Goal: Task Accomplishment & Management: Complete application form

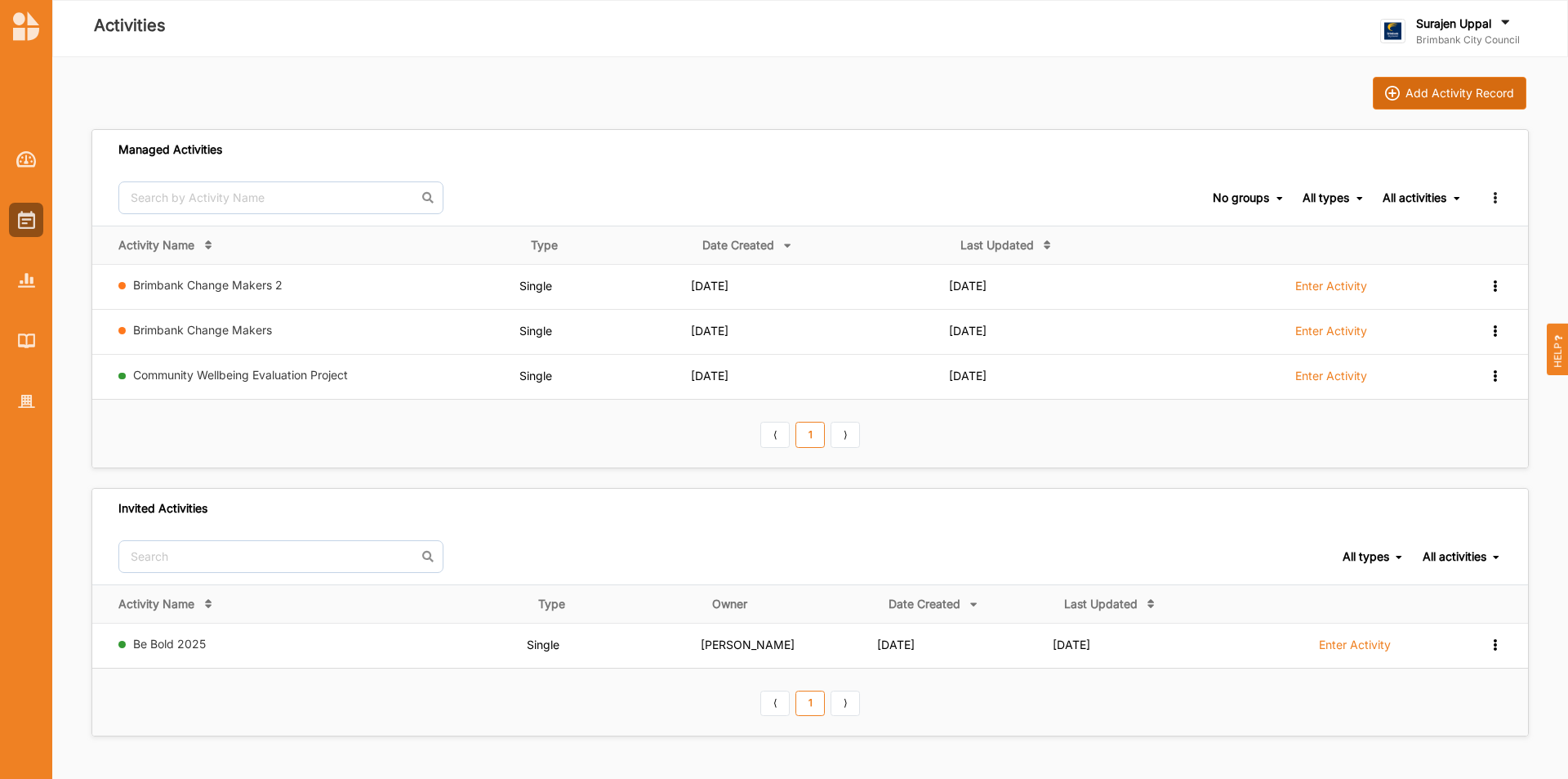
click at [1389, 96] on img at bounding box center [1392, 92] width 15 height 15
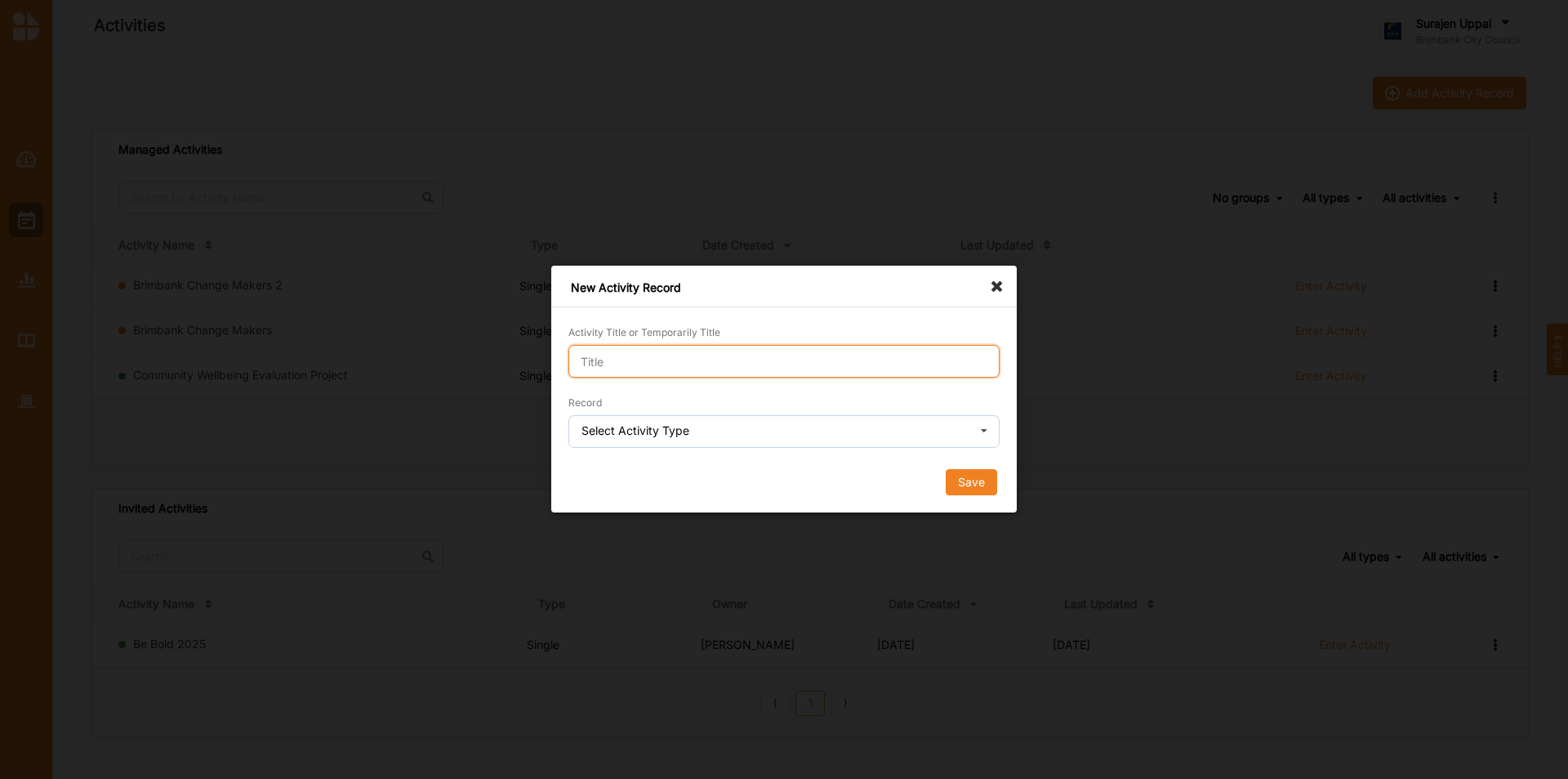
click at [604, 361] on input "Activity Title or Temporarily Title" at bounding box center [784, 362] width 432 height 33
type input "vietnamese tech"
click at [616, 437] on div "Select Activity Type" at bounding box center [635, 431] width 108 height 12
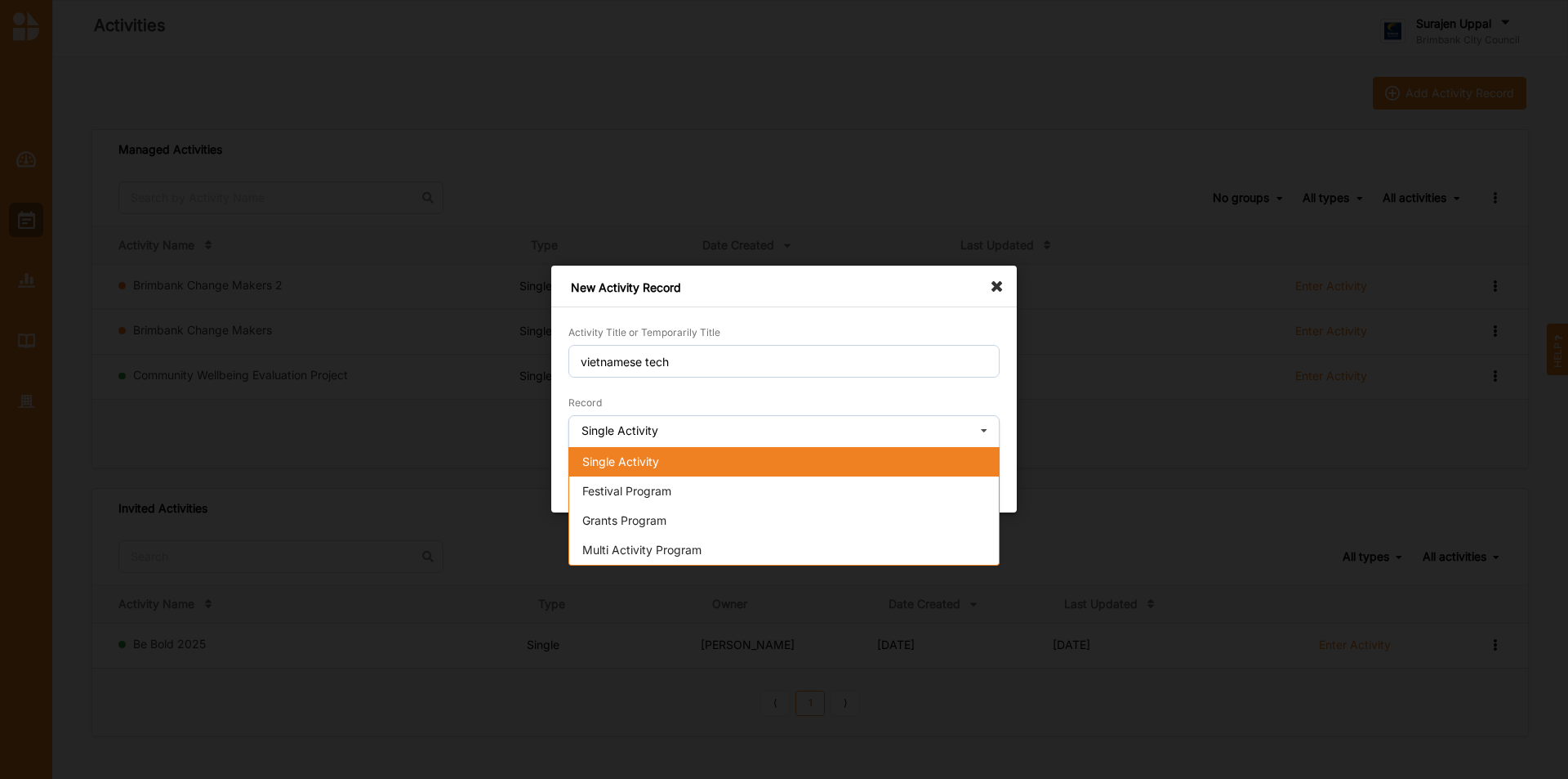
click at [616, 463] on span "Single Activity" at bounding box center [620, 461] width 77 height 14
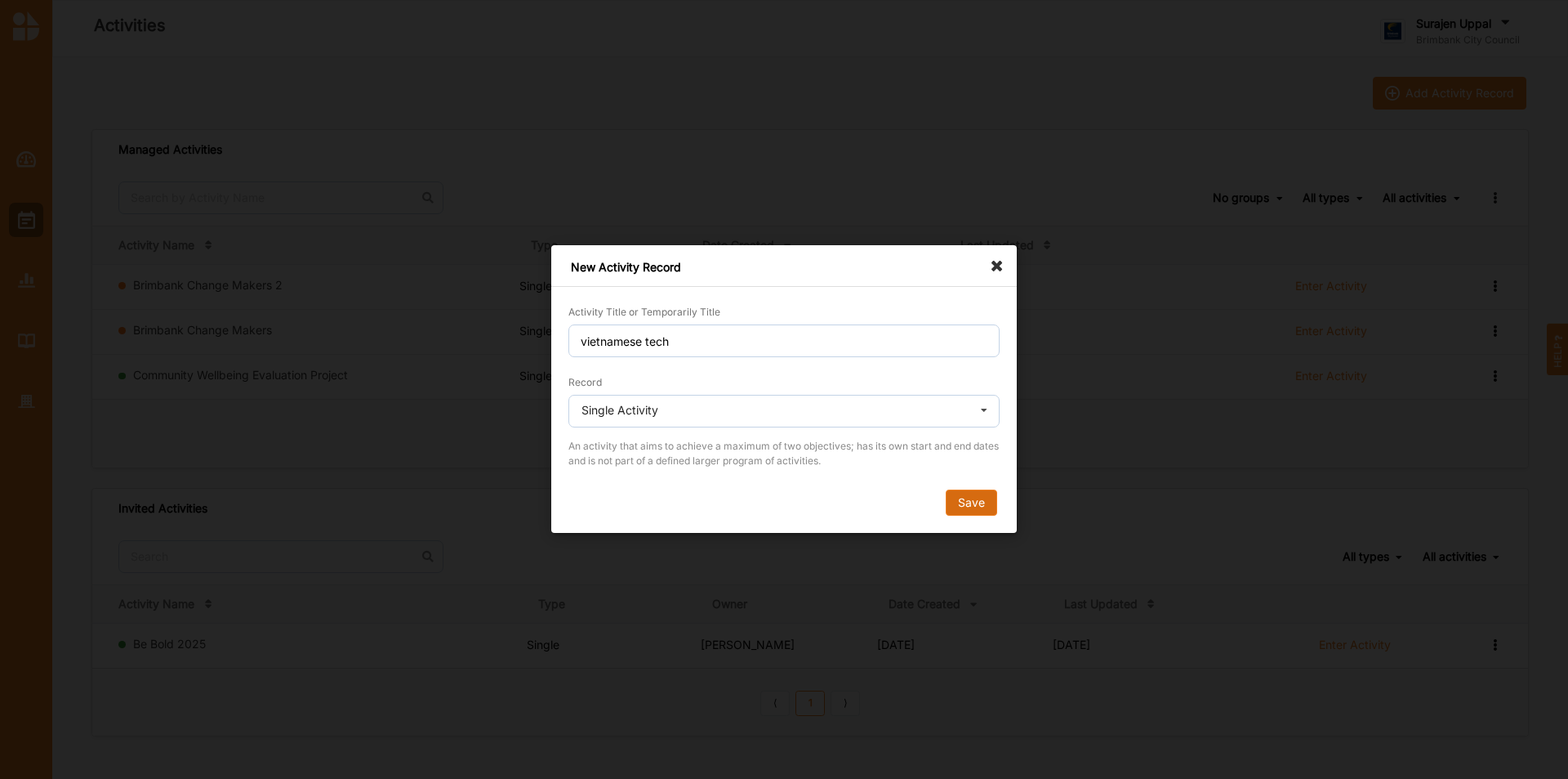
click at [971, 490] on button "Save" at bounding box center [971, 503] width 52 height 26
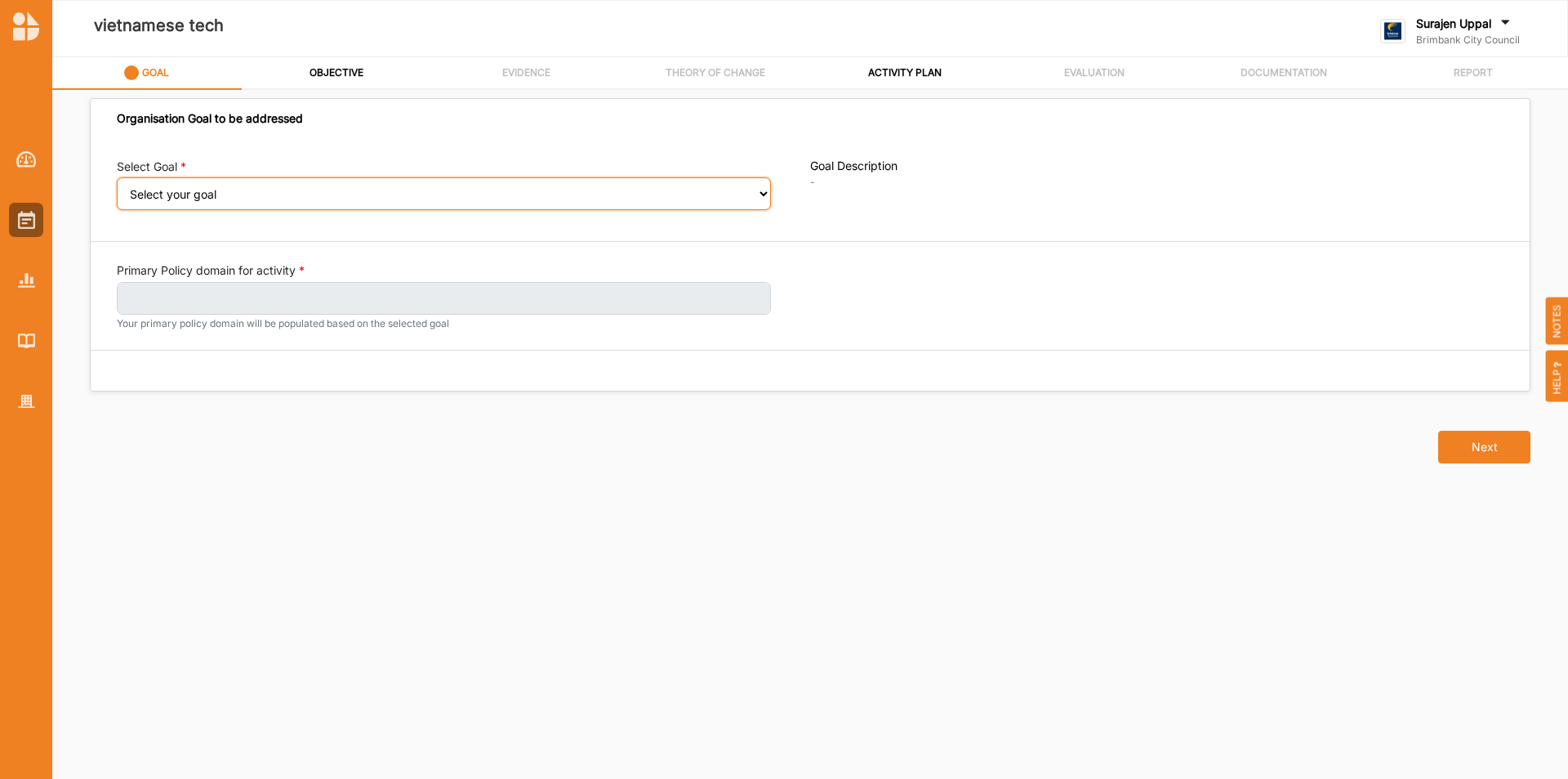
click at [217, 199] on select "Select your goal People and Community – a welcoming, safe and supported communi…" at bounding box center [443, 194] width 654 height 33
select select "240"
click at [117, 189] on select "Select your goal People and Community – a welcoming, safe and supported communi…" at bounding box center [443, 194] width 654 height 33
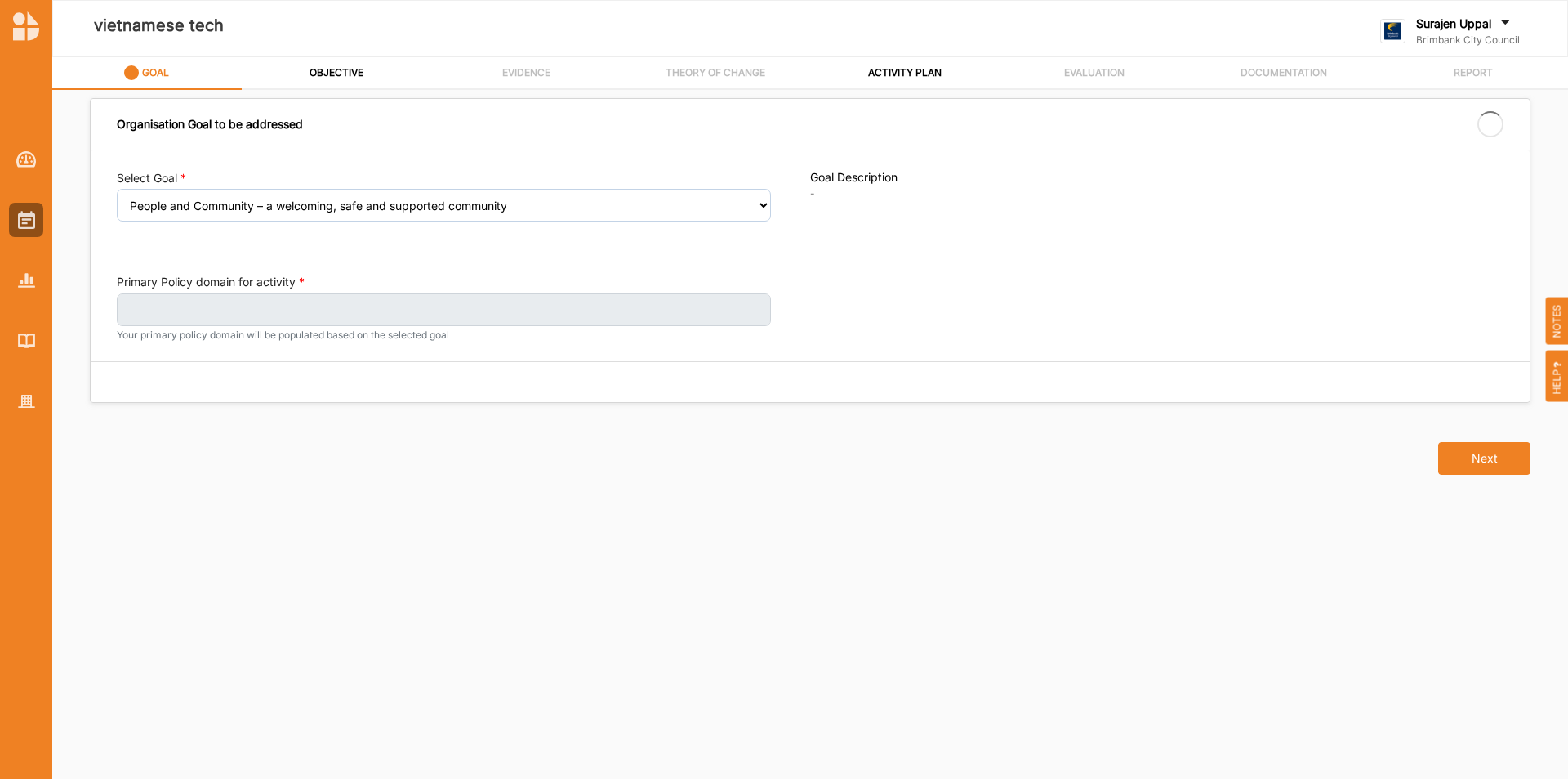
select select "240"
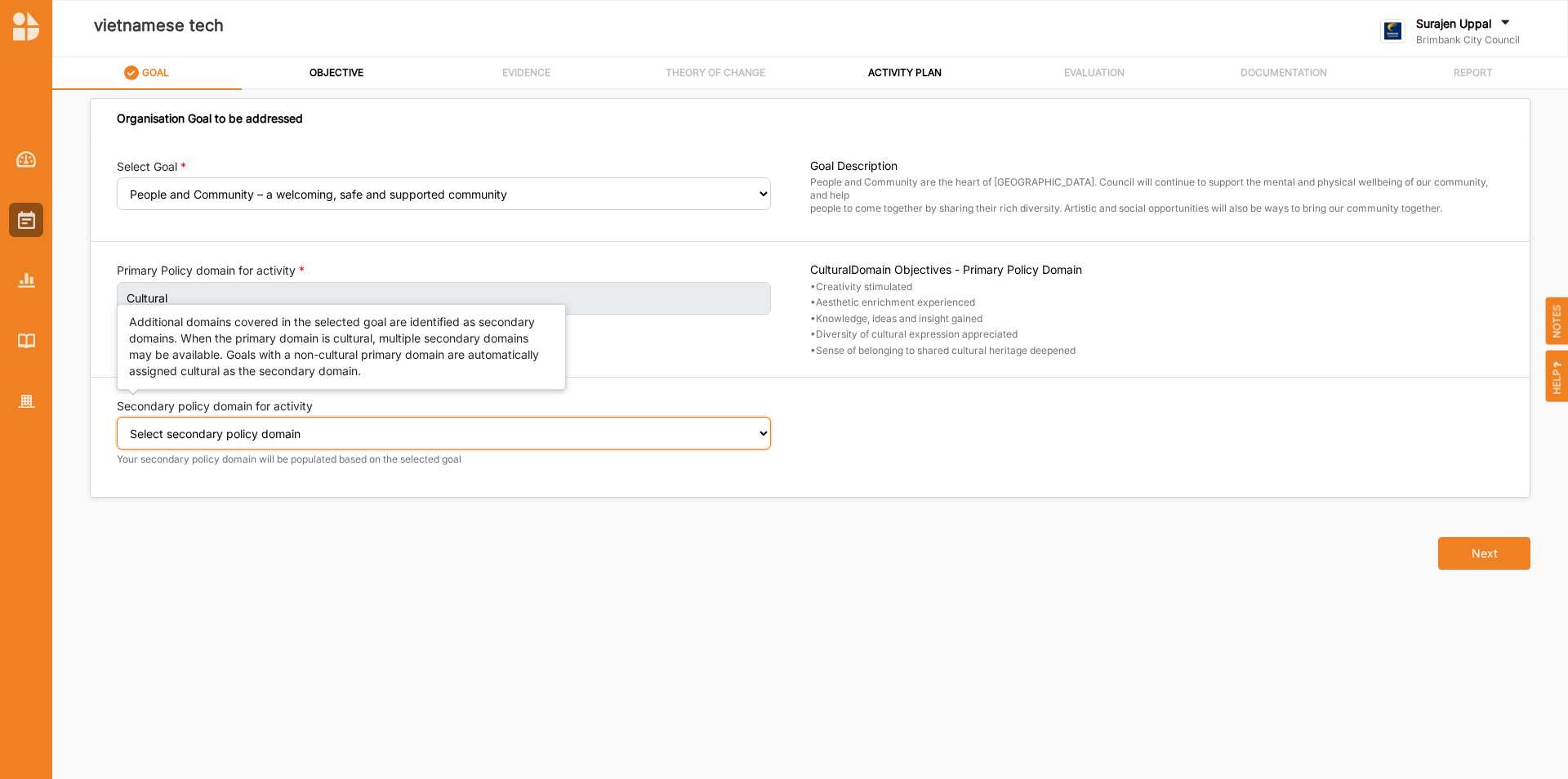
click at [221, 427] on select "Select secondary policy domain No second domain for this activity Social" at bounding box center [443, 434] width 654 height 33
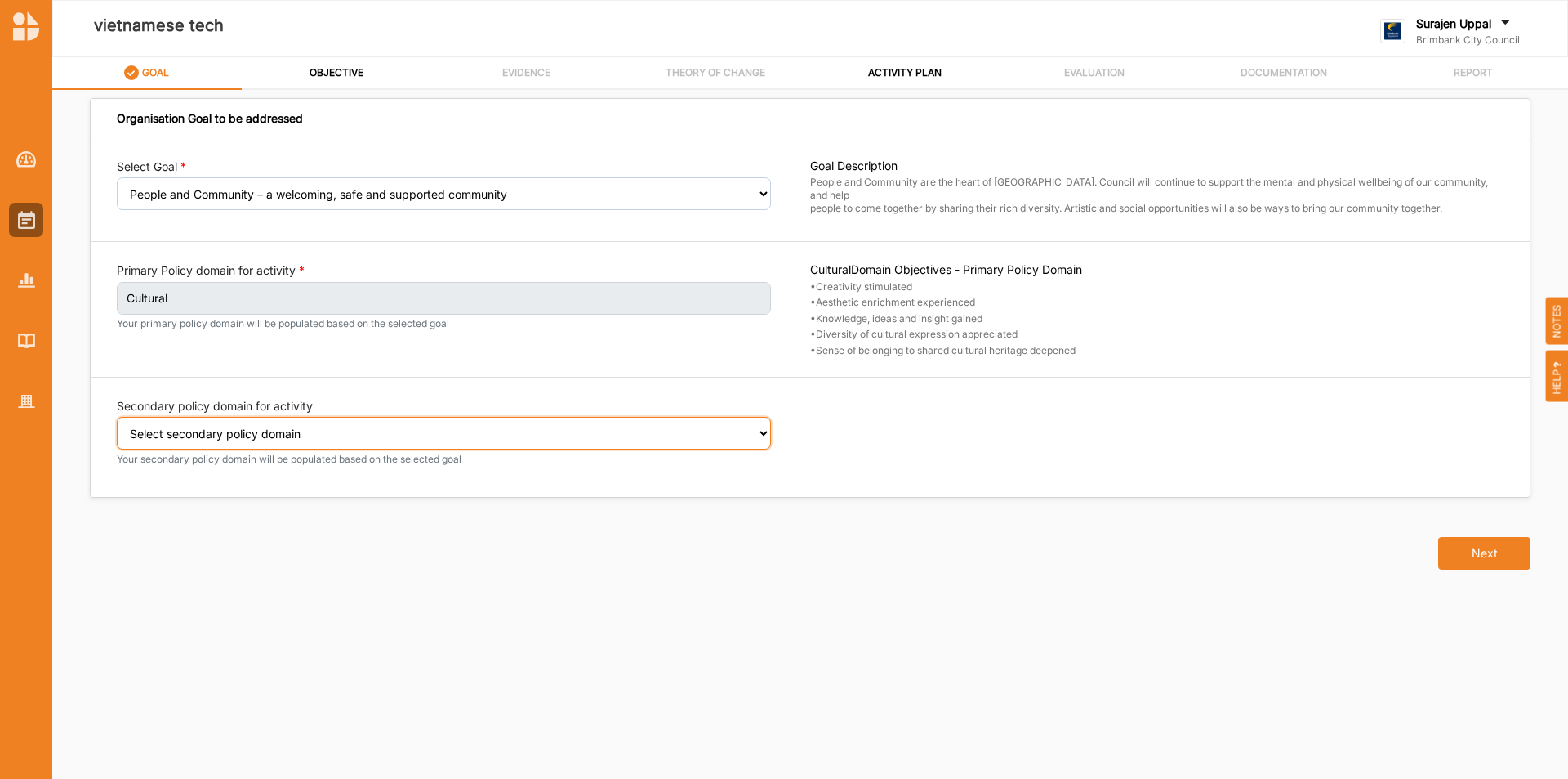
select select "2"
click at [117, 428] on select "Select secondary policy domain No second domain for this activity Social" at bounding box center [443, 434] width 654 height 33
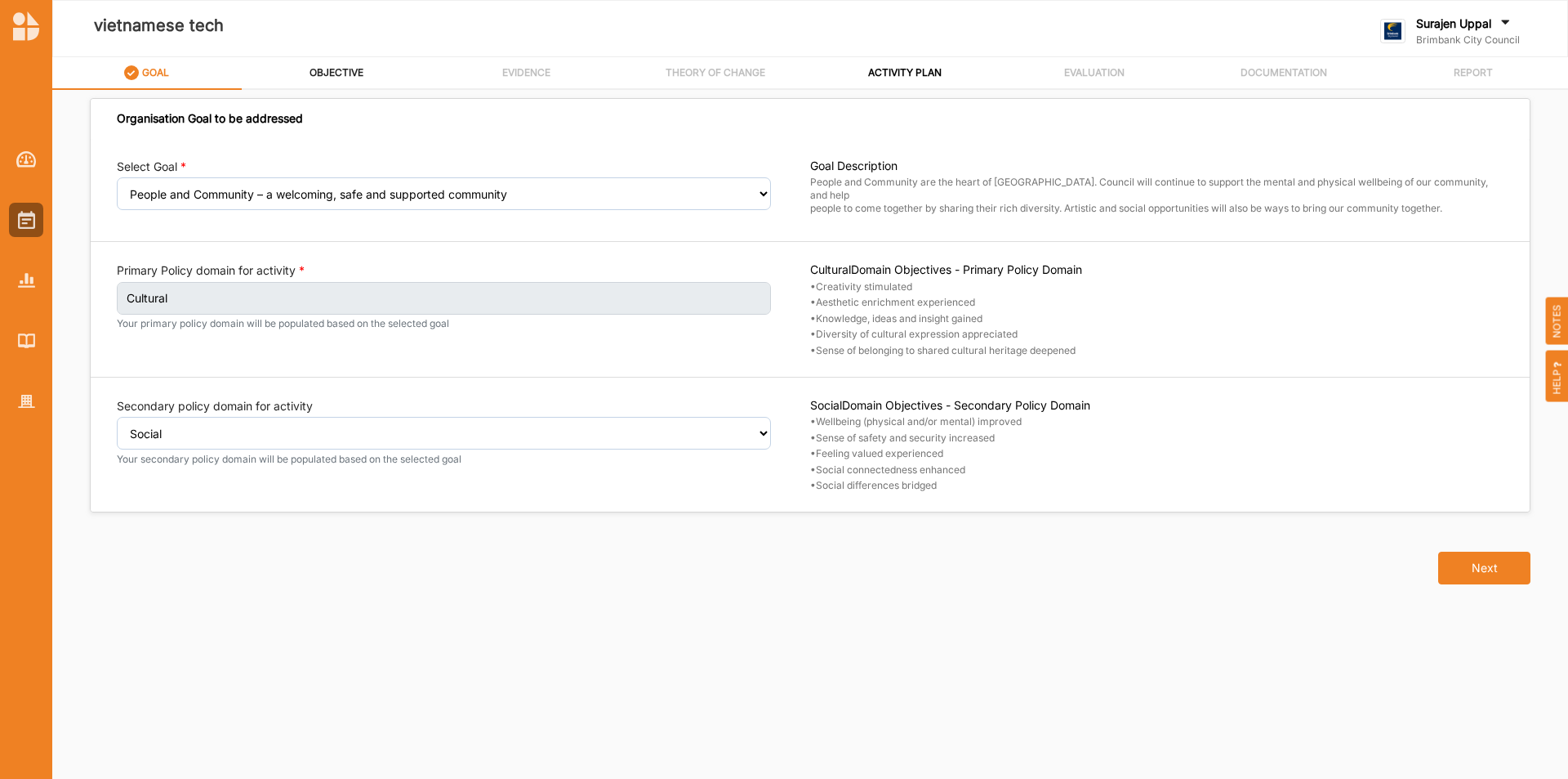
click at [346, 74] on label "OBJECTIVE" at bounding box center [335, 72] width 53 height 13
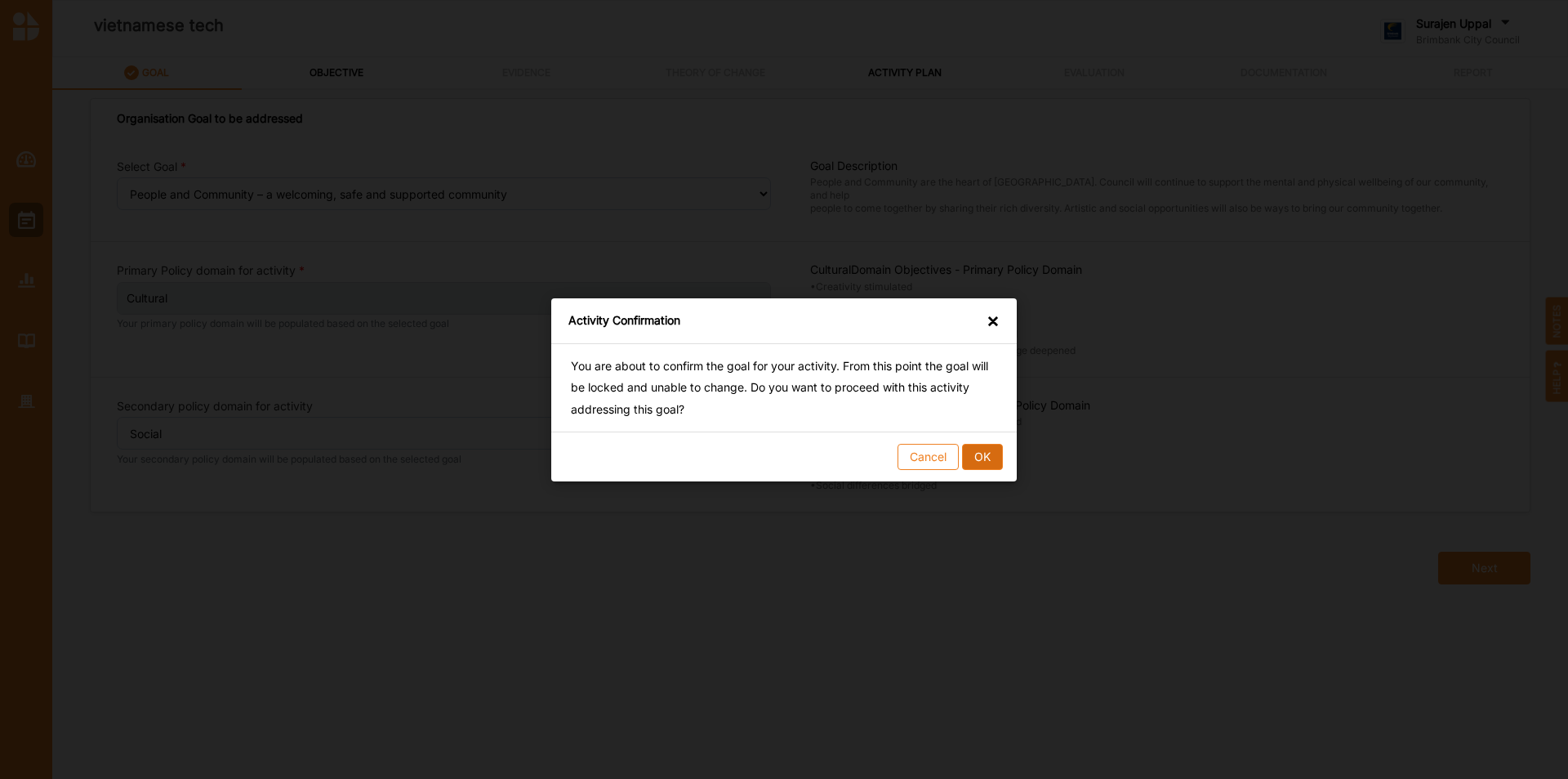
click at [1002, 450] on button "OK" at bounding box center [983, 455] width 41 height 26
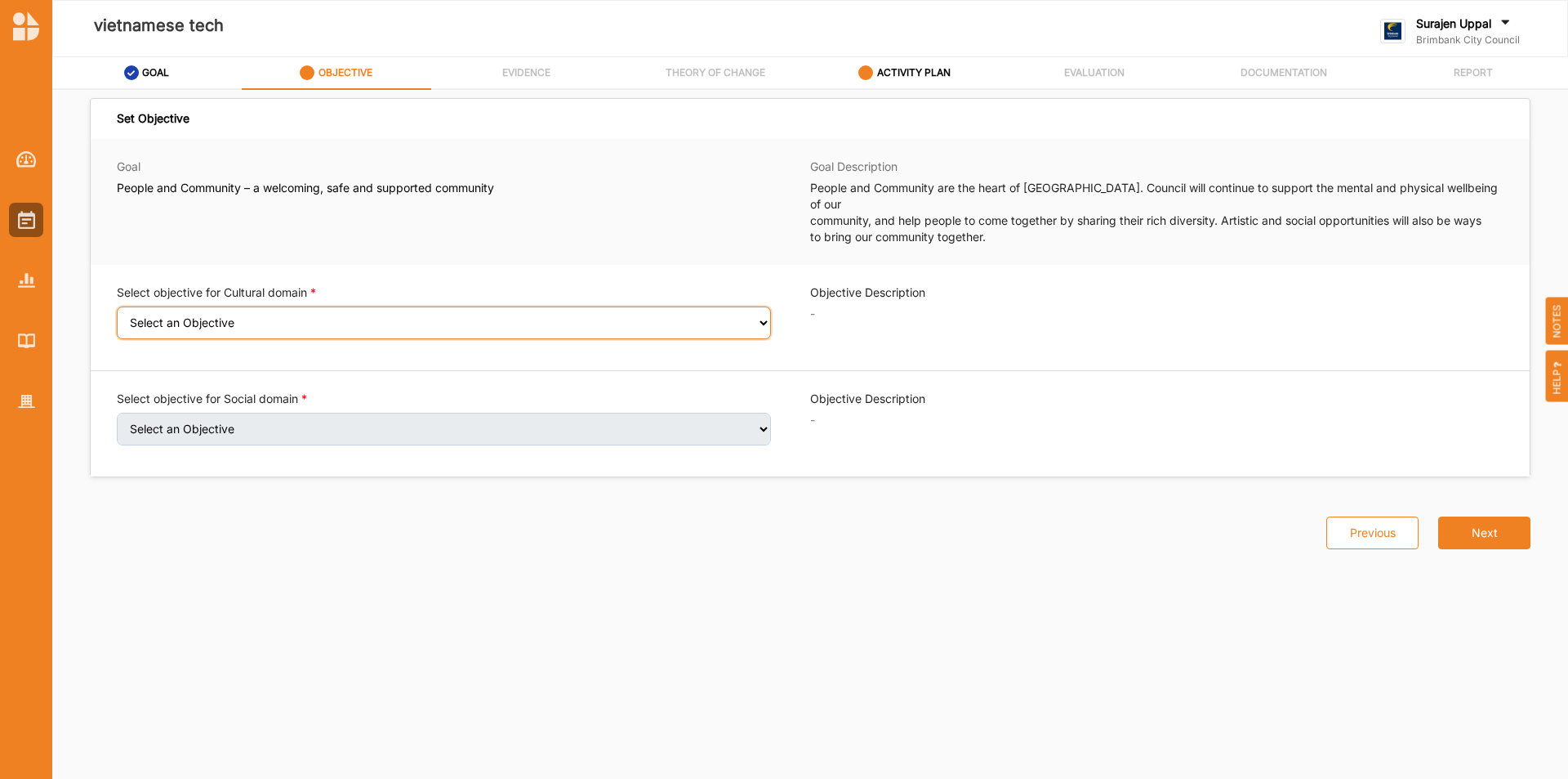
drag, startPoint x: 156, startPoint y: 307, endPoint x: 159, endPoint y: 315, distance: 8.5
click at [156, 307] on select "Select an Objective Creativity stimulated Aesthetic enrichment experienced Know…" at bounding box center [443, 323] width 654 height 33
select select "5"
click at [117, 306] on select "Select an Objective Creativity stimulated Aesthetic enrichment experienced Know…" at bounding box center [443, 323] width 654 height 33
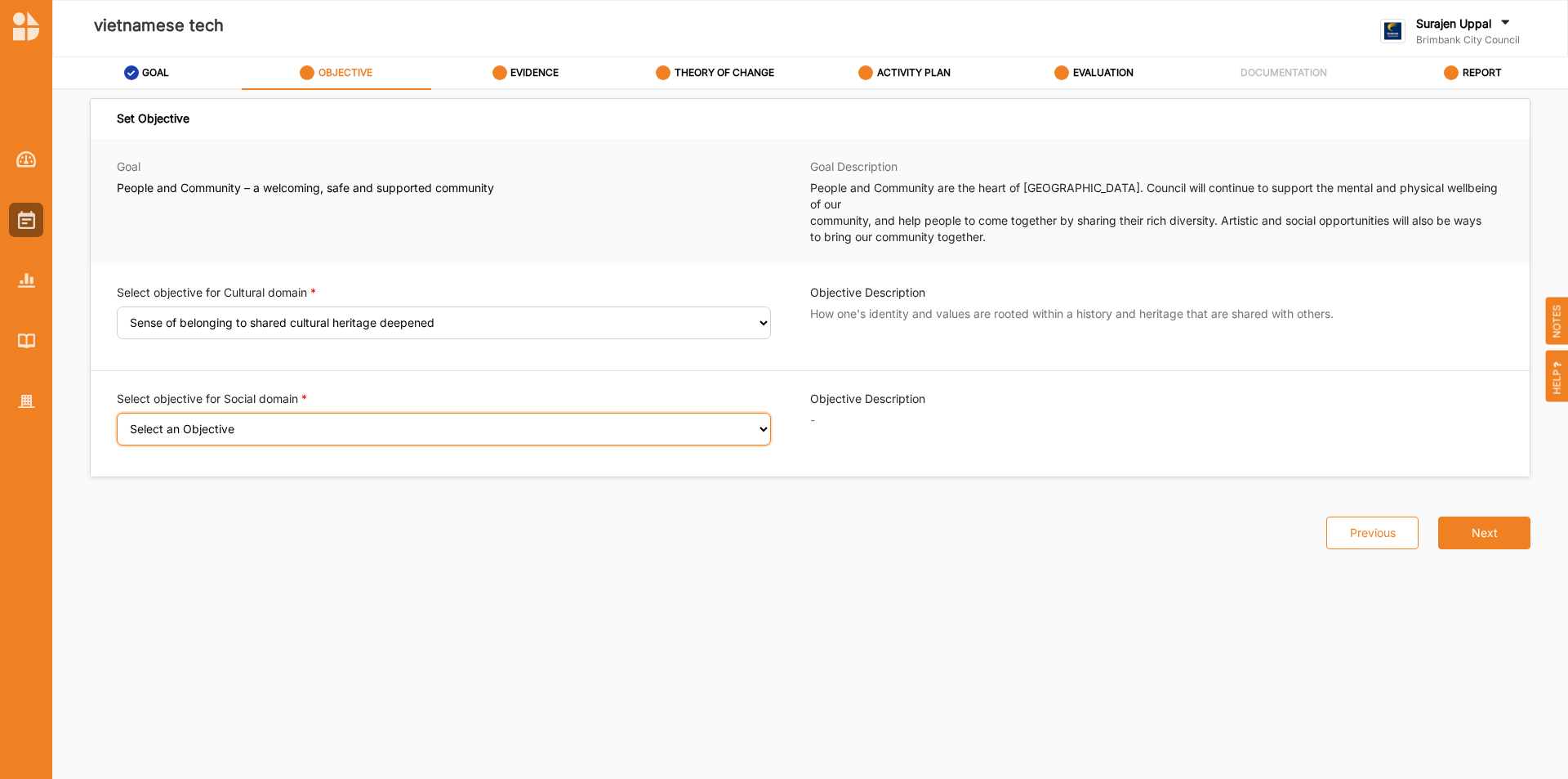
click at [194, 422] on select "Select an Objective Wellbeing (physical and/or mental) improved Sense of safety…" at bounding box center [443, 429] width 654 height 33
select select "26"
click at [117, 412] on select "Select an Objective Wellbeing (physical and/or mental) improved Sense of safety…" at bounding box center [443, 429] width 654 height 33
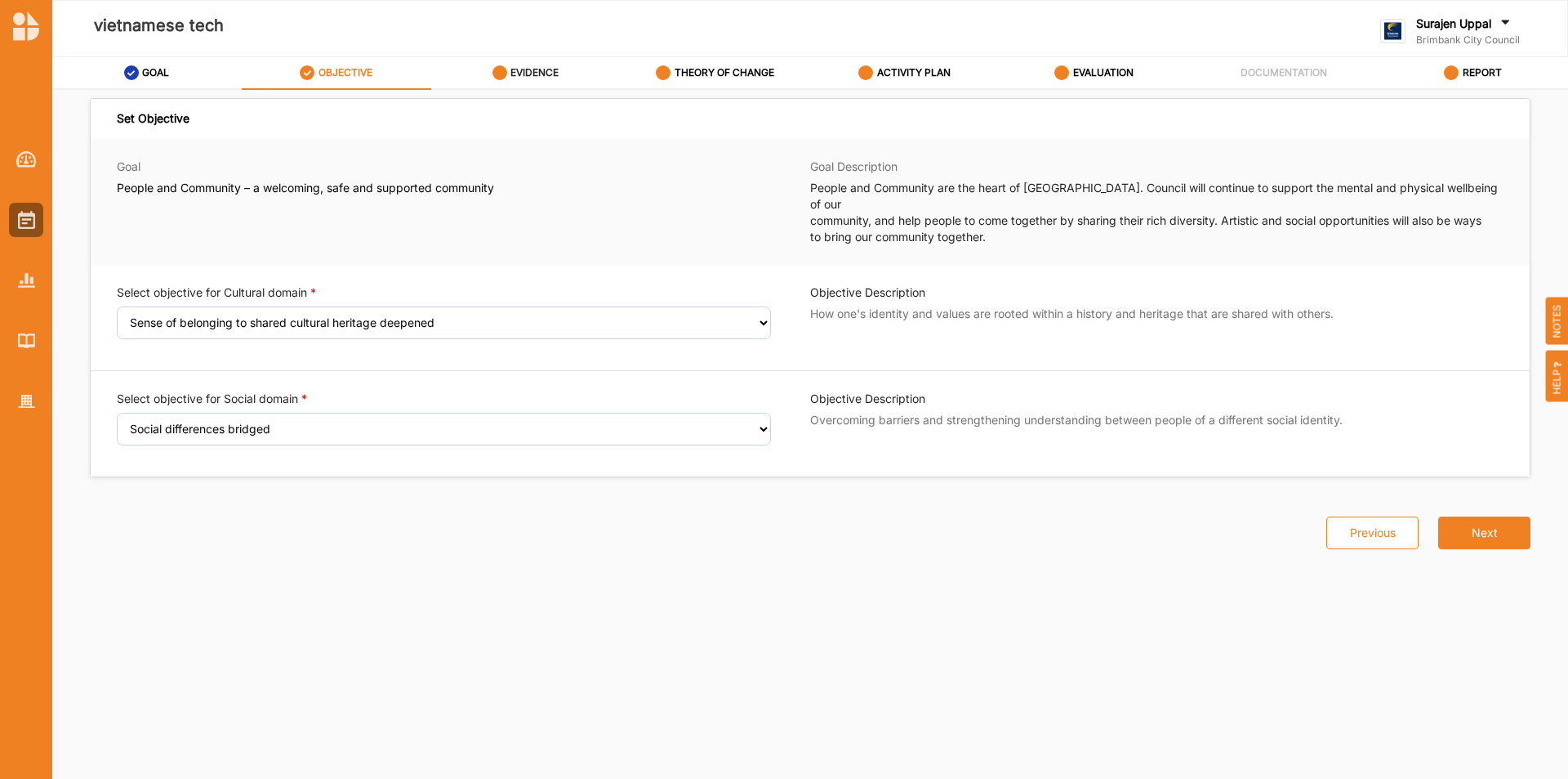
click at [540, 68] on label "EVIDENCE" at bounding box center [535, 72] width 49 height 13
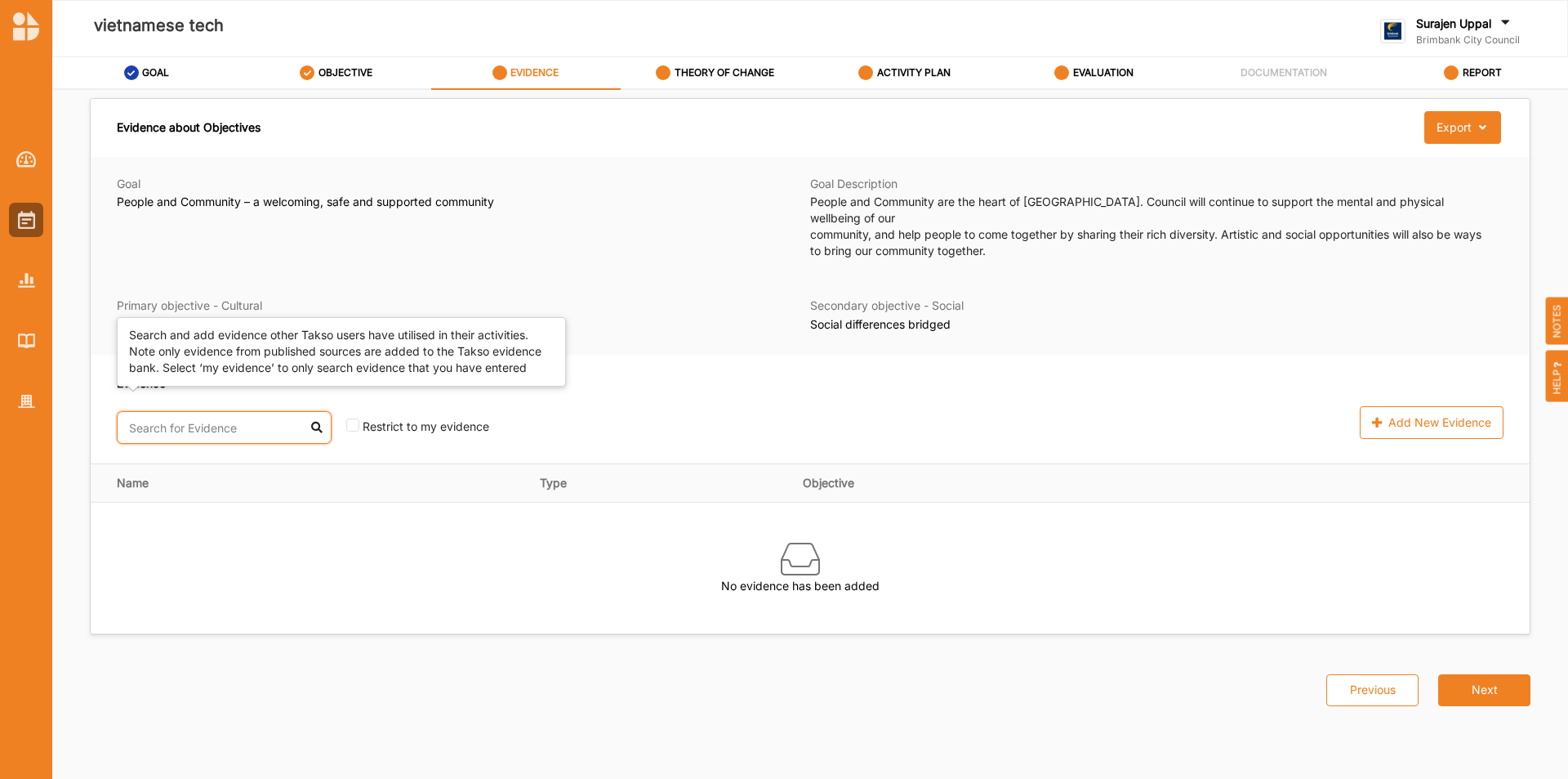
click at [220, 423] on input "text" at bounding box center [224, 428] width 215 height 33
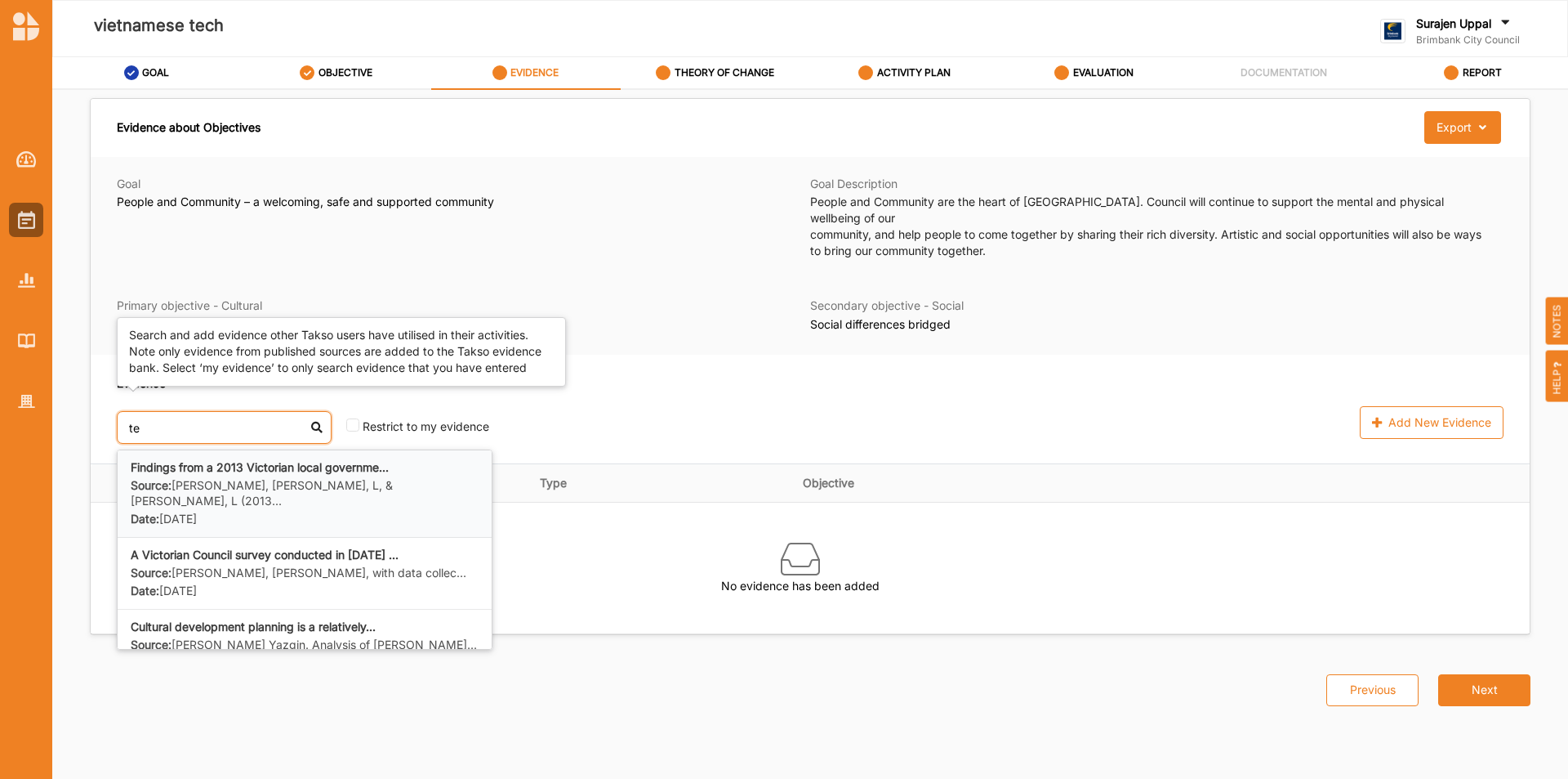
click at [249, 478] on label "Source: [PERSON_NAME], [PERSON_NAME], L, & [PERSON_NAME], L (2013..." at bounding box center [304, 493] width 348 height 30
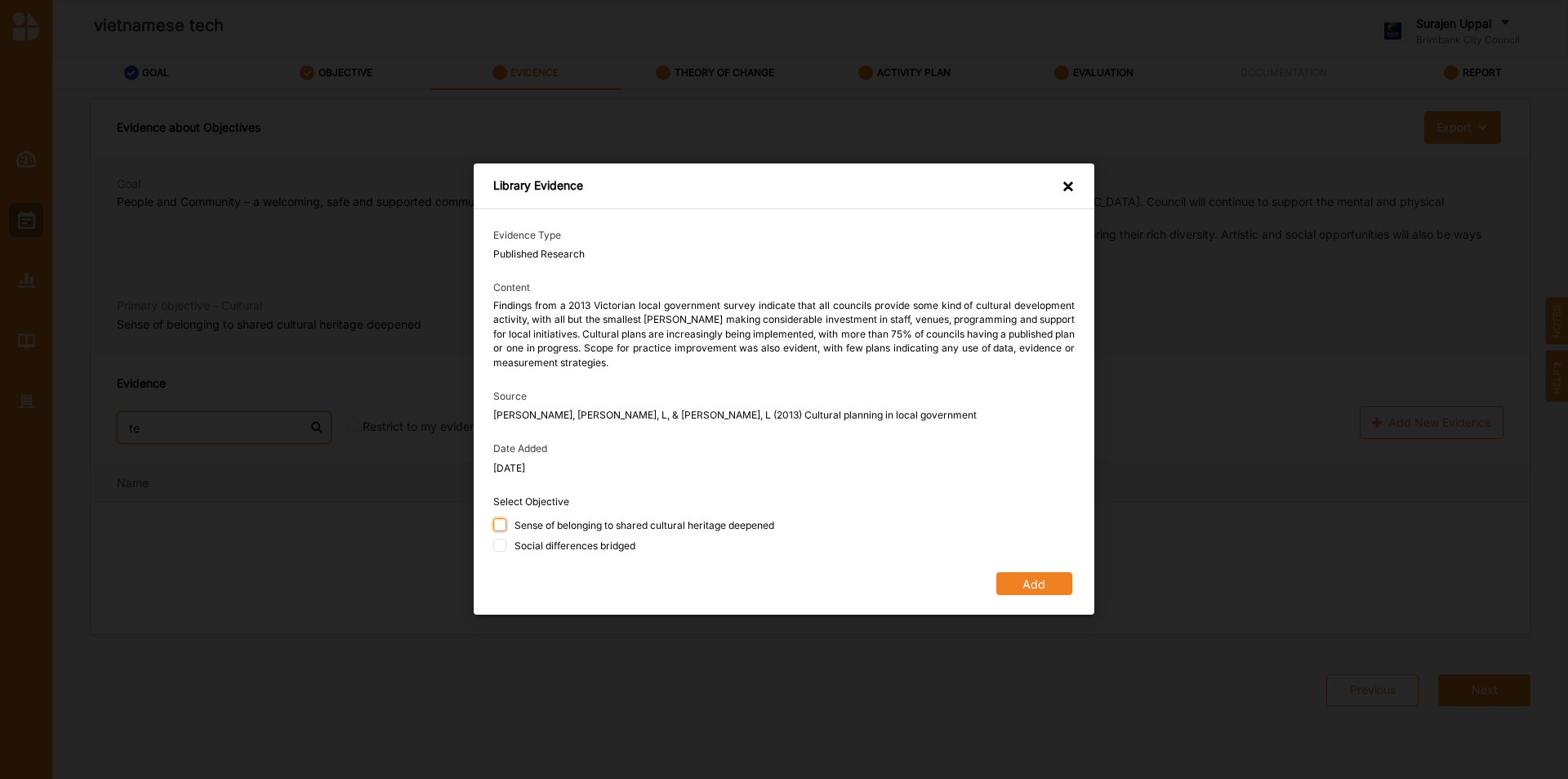
type input "te"
click at [496, 526] on input "Sense of belonging to shared cultural heritage deepened" at bounding box center [500, 524] width 13 height 13
checkbox input "true"
click at [496, 550] on input "Social differences bridged" at bounding box center [500, 546] width 13 height 13
checkbox input "true"
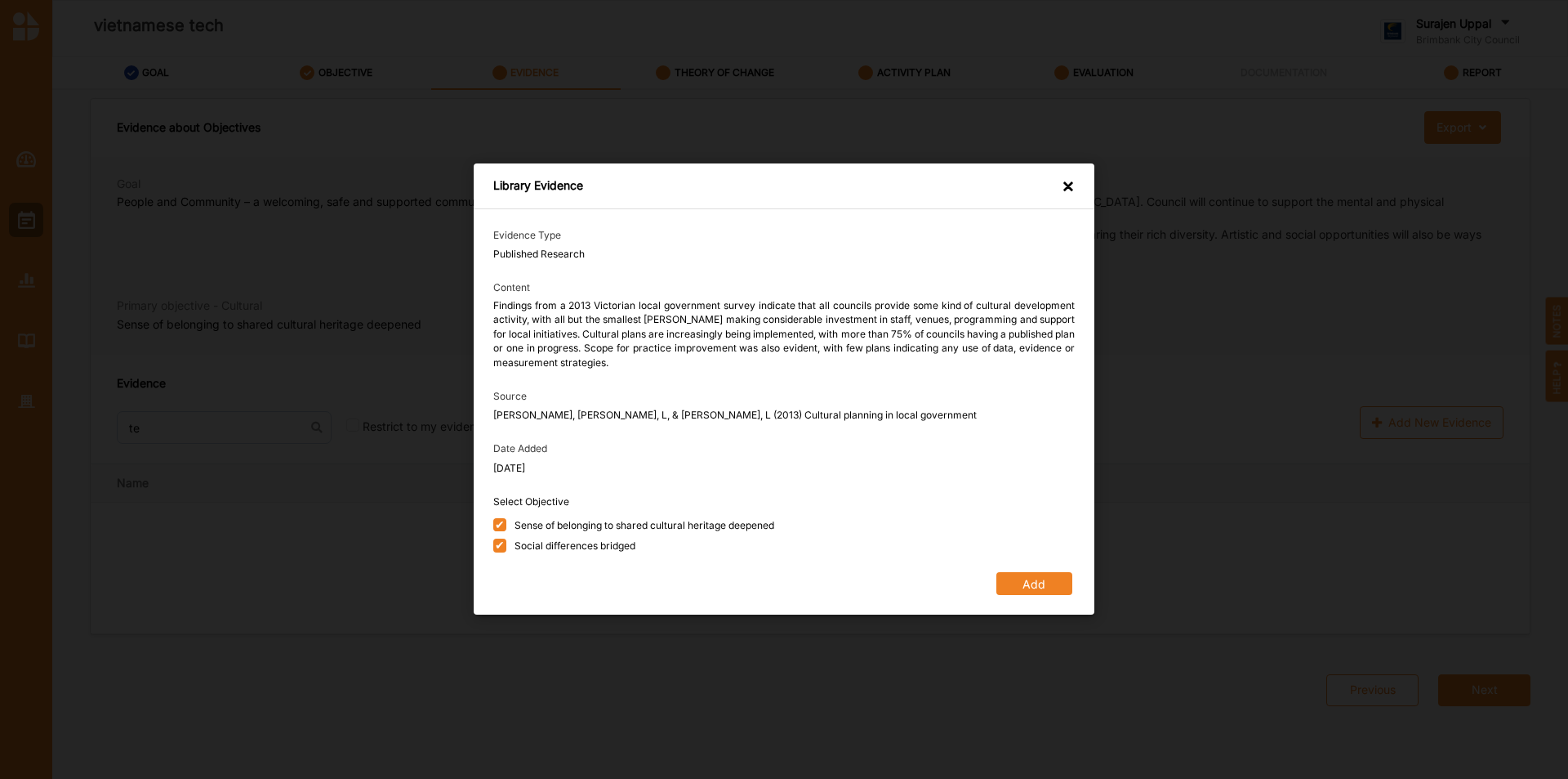
click at [1045, 578] on button "Add" at bounding box center [1034, 584] width 76 height 23
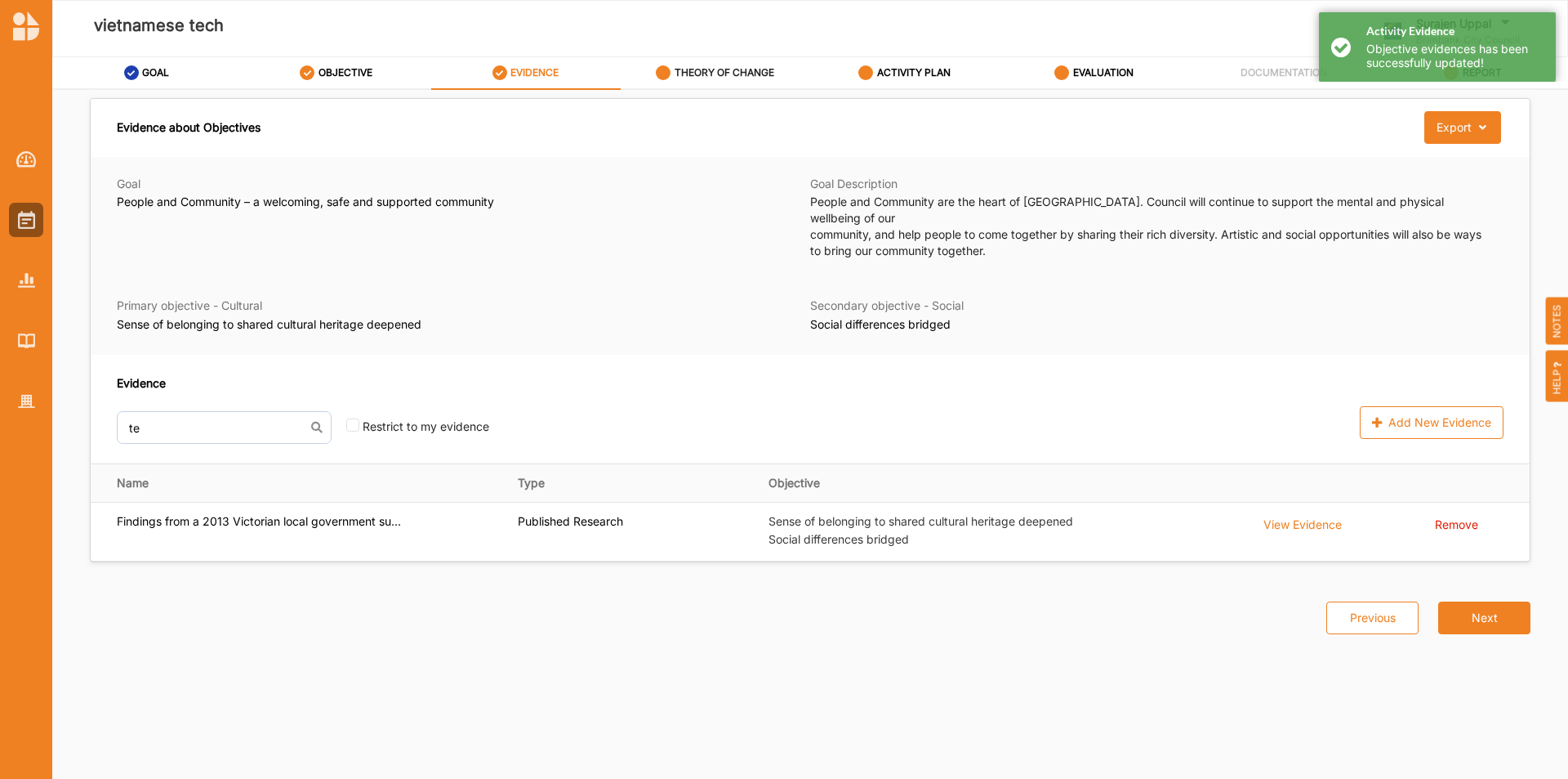
click at [739, 69] on label "THEORY OF CHANGE" at bounding box center [724, 72] width 100 height 13
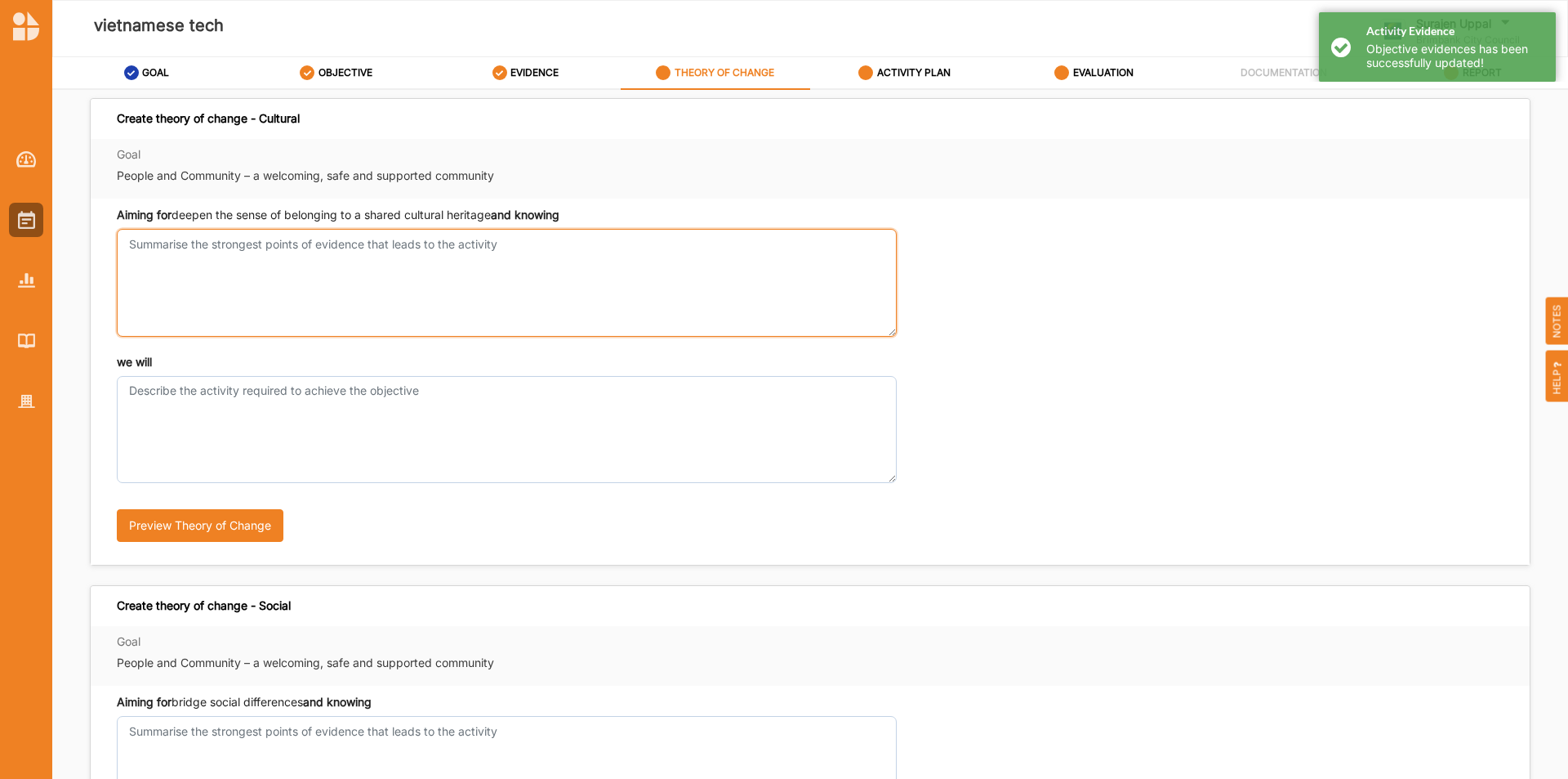
click at [281, 266] on textarea "Aiming for deepen the sense of belonging to a shared cultural heritage and know…" at bounding box center [506, 282] width 780 height 107
type textarea "test"
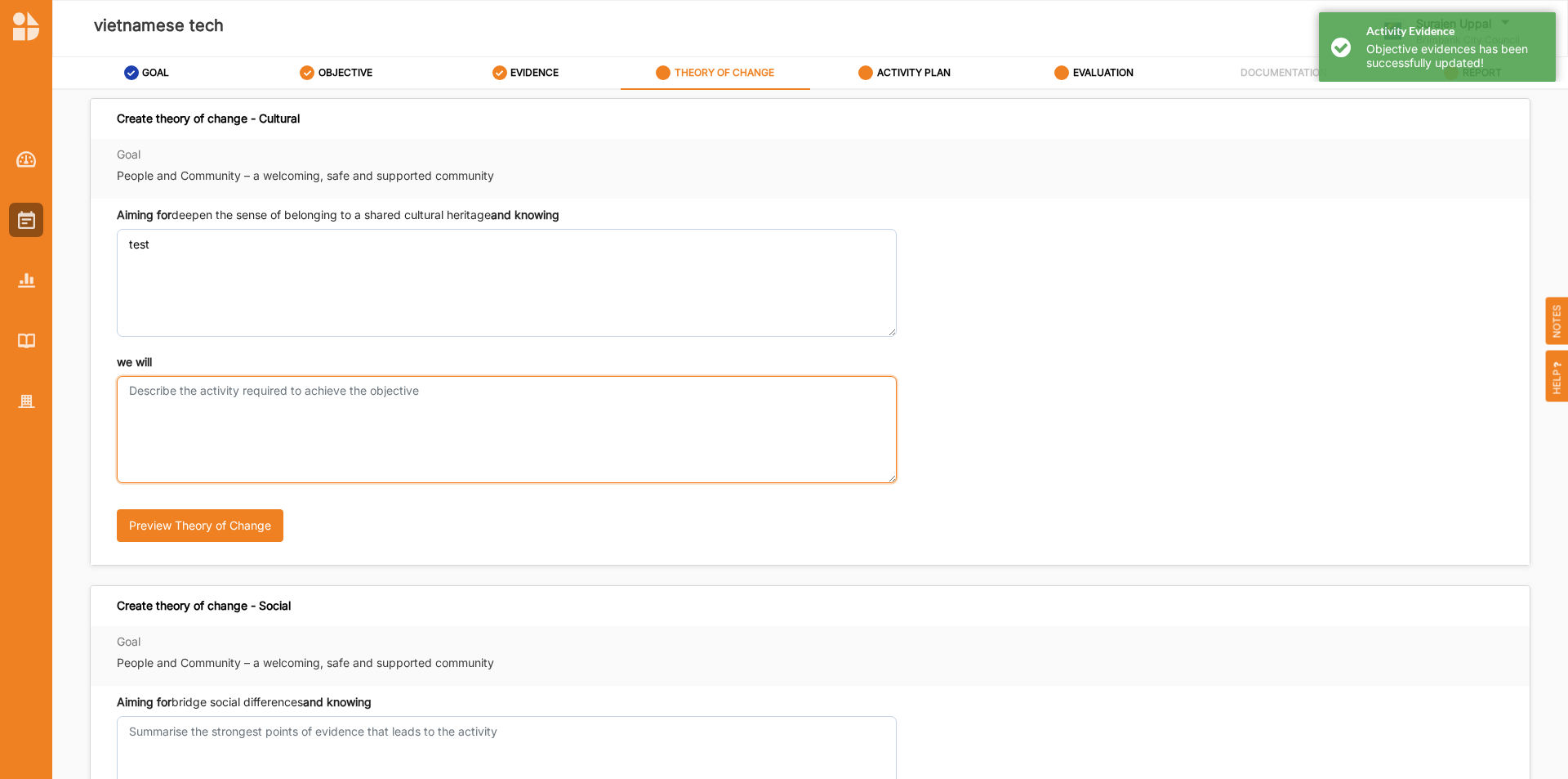
click at [260, 414] on textarea "we will" at bounding box center [506, 430] width 780 height 107
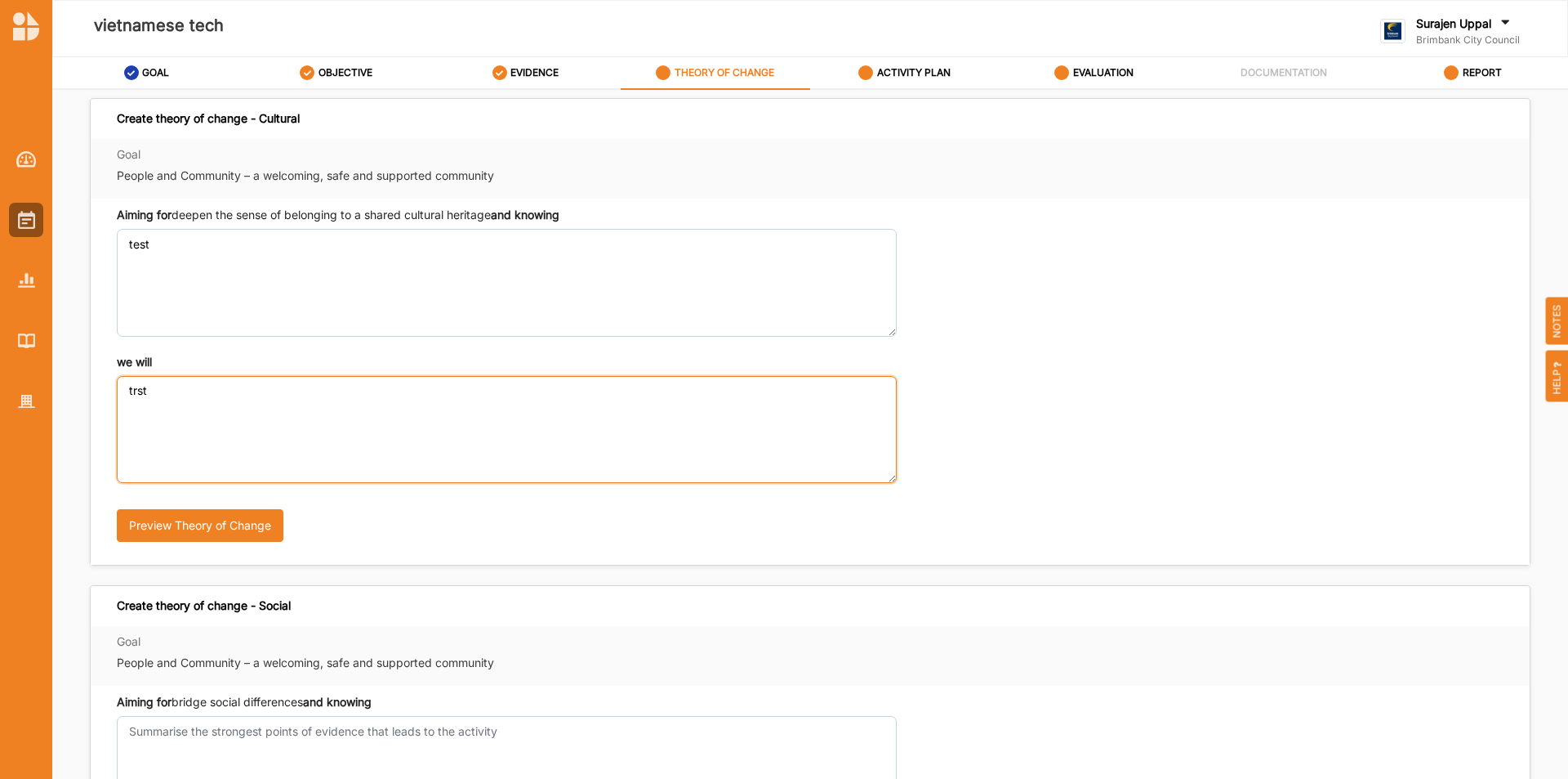
type textarea "trst"
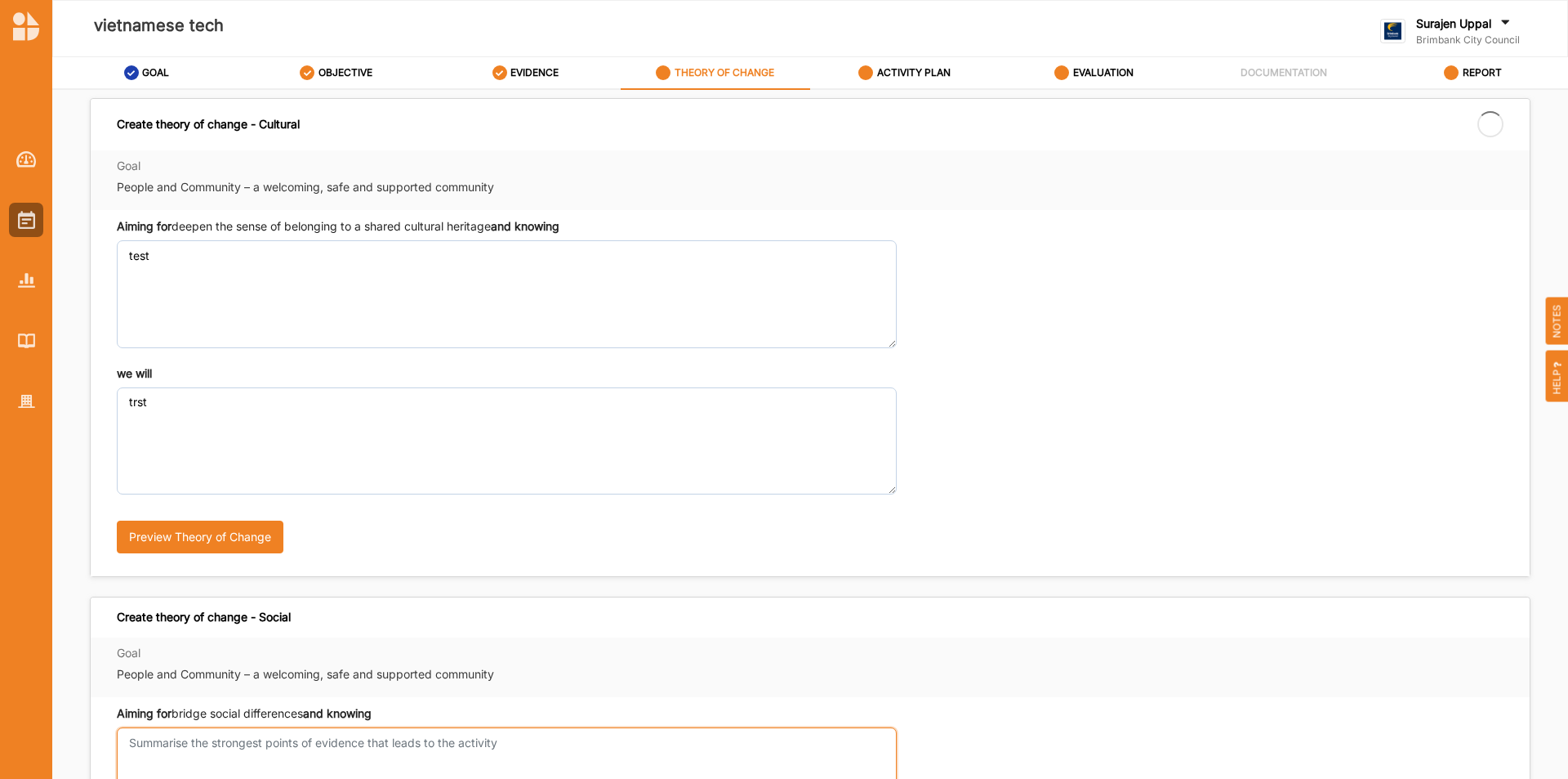
click at [202, 747] on textarea "Aiming for deepen the sense of belonging to a shared cultural heritage and know…" at bounding box center [506, 781] width 780 height 107
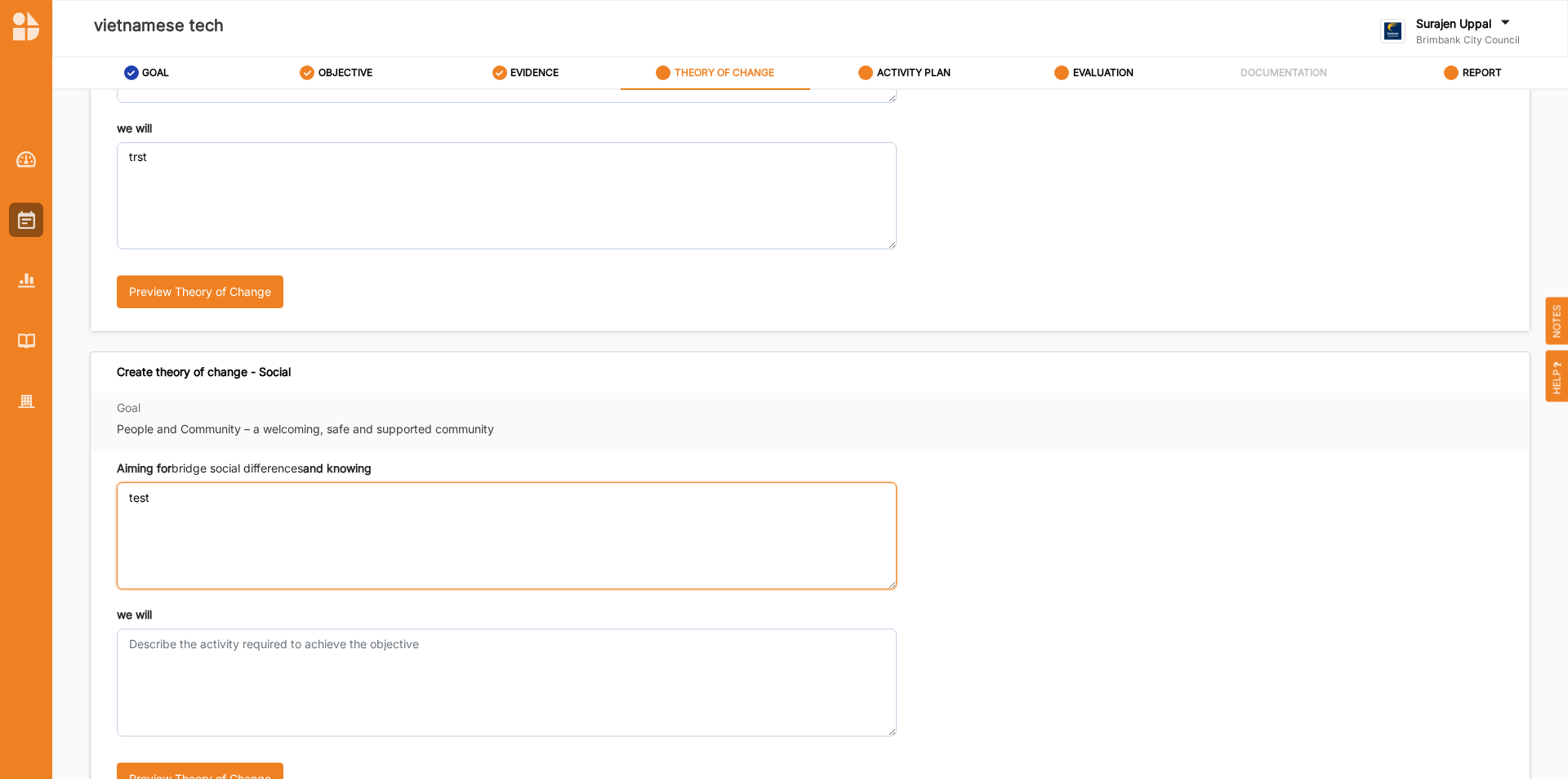
scroll to position [245, 0]
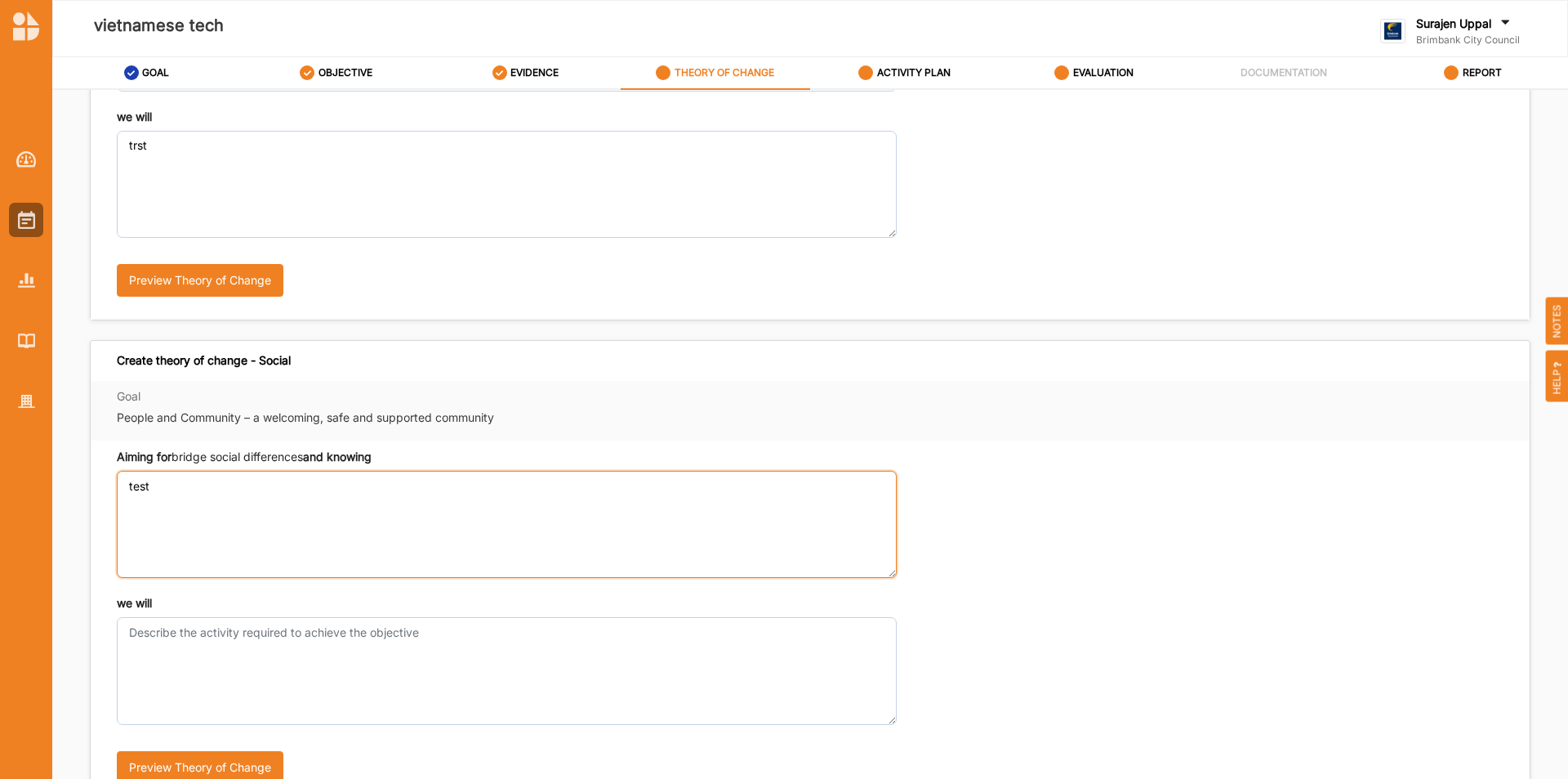
type textarea "test"
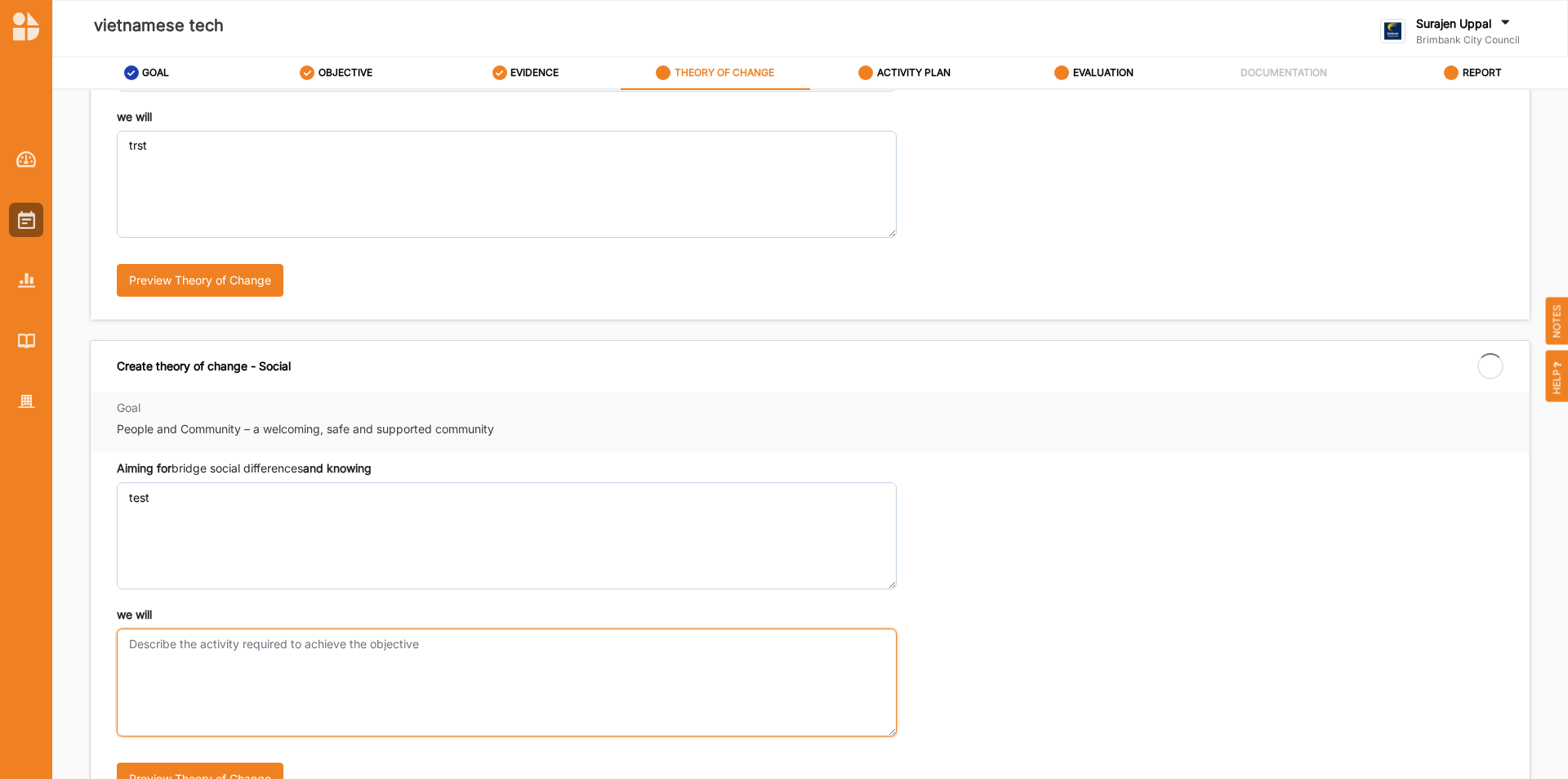
click at [210, 647] on textarea "we will" at bounding box center [506, 682] width 780 height 107
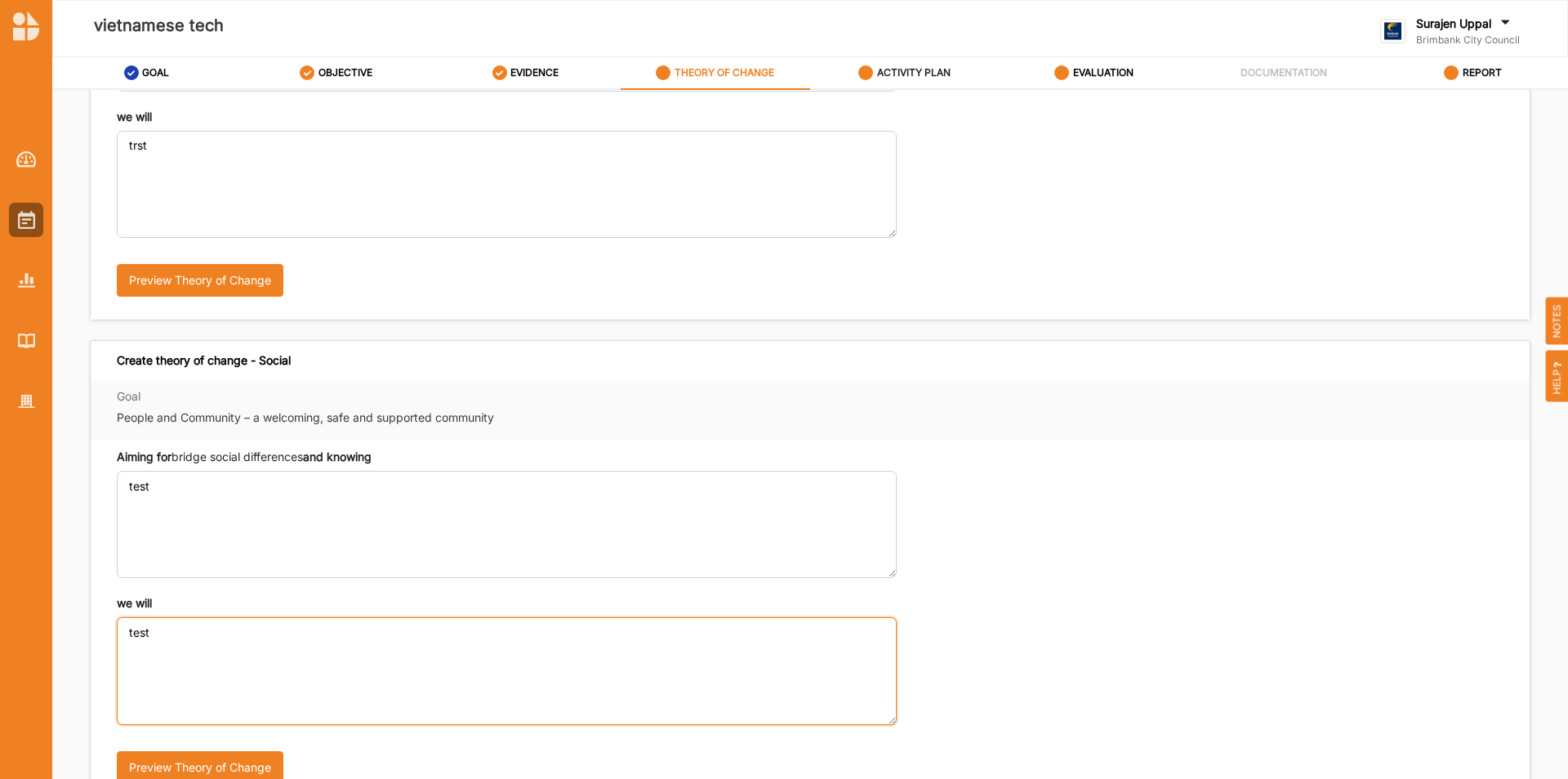
type textarea "test"
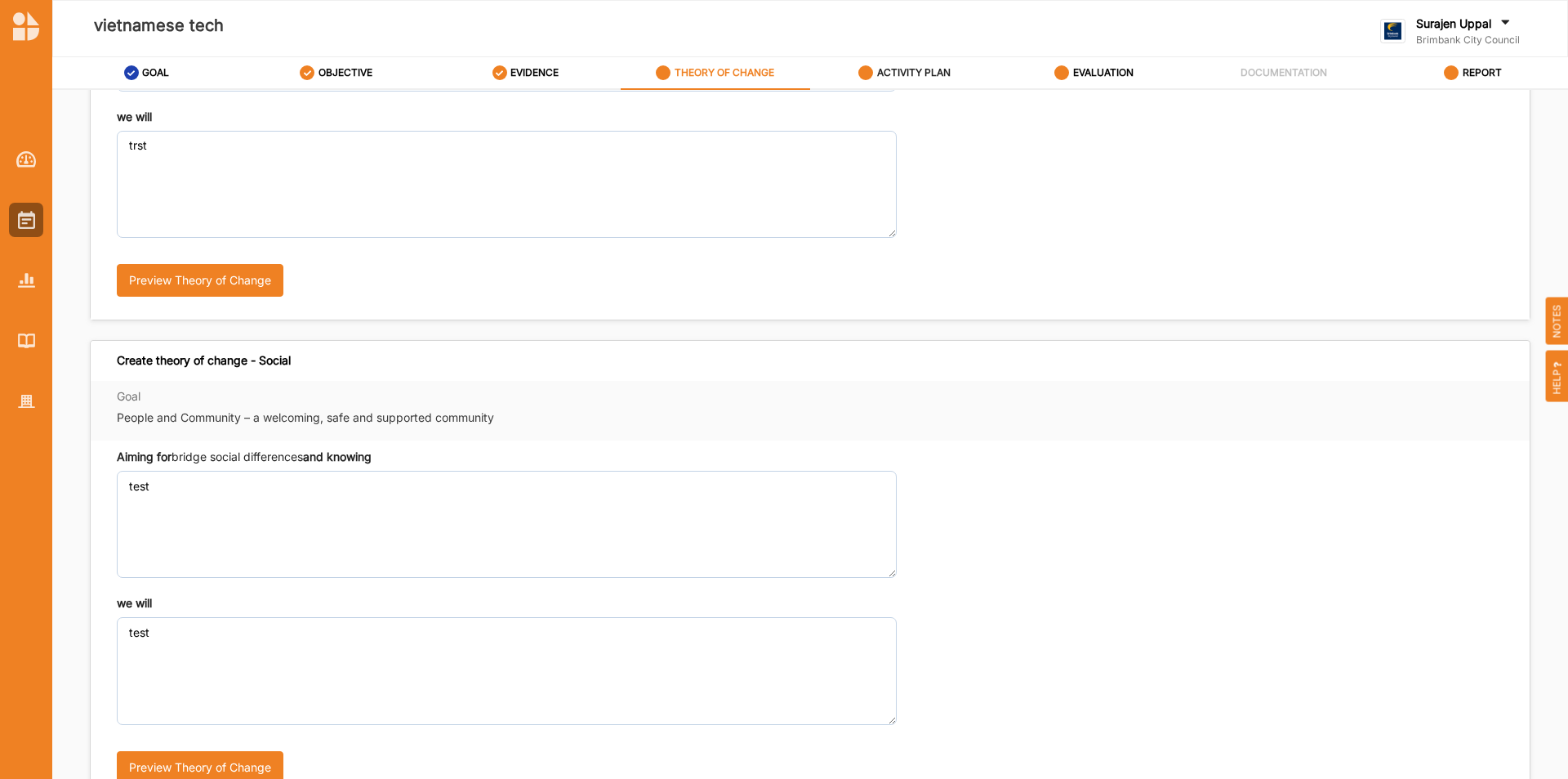
click at [880, 71] on label "ACTIVITY PLAN" at bounding box center [914, 72] width 74 height 13
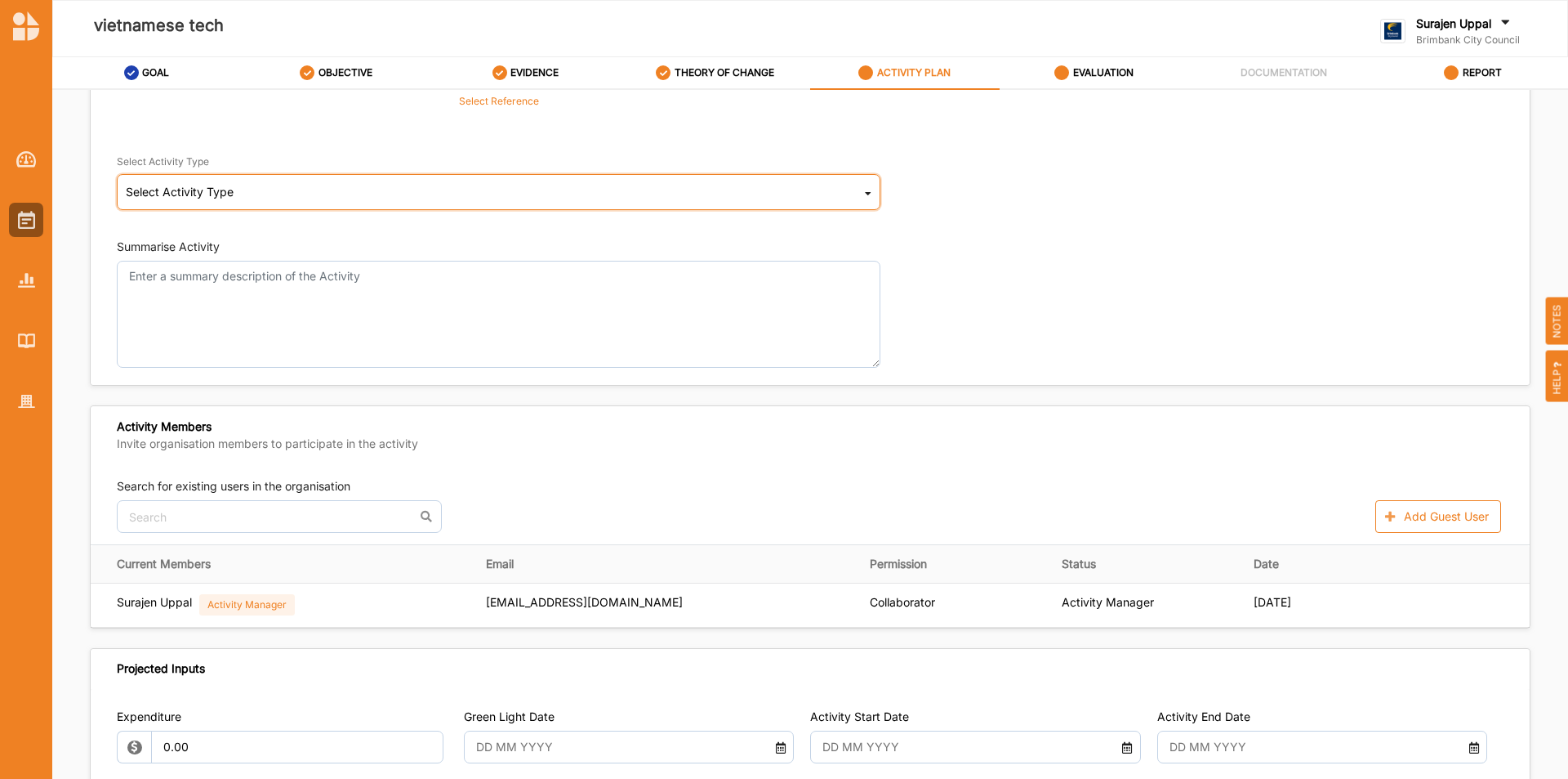
click at [252, 197] on div "Select Activity Type Cultural infrastructure development Acquisitions and Commi…" at bounding box center [499, 192] width 764 height 36
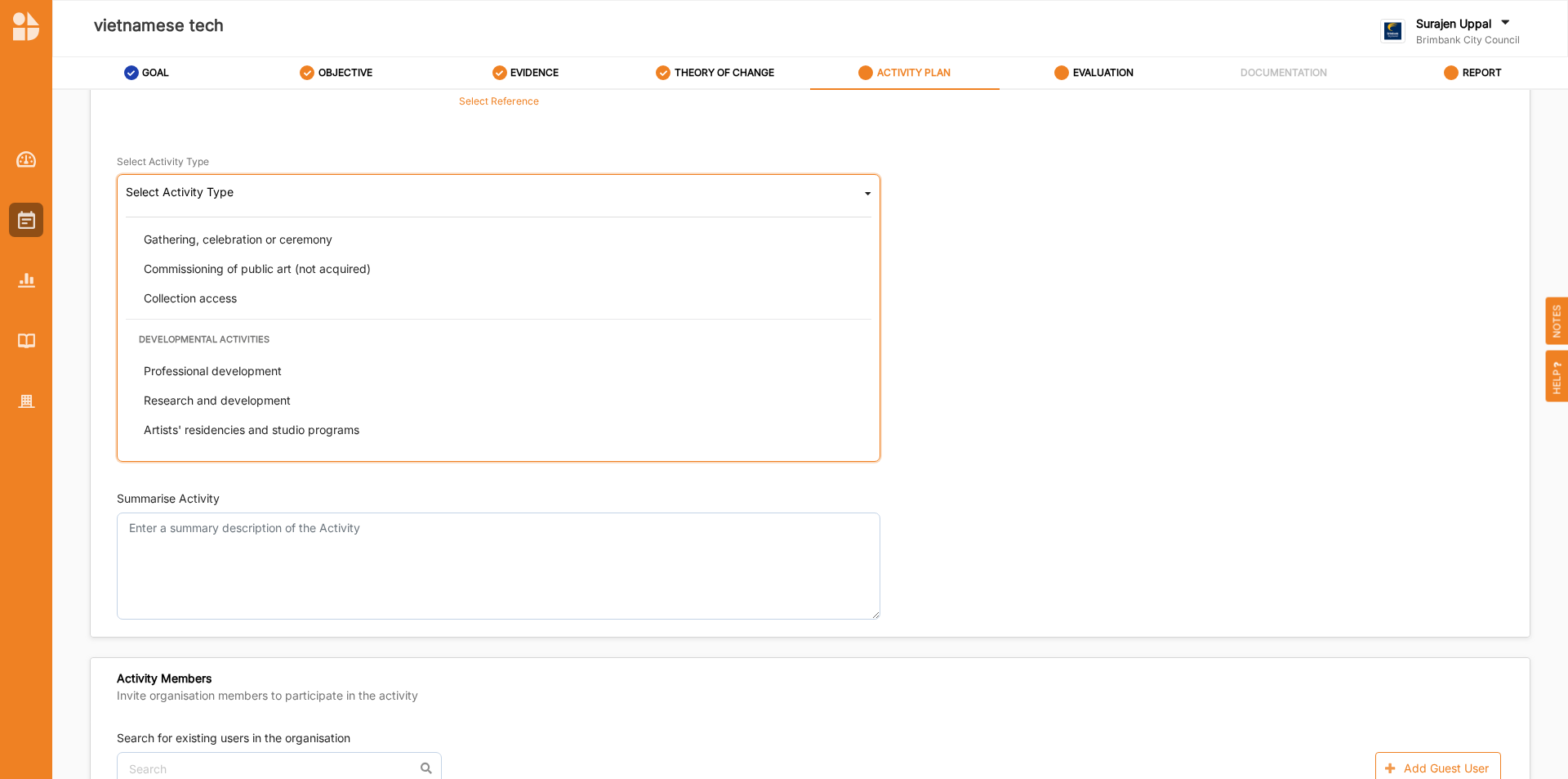
scroll to position [417, 0]
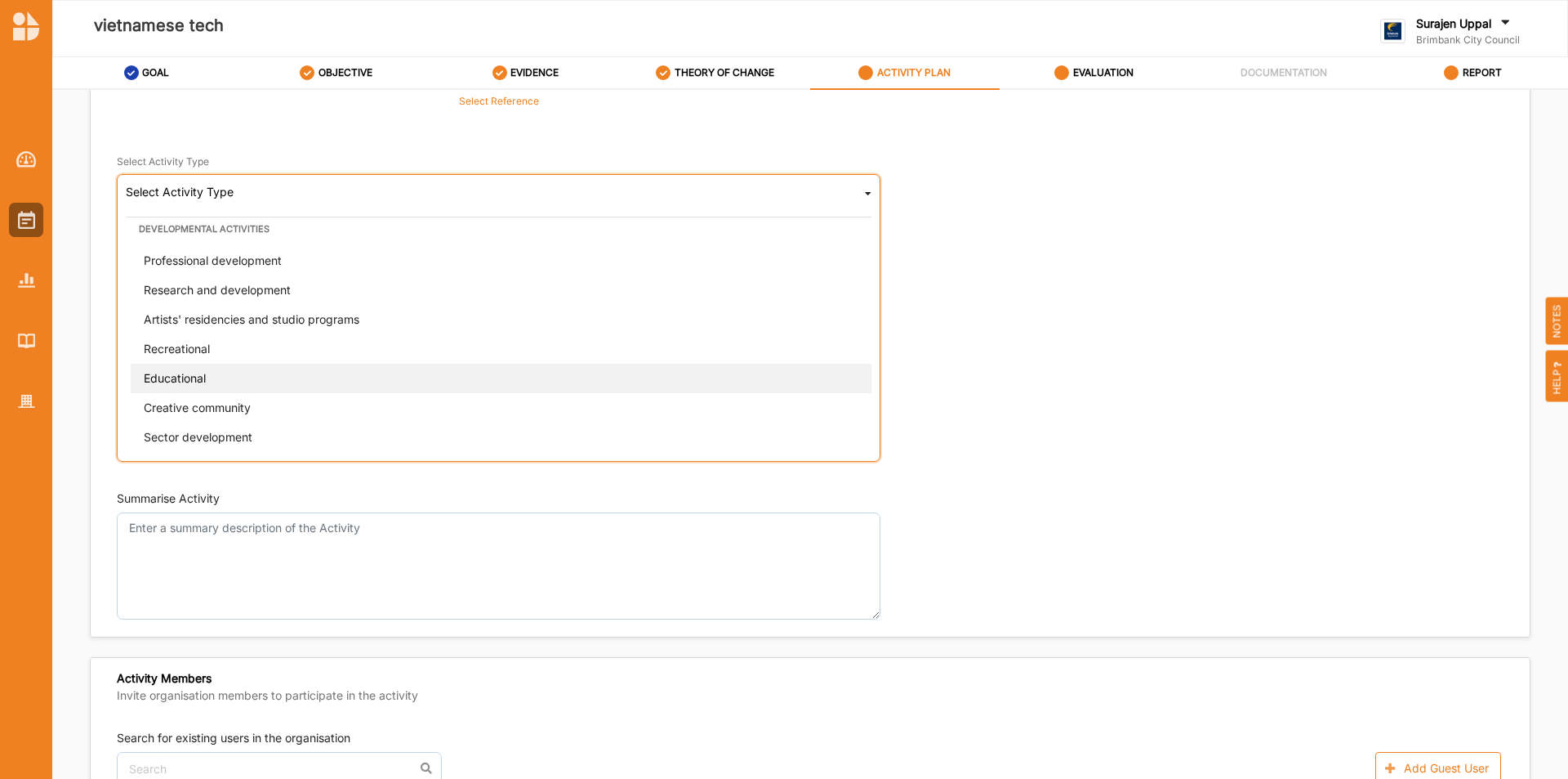
click at [188, 382] on span "Educational" at bounding box center [175, 377] width 62 height 14
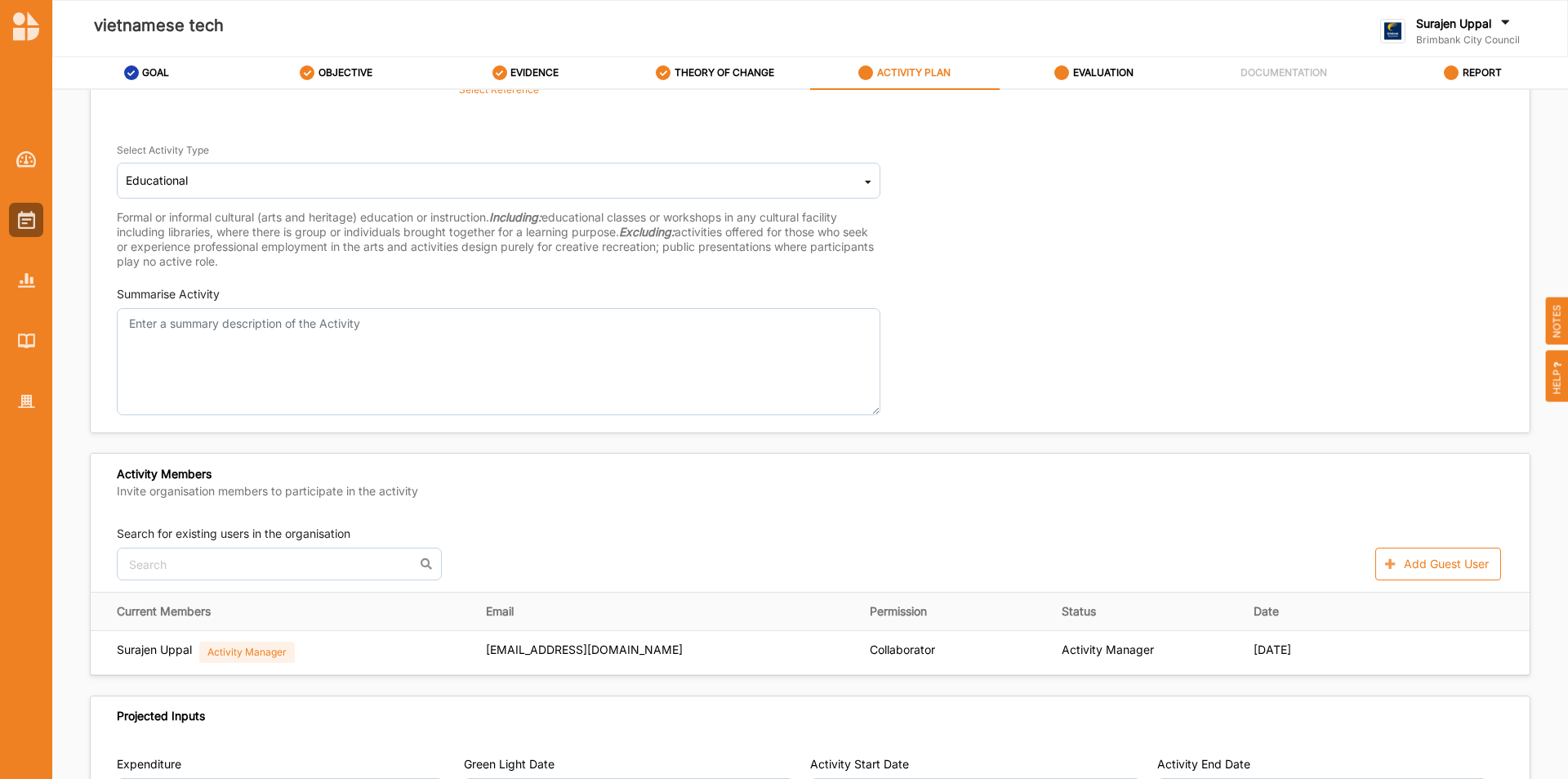
scroll to position [245, 0]
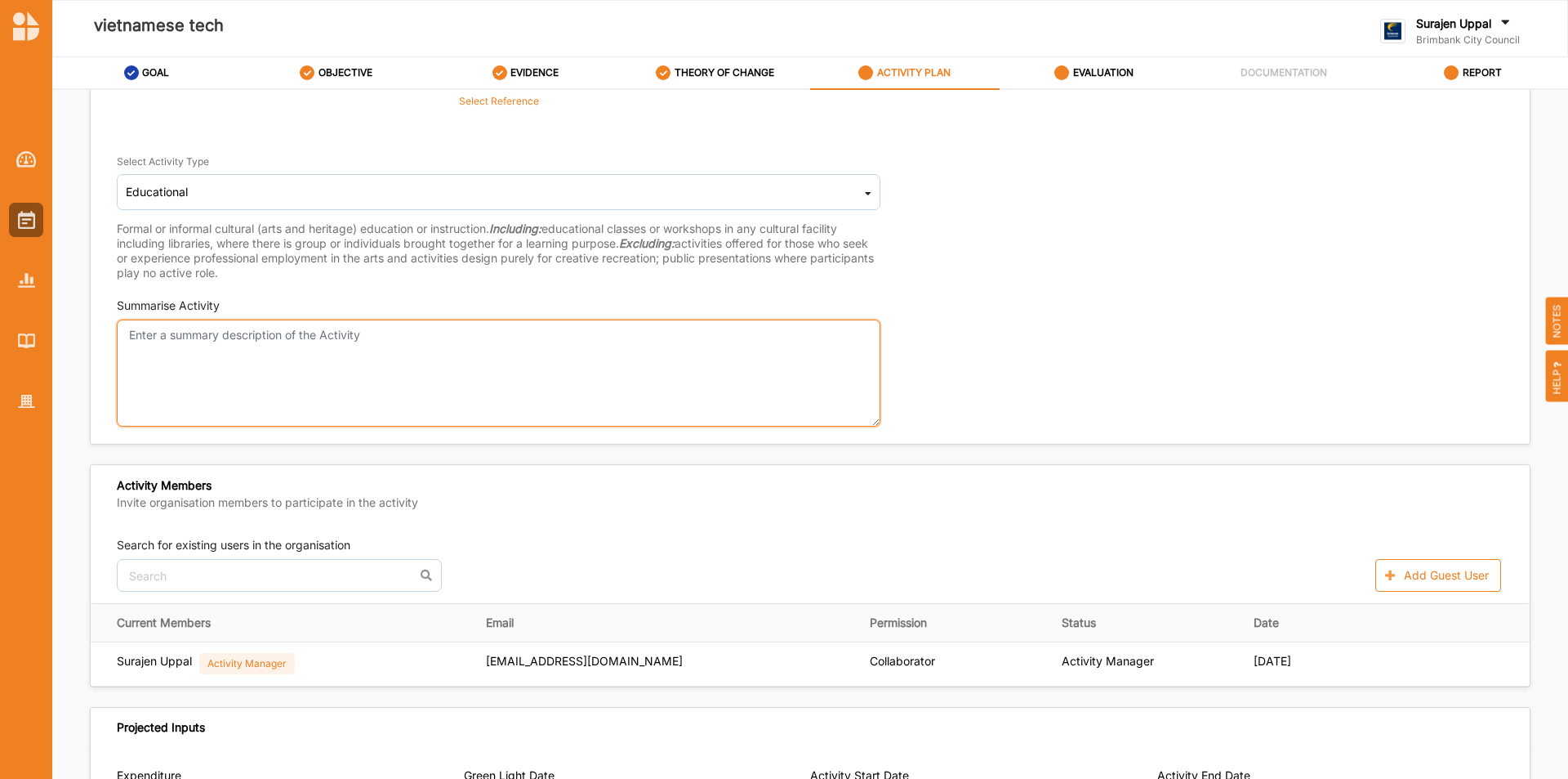
click at [207, 398] on textarea "Summarise Activity" at bounding box center [499, 373] width 764 height 107
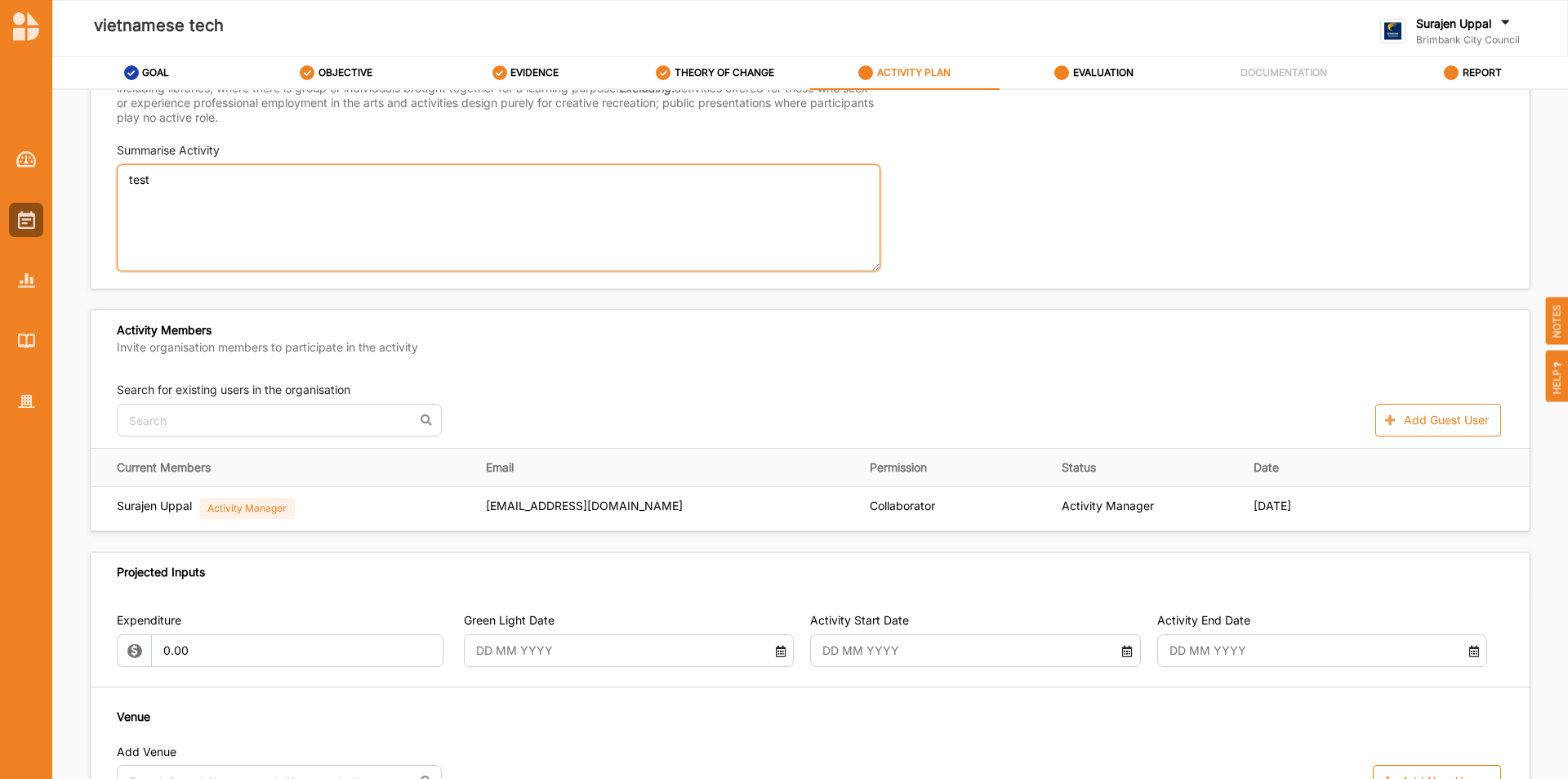
scroll to position [654, 0]
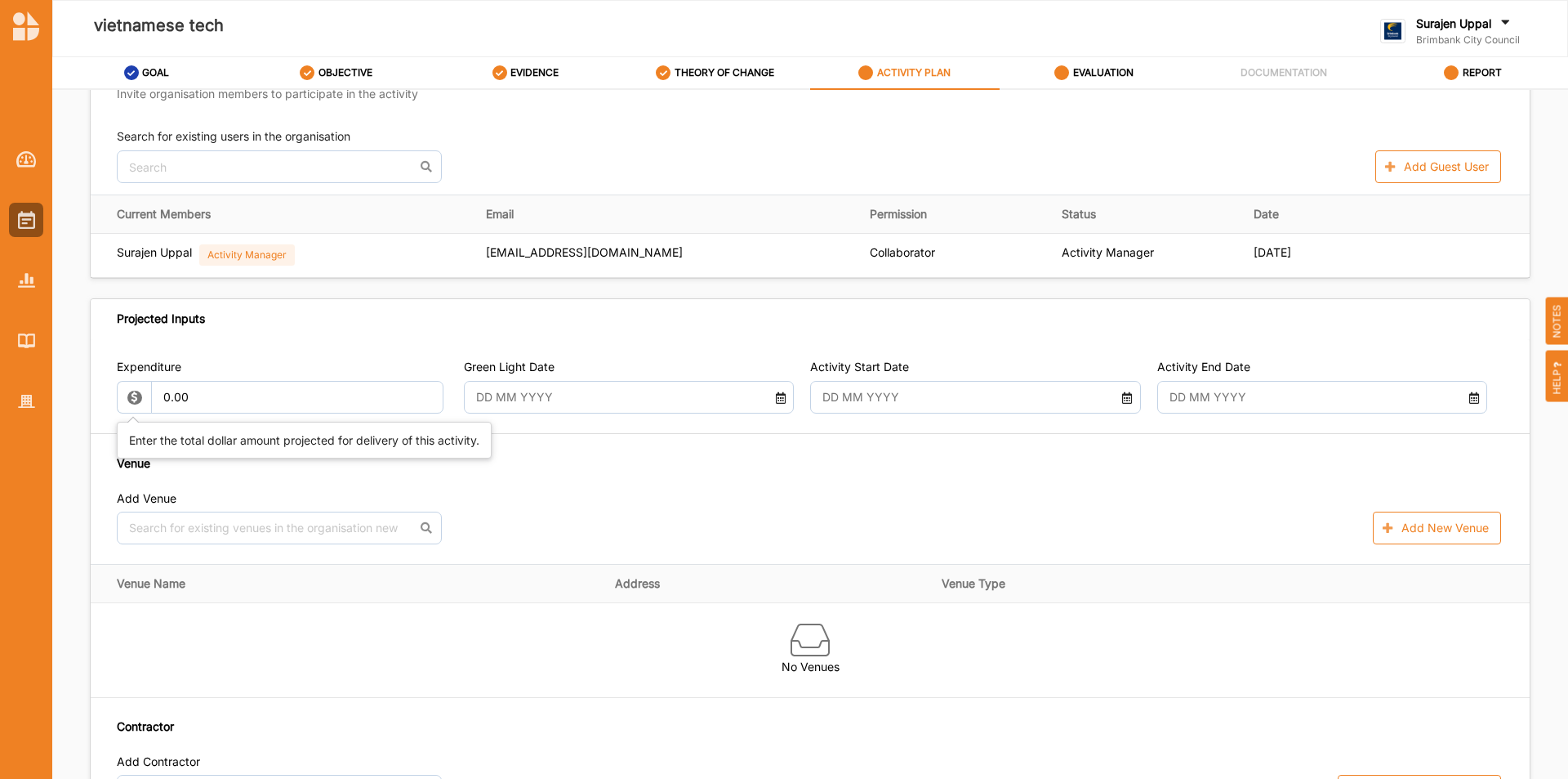
type textarea "test"
click at [246, 397] on input "0.00" at bounding box center [297, 398] width 294 height 33
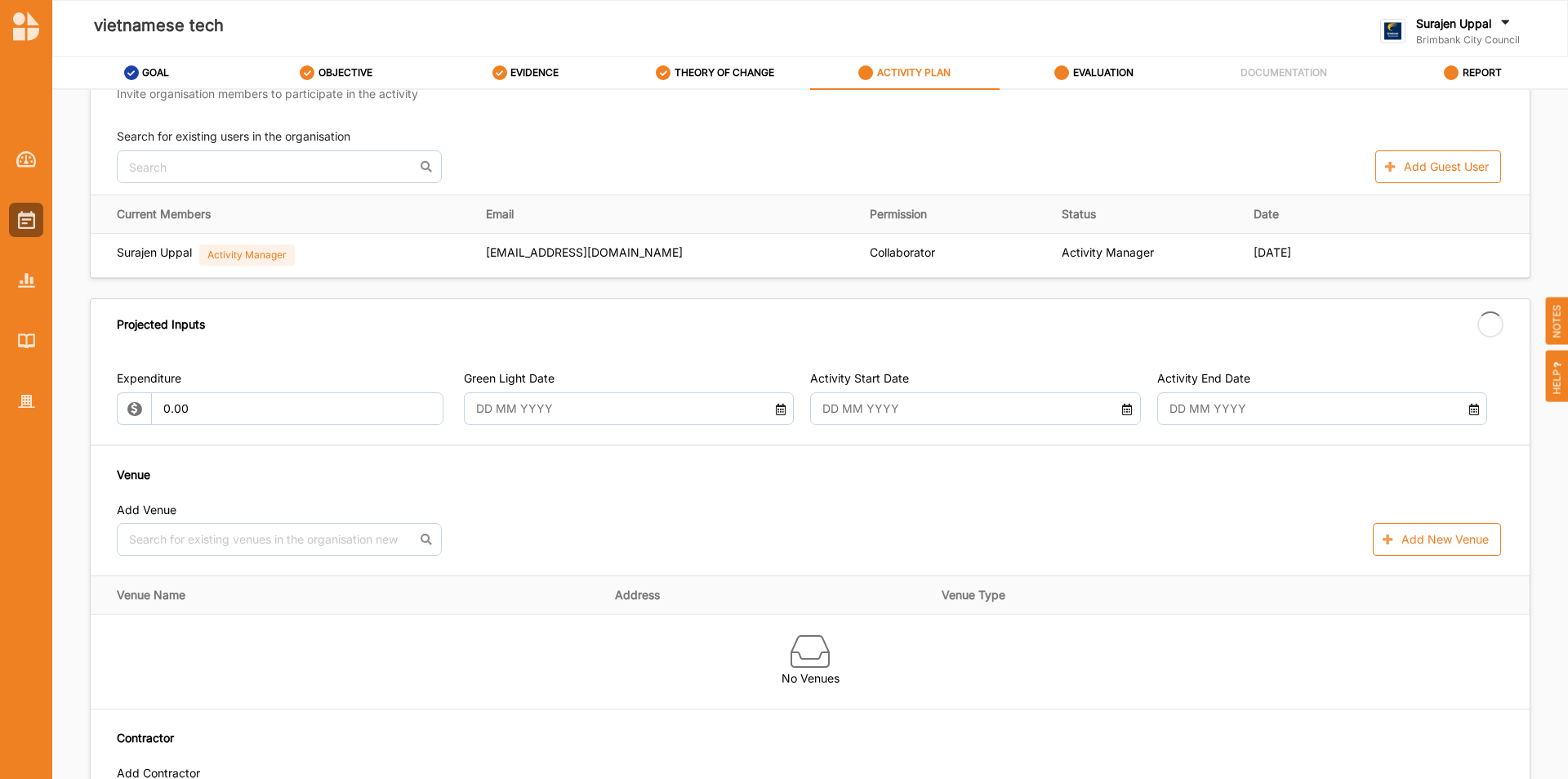
click at [538, 397] on input "text" at bounding box center [616, 408] width 297 height 33
type input "[DATE]"
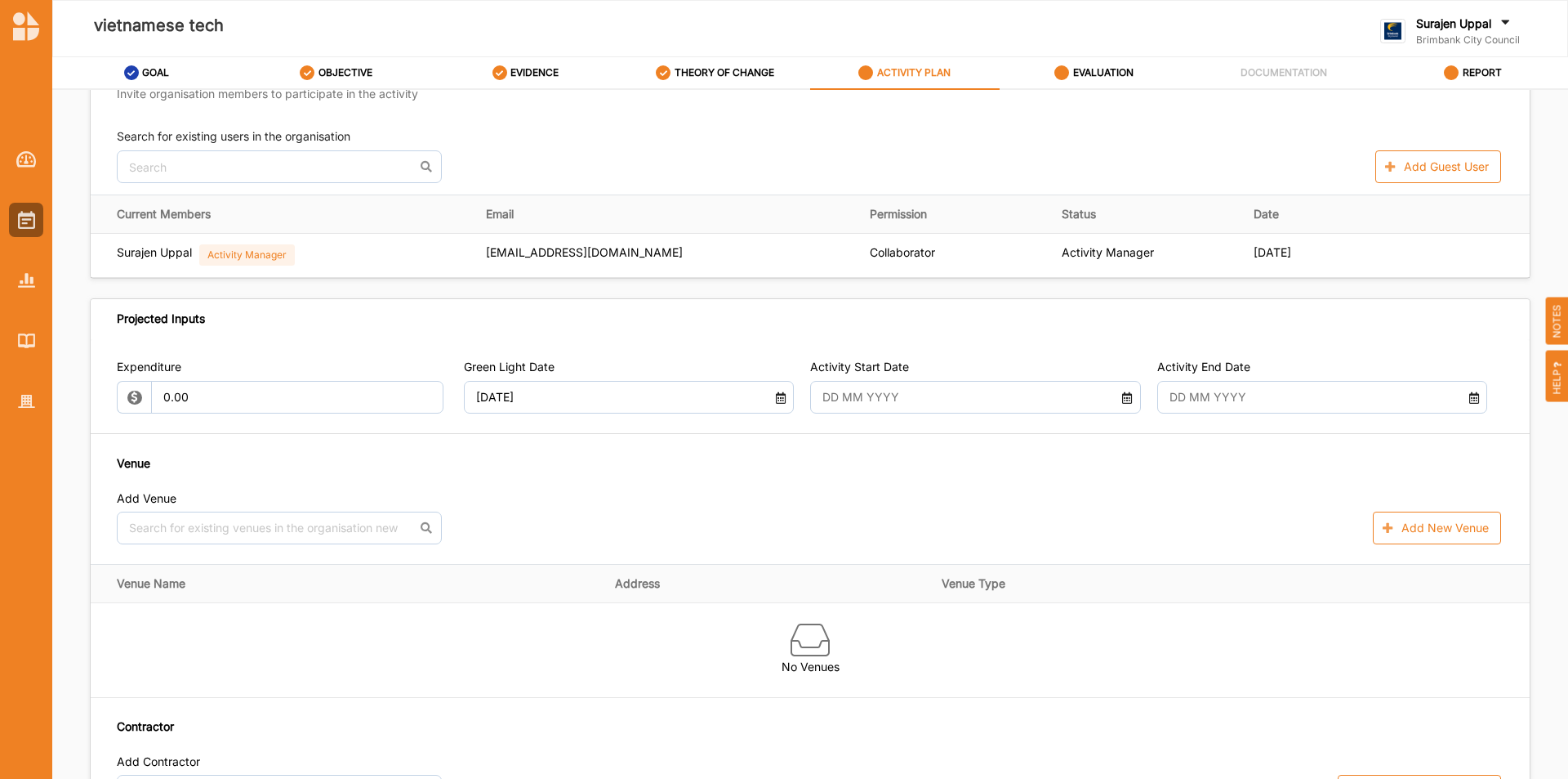
click at [952, 404] on input "text" at bounding box center [963, 398] width 297 height 33
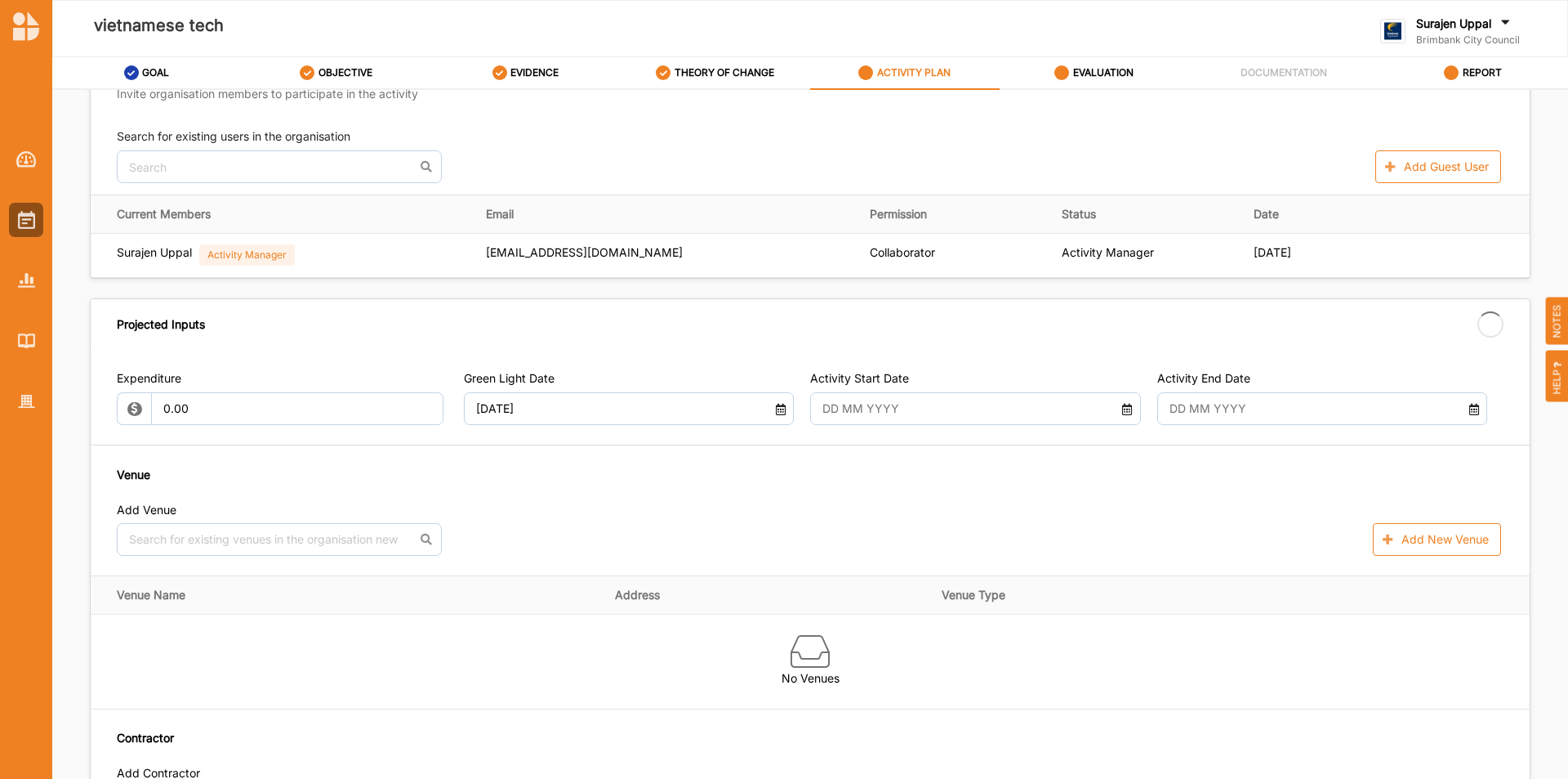
type input "[DATE]"
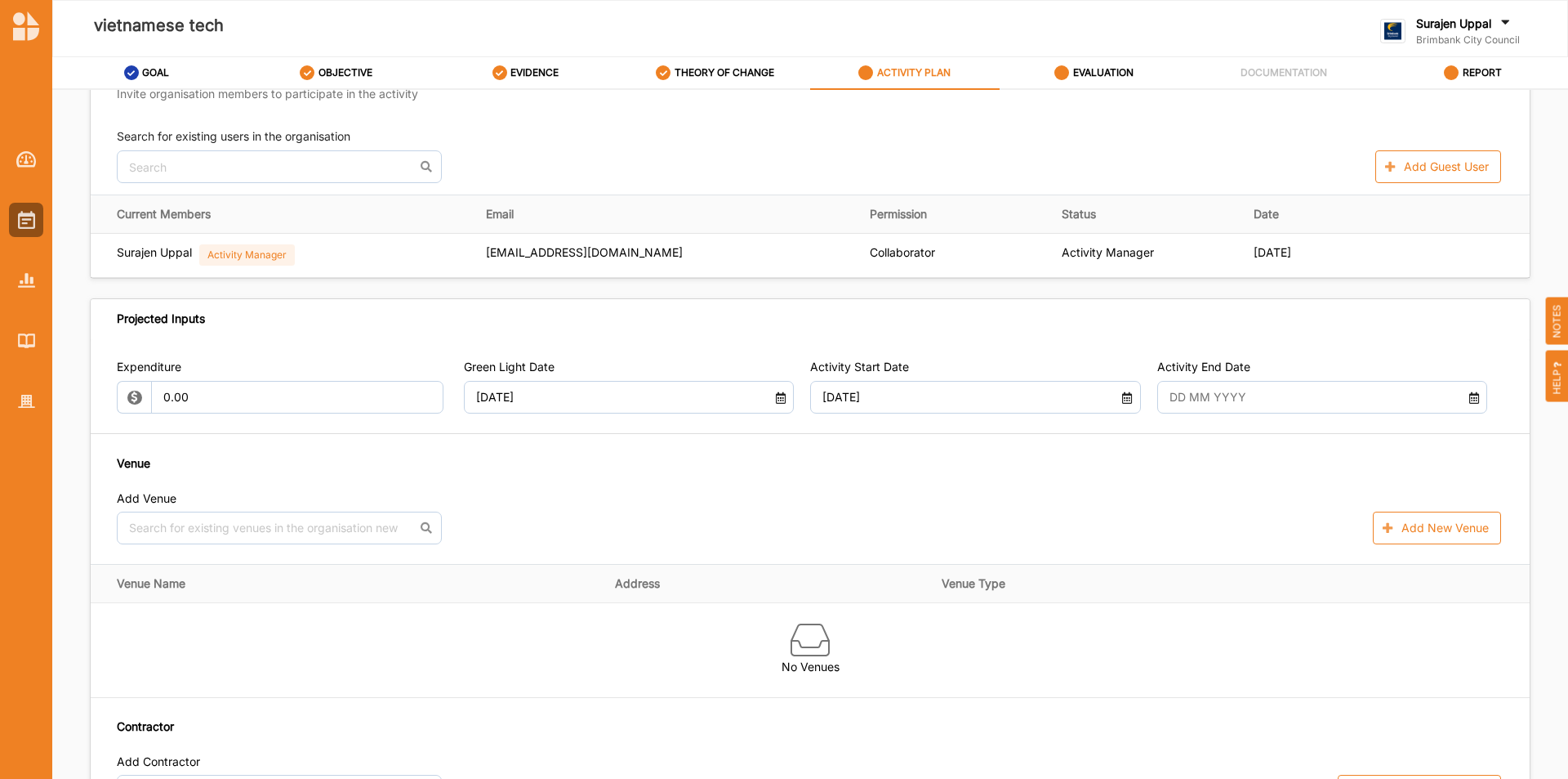
click at [1162, 405] on input "text" at bounding box center [1309, 398] width 297 height 33
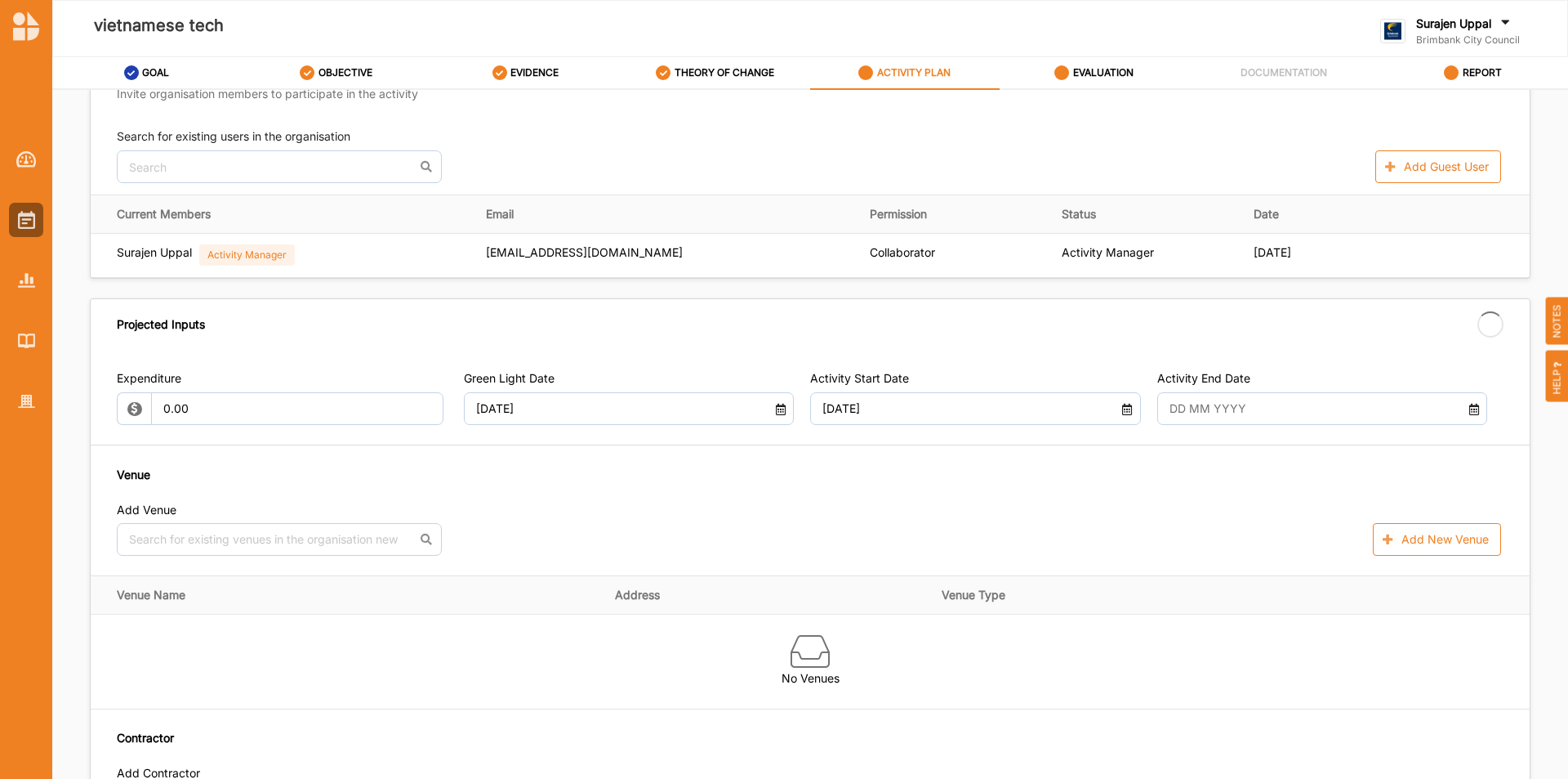
drag, startPoint x: 1223, startPoint y: 573, endPoint x: 1234, endPoint y: 573, distance: 11.0
type input "[DATE]"
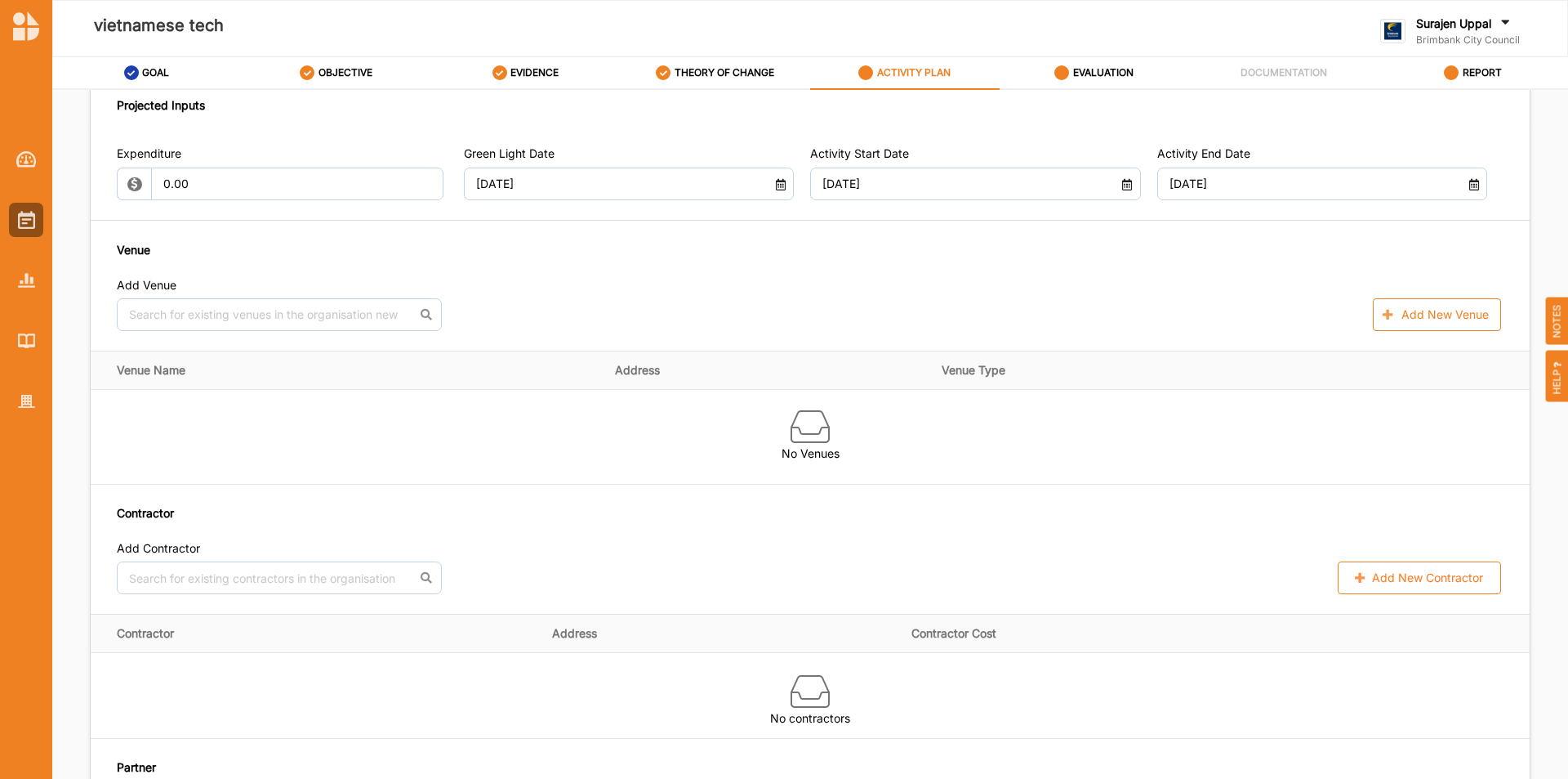
scroll to position [1062, 0]
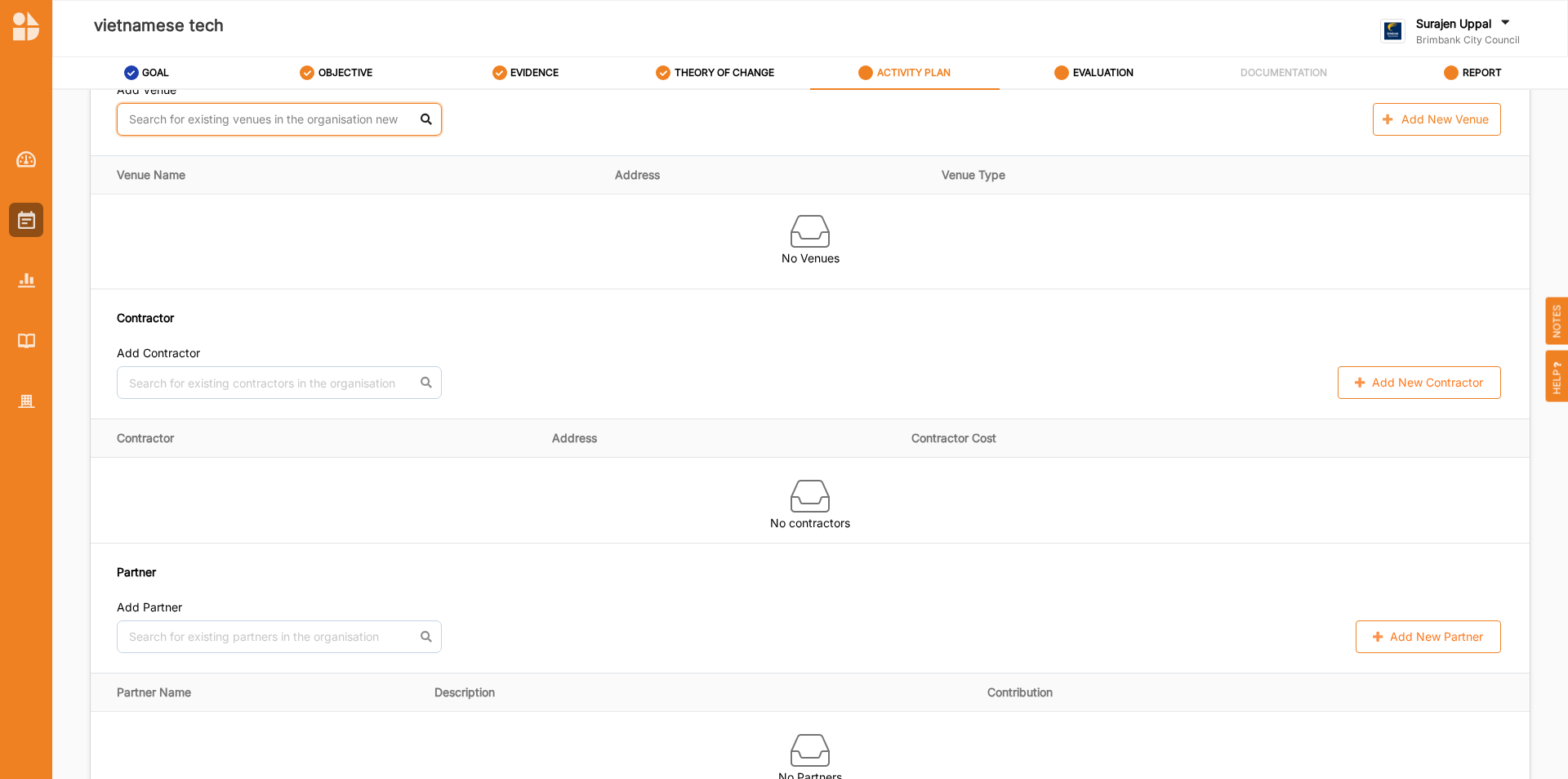
click at [201, 135] on input "text" at bounding box center [279, 120] width 325 height 33
type input "n"
type input "B"
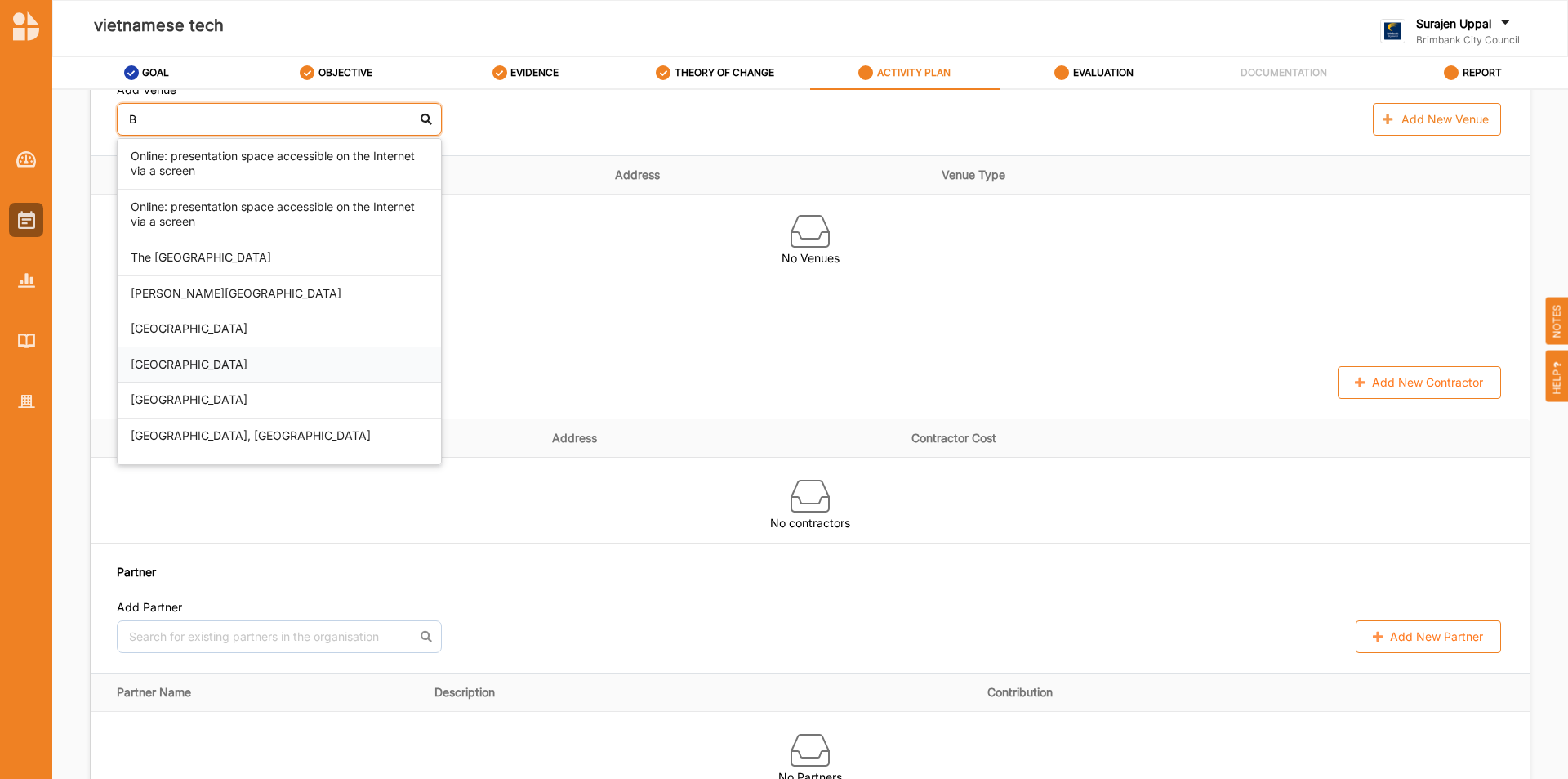
click at [281, 368] on div "[GEOGRAPHIC_DATA]" at bounding box center [279, 365] width 324 height 36
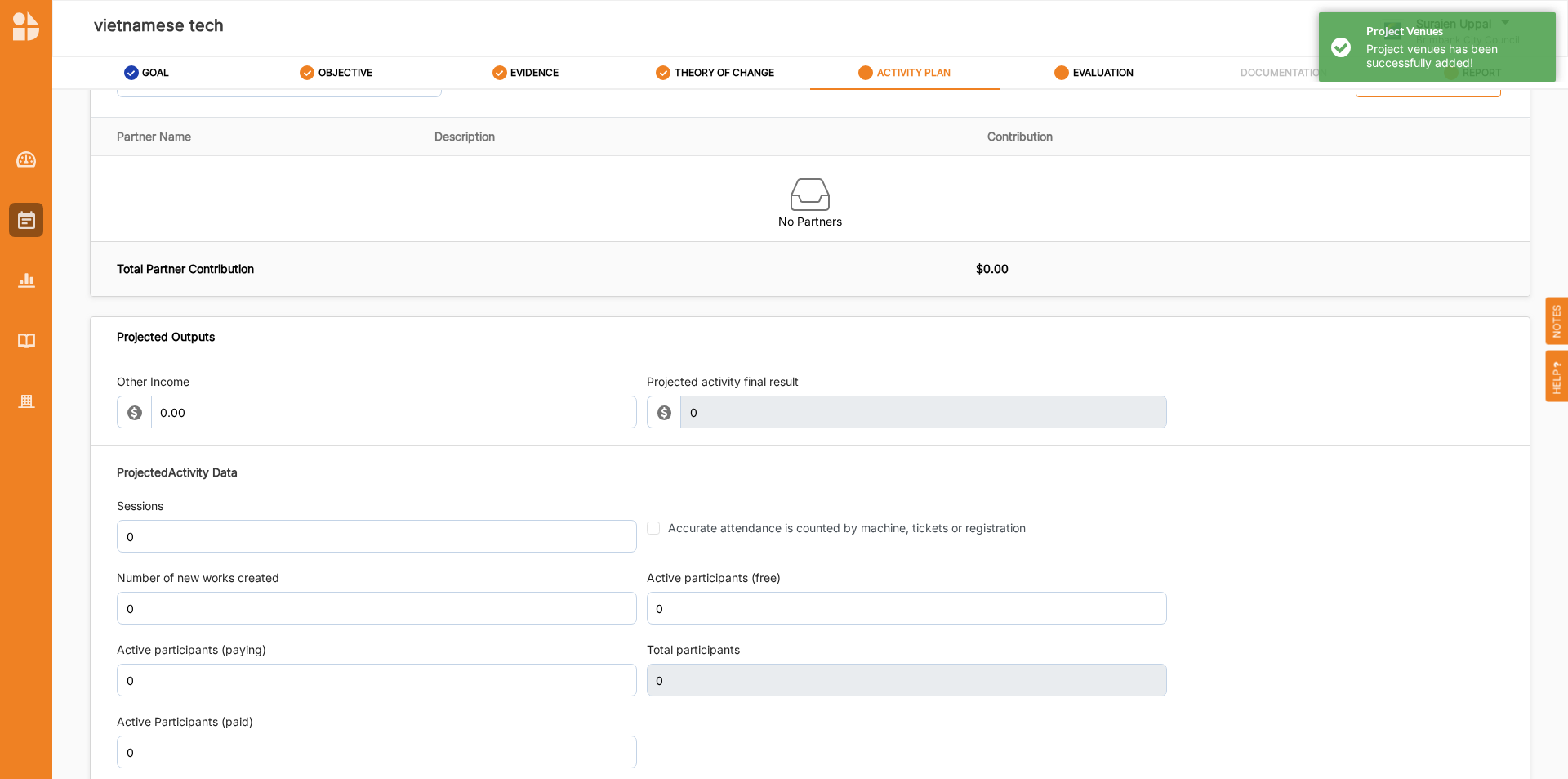
scroll to position [1717, 0]
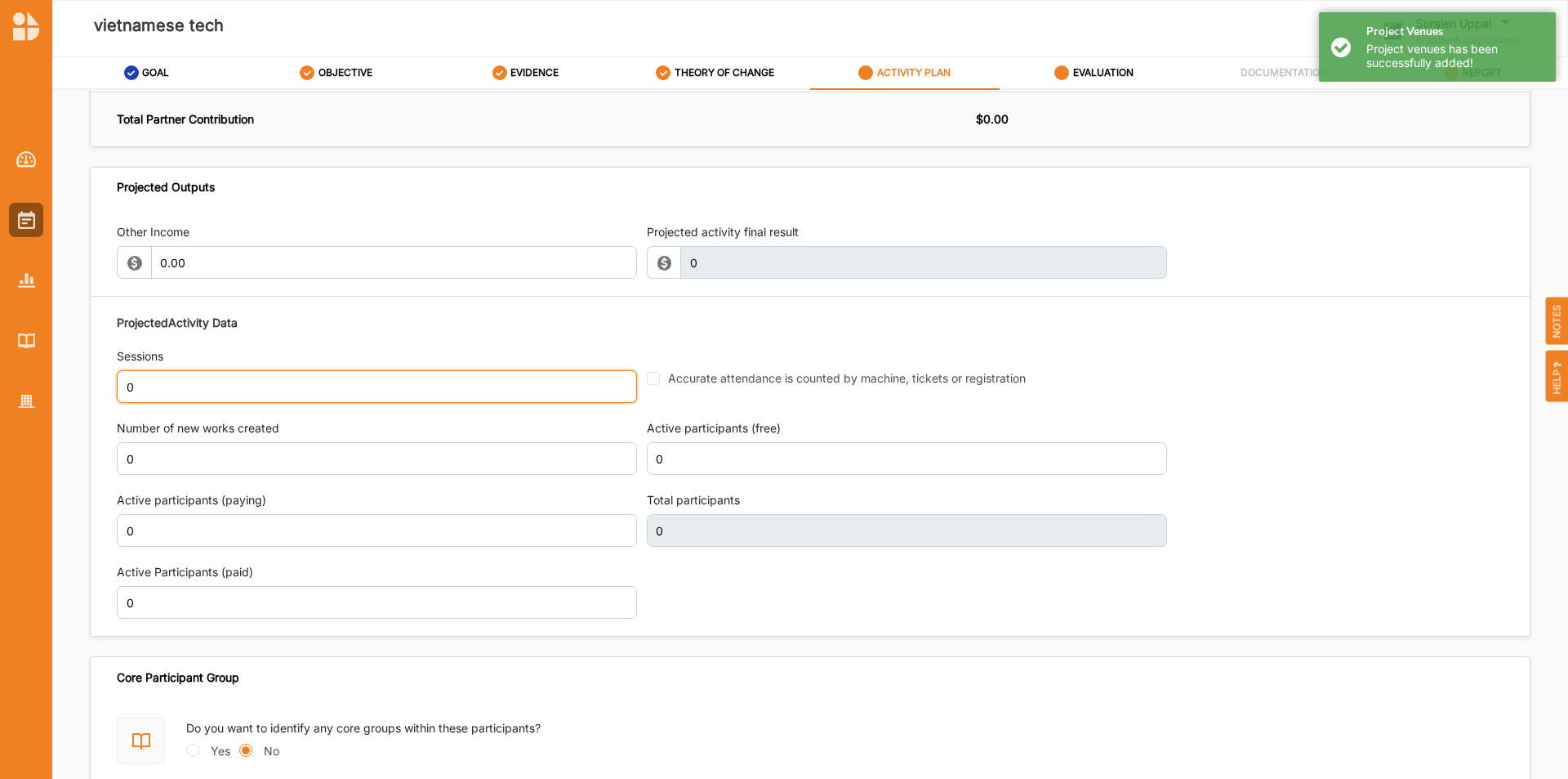
drag, startPoint x: 185, startPoint y: 385, endPoint x: 0, endPoint y: 368, distance: 185.8
click at [7, 371] on div "[DEMOGRAPHIC_DATA] tech Surajen [PERSON_NAME] Brimbank City Council Brimbank Ci…" at bounding box center [784, 389] width 1568 height 779
type input "3"
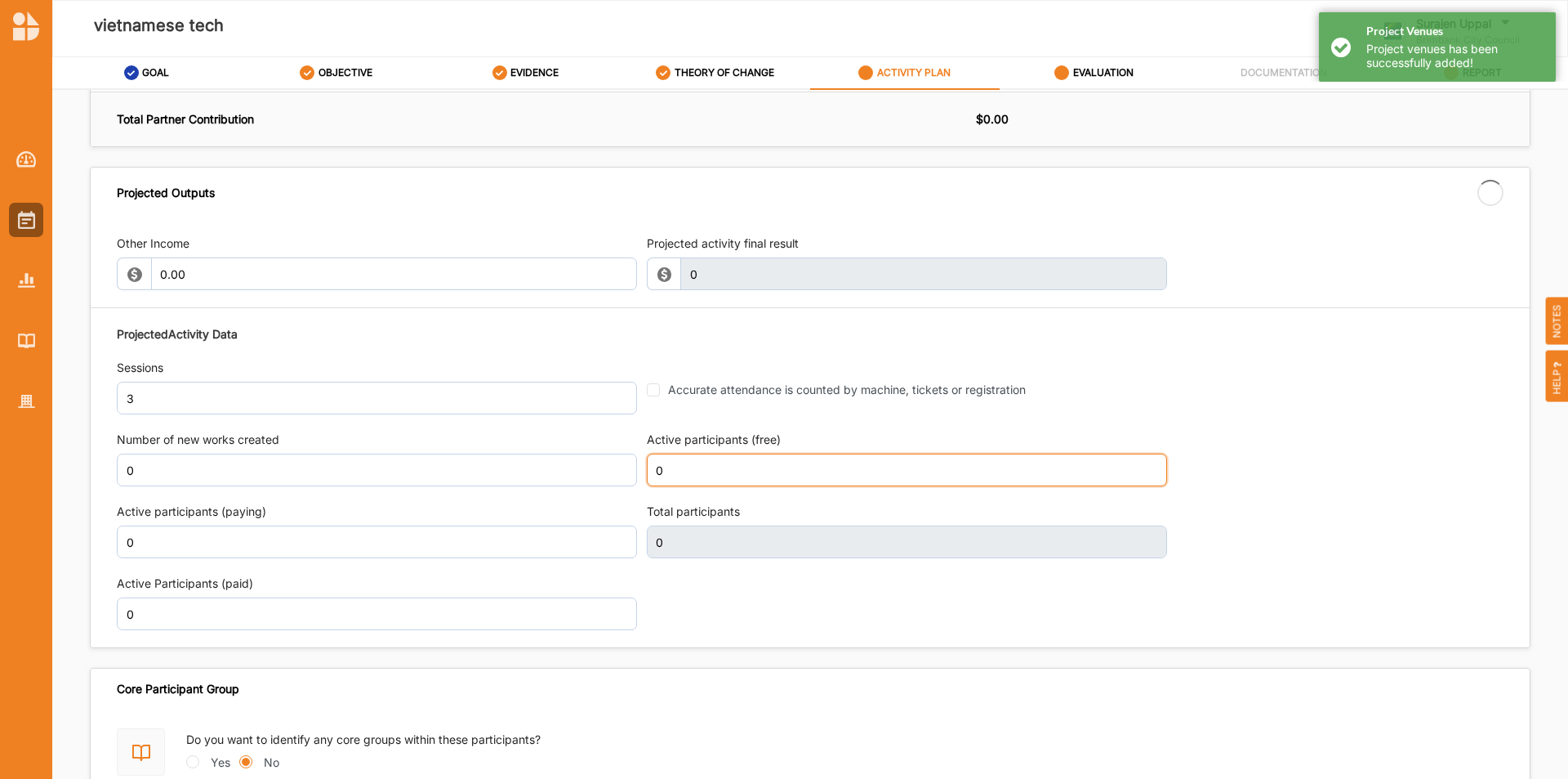
drag, startPoint x: 685, startPoint y: 452, endPoint x: 591, endPoint y: 449, distance: 94.0
click at [594, 449] on div "Projected Activity Data Sessions 3 Accurate attendance is counted by machine, t…" at bounding box center [810, 478] width 1387 height 321
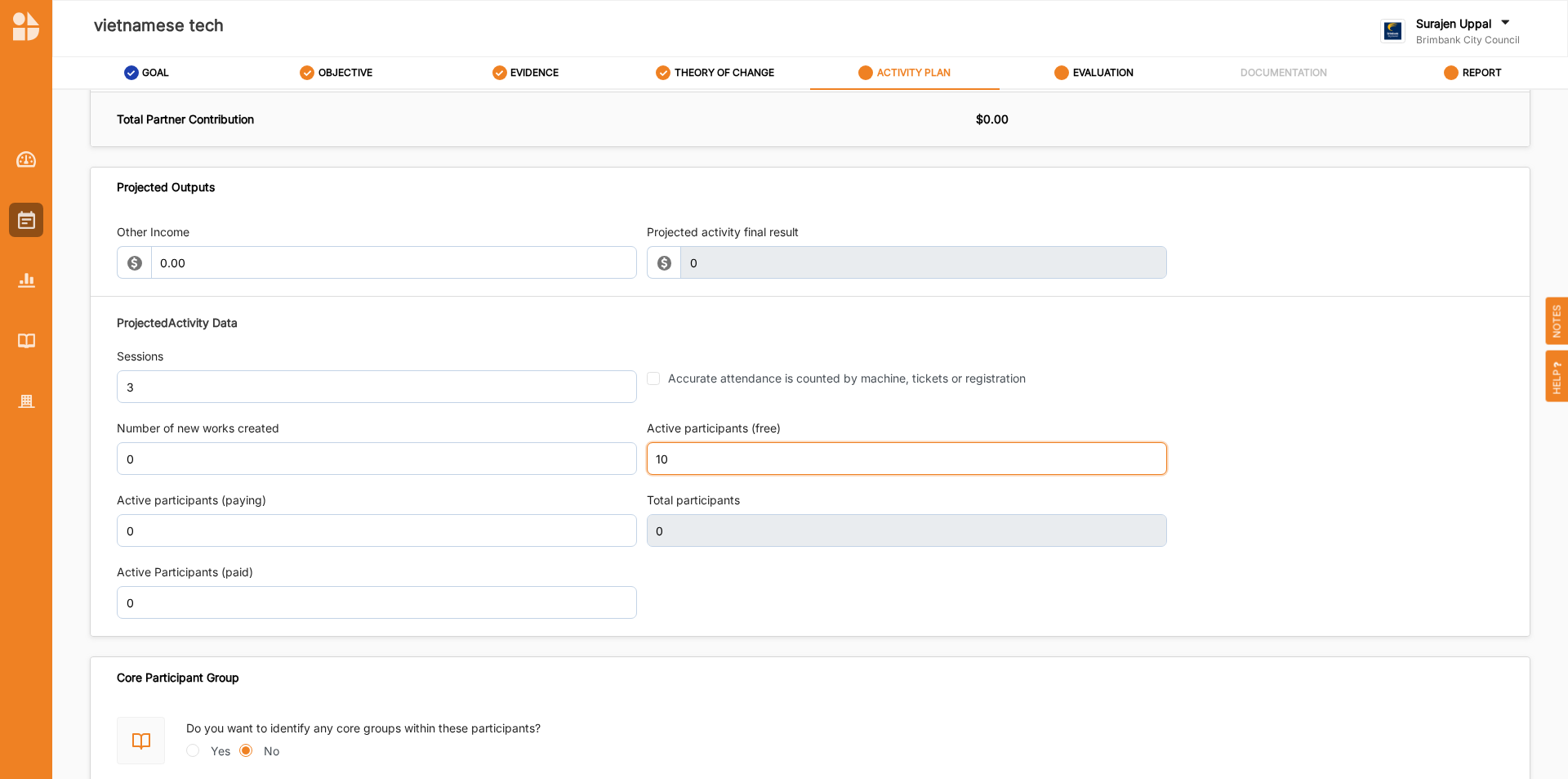
type input "10"
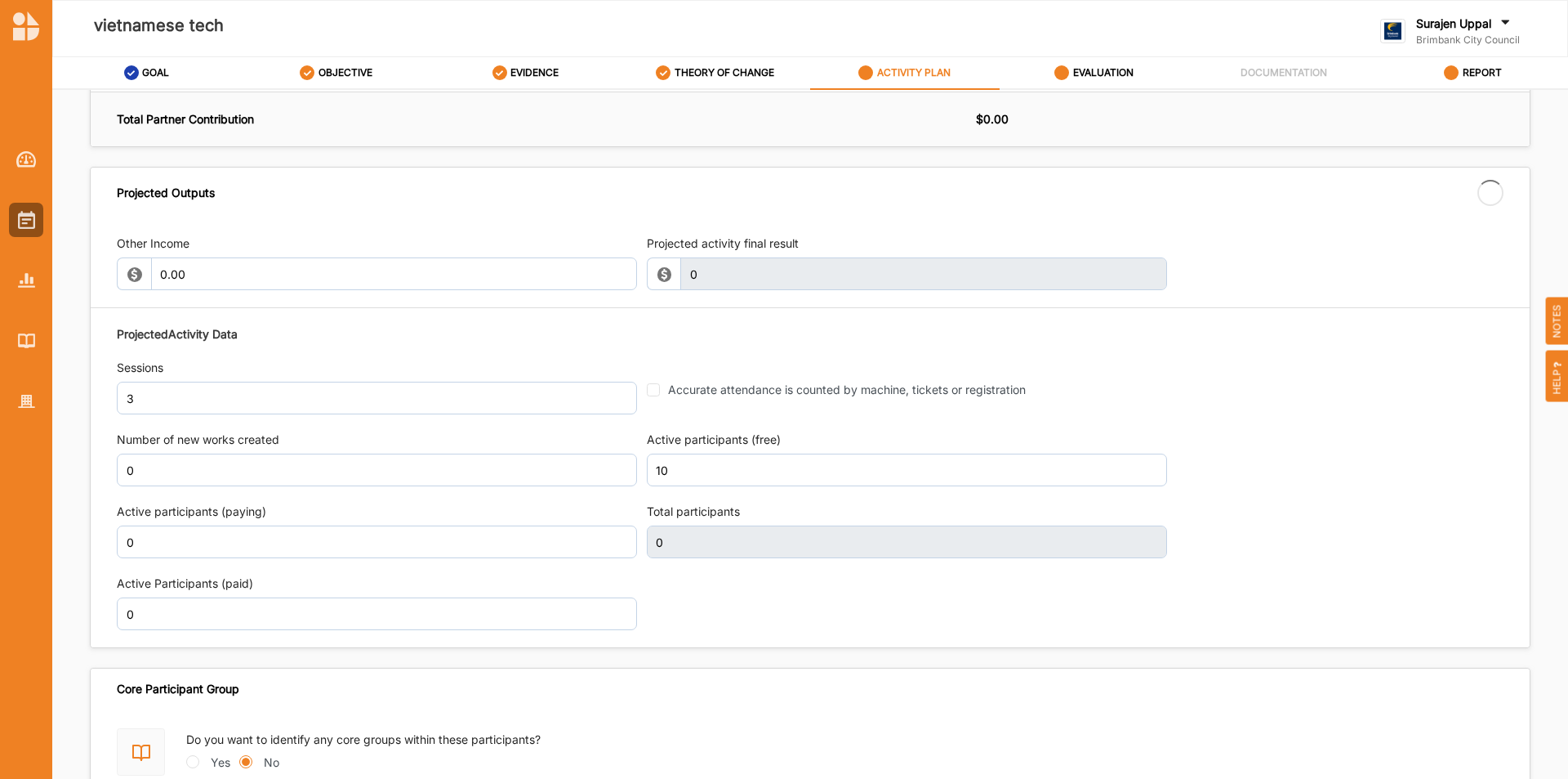
click at [897, 69] on label "ACTIVITY PLAN" at bounding box center [914, 72] width 74 height 13
type input "10"
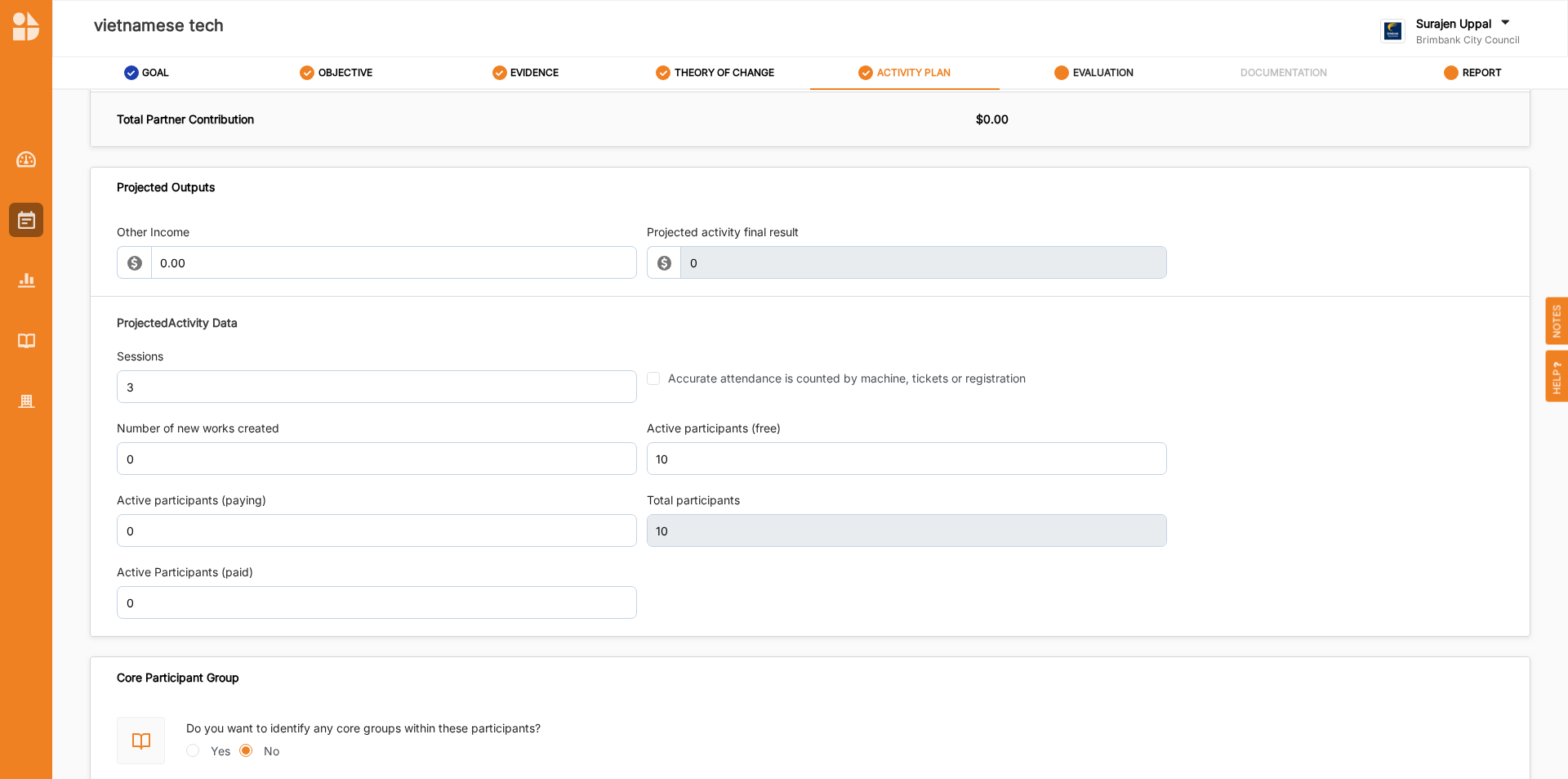
click at [1114, 78] on label "EVALUATION" at bounding box center [1103, 72] width 60 height 13
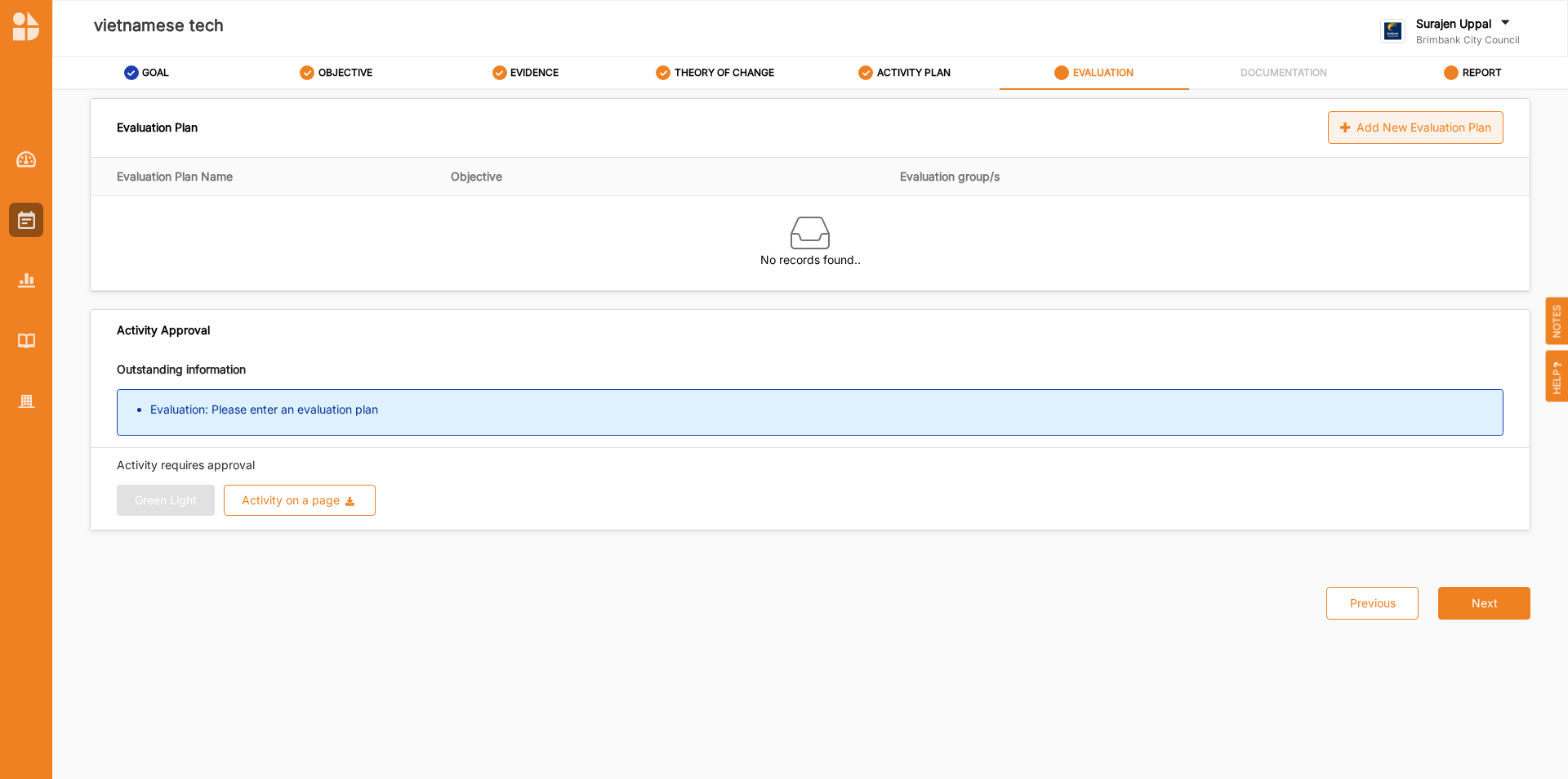
click at [1337, 129] on div "Add New Evaluation Plan" at bounding box center [1415, 127] width 176 height 33
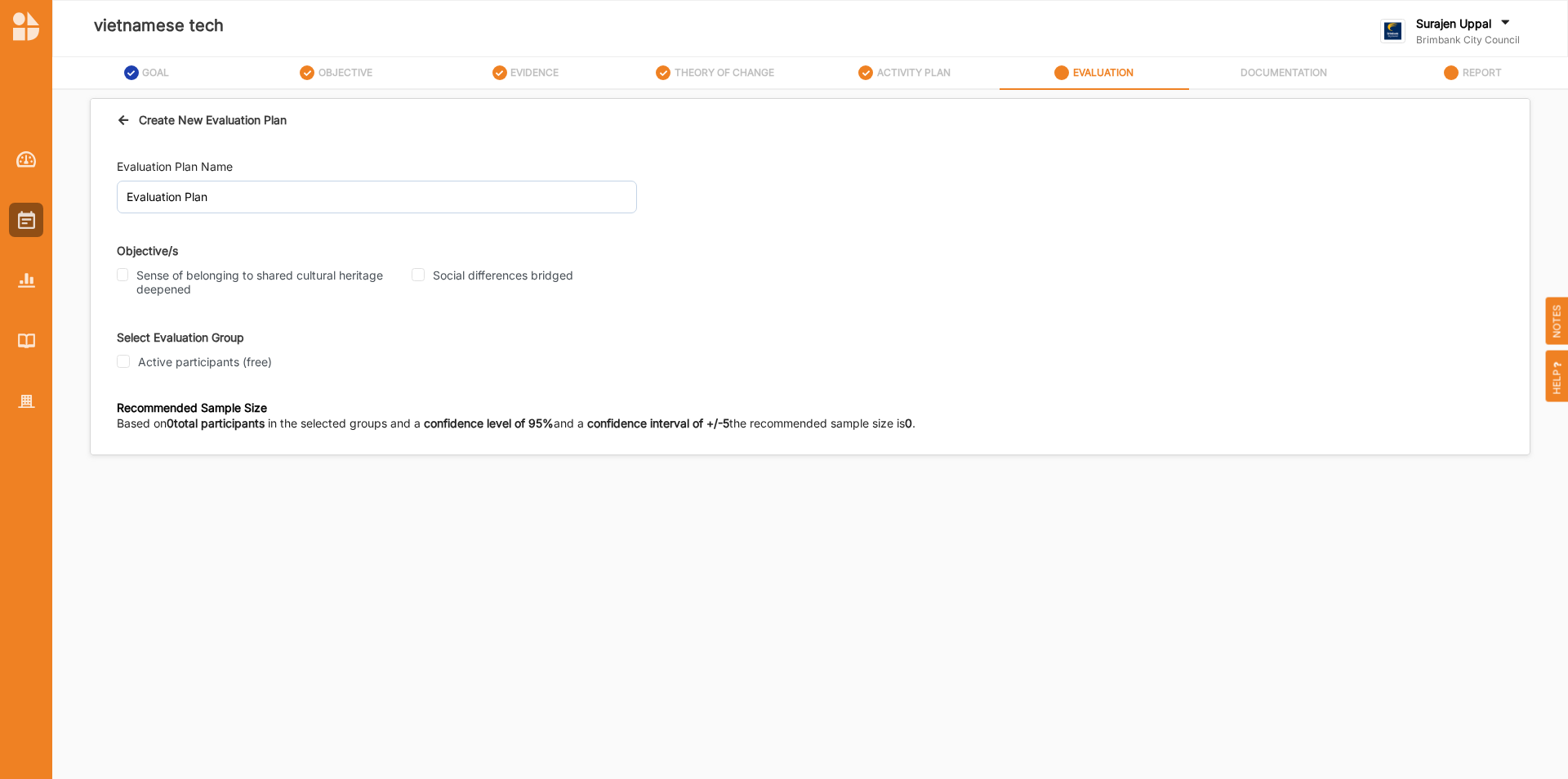
click at [129, 273] on div "Sense of belonging to shared cultural heritage deepened" at bounding box center [259, 282] width 285 height 28
click at [128, 276] on input "Sense of belonging to shared cultural heritage deepened" at bounding box center [122, 274] width 12 height 13
checkbox input "true"
click at [416, 278] on input "Social differences bridged" at bounding box center [417, 274] width 13 height 13
checkbox input "true"
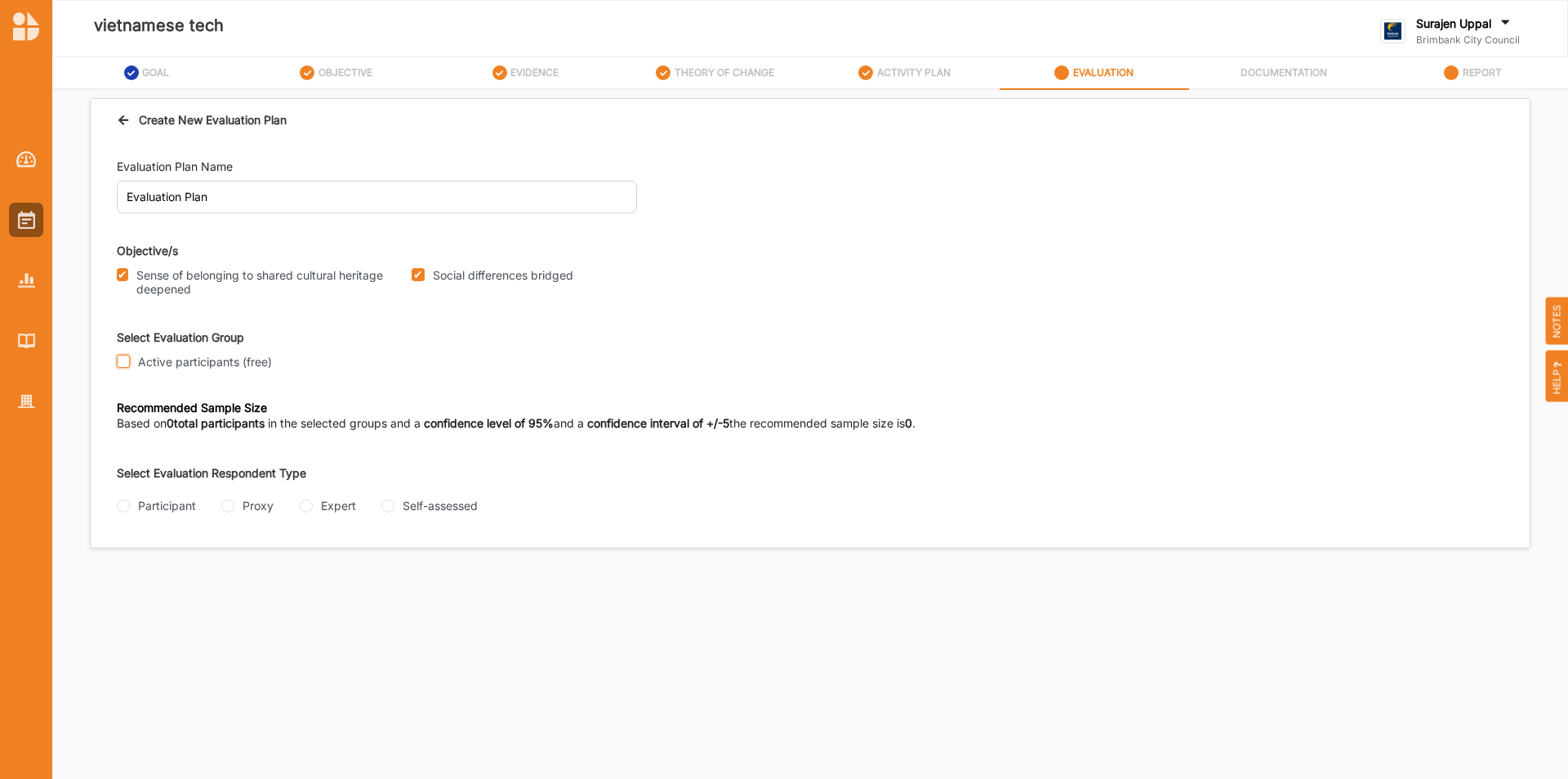
click at [122, 360] on input "Active participants (free)" at bounding box center [122, 361] width 13 height 13
checkbox input "true"
click at [121, 501] on input "Participant" at bounding box center [122, 505] width 13 height 13
radio input "true"
click at [223, 571] on input "Questionnaire" at bounding box center [218, 570] width 13 height 13
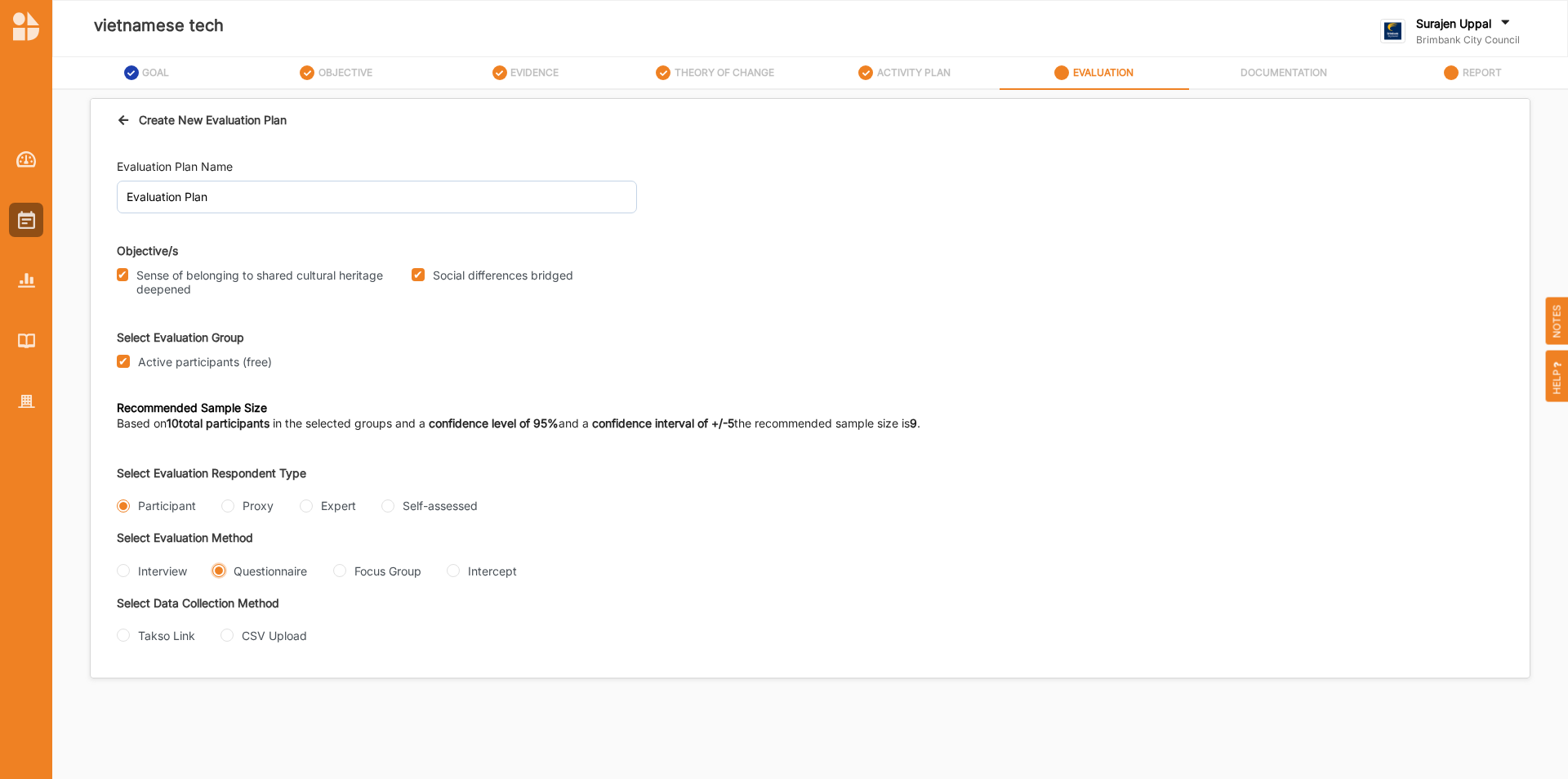
radio input "true"
drag, startPoint x: 121, startPoint y: 634, endPoint x: 202, endPoint y: 627, distance: 81.3
click at [212, 622] on div "Select Data Collection Method Takso Link CSV Upload" at bounding box center [463, 628] width 693 height 64
click at [226, 635] on input "CSV Upload" at bounding box center [226, 634] width 13 height 13
radio input "true"
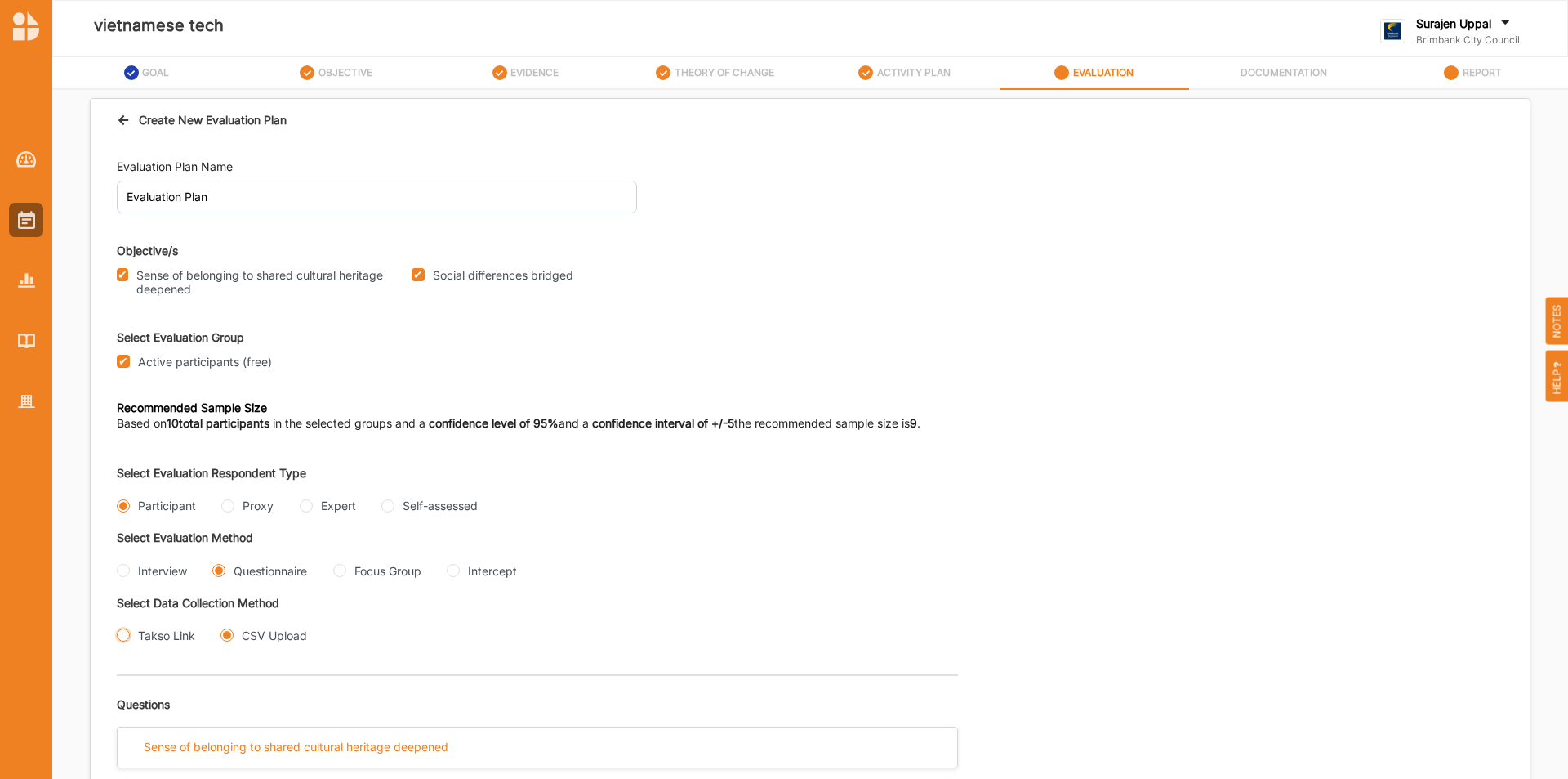
click at [124, 639] on input "Takso Link" at bounding box center [122, 634] width 13 height 13
radio input "true"
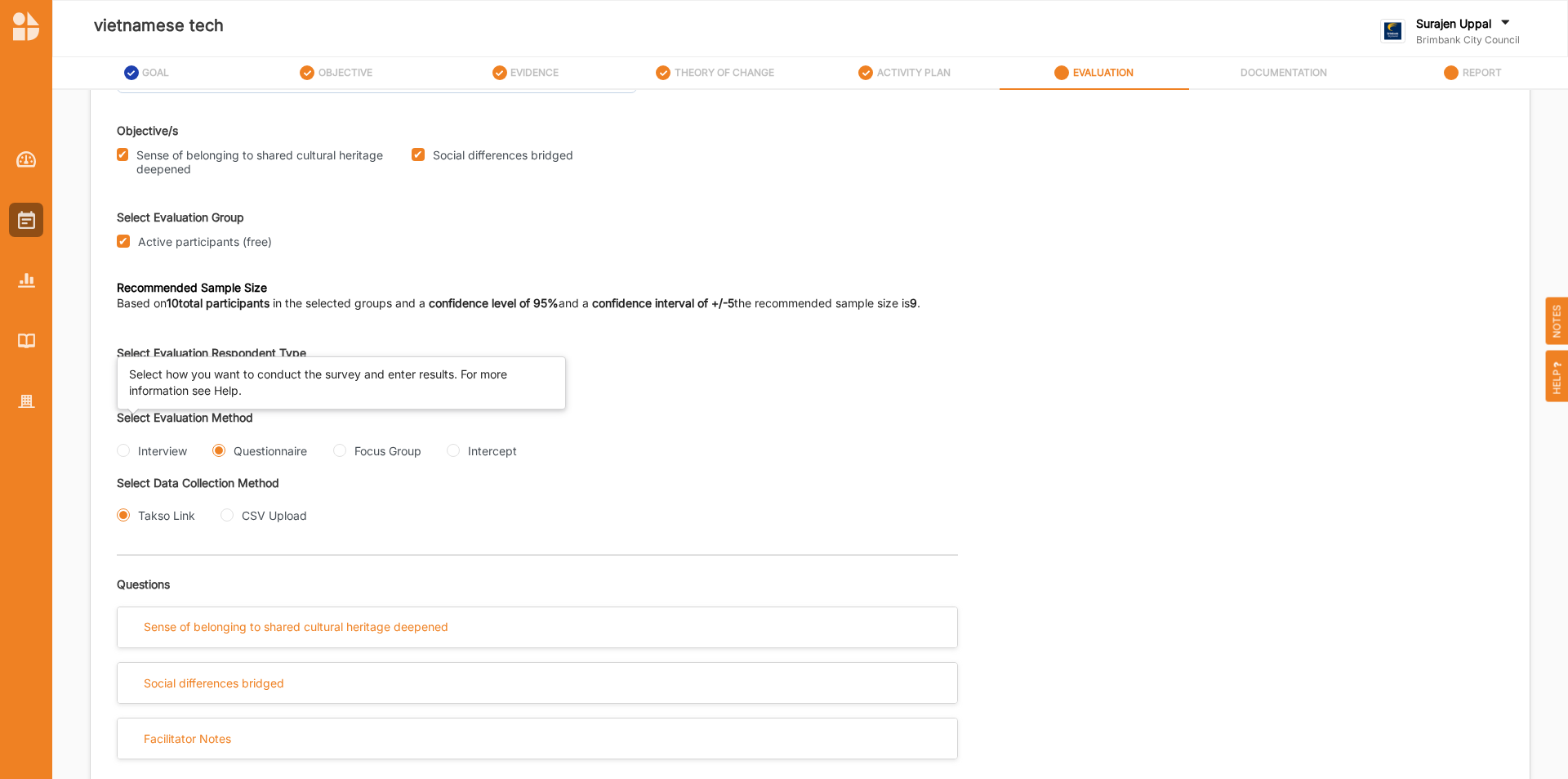
scroll to position [408, 0]
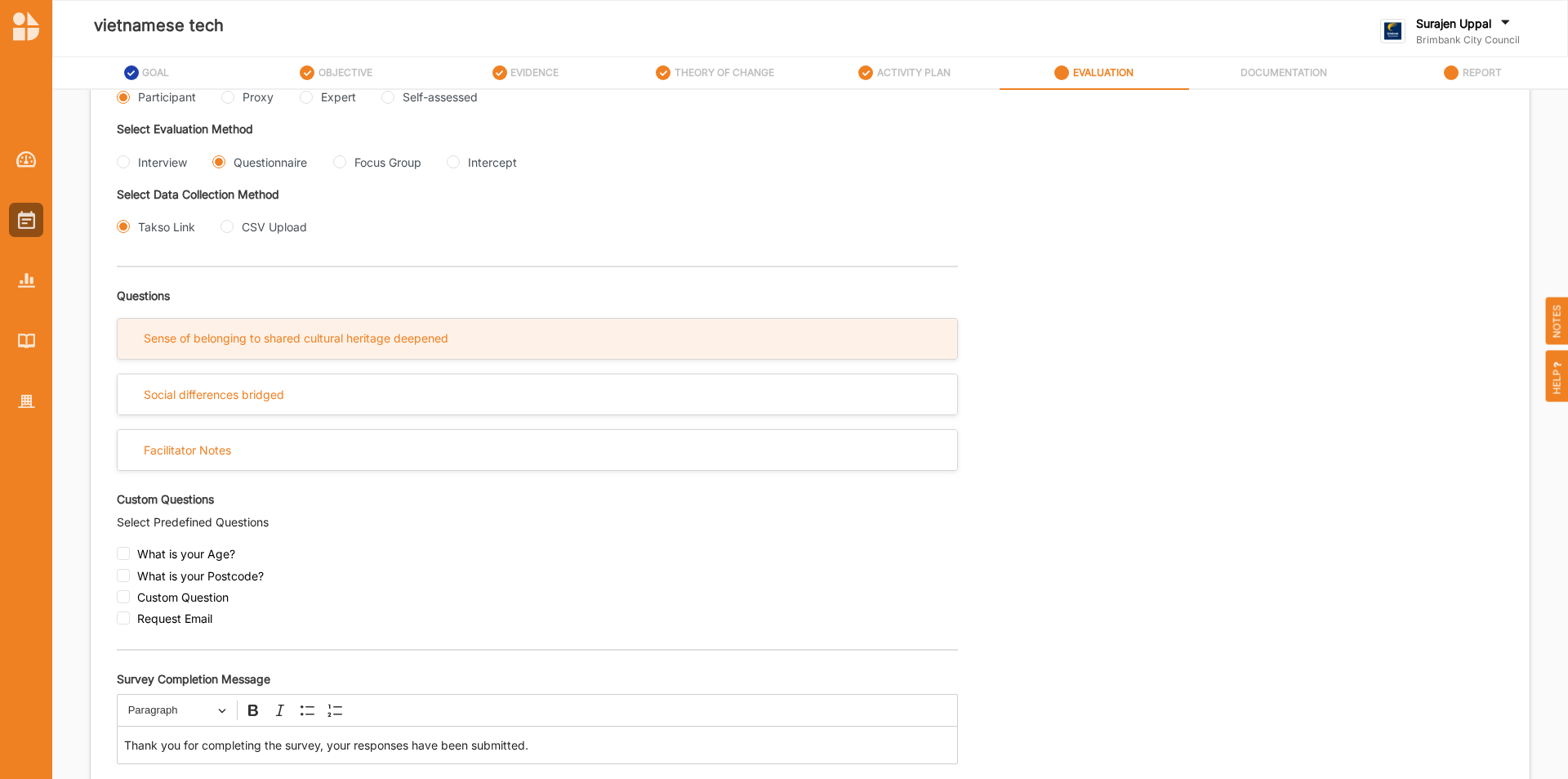
click at [201, 345] on div "Sense of belonging to shared cultural heritage deepened" at bounding box center [296, 337] width 304 height 15
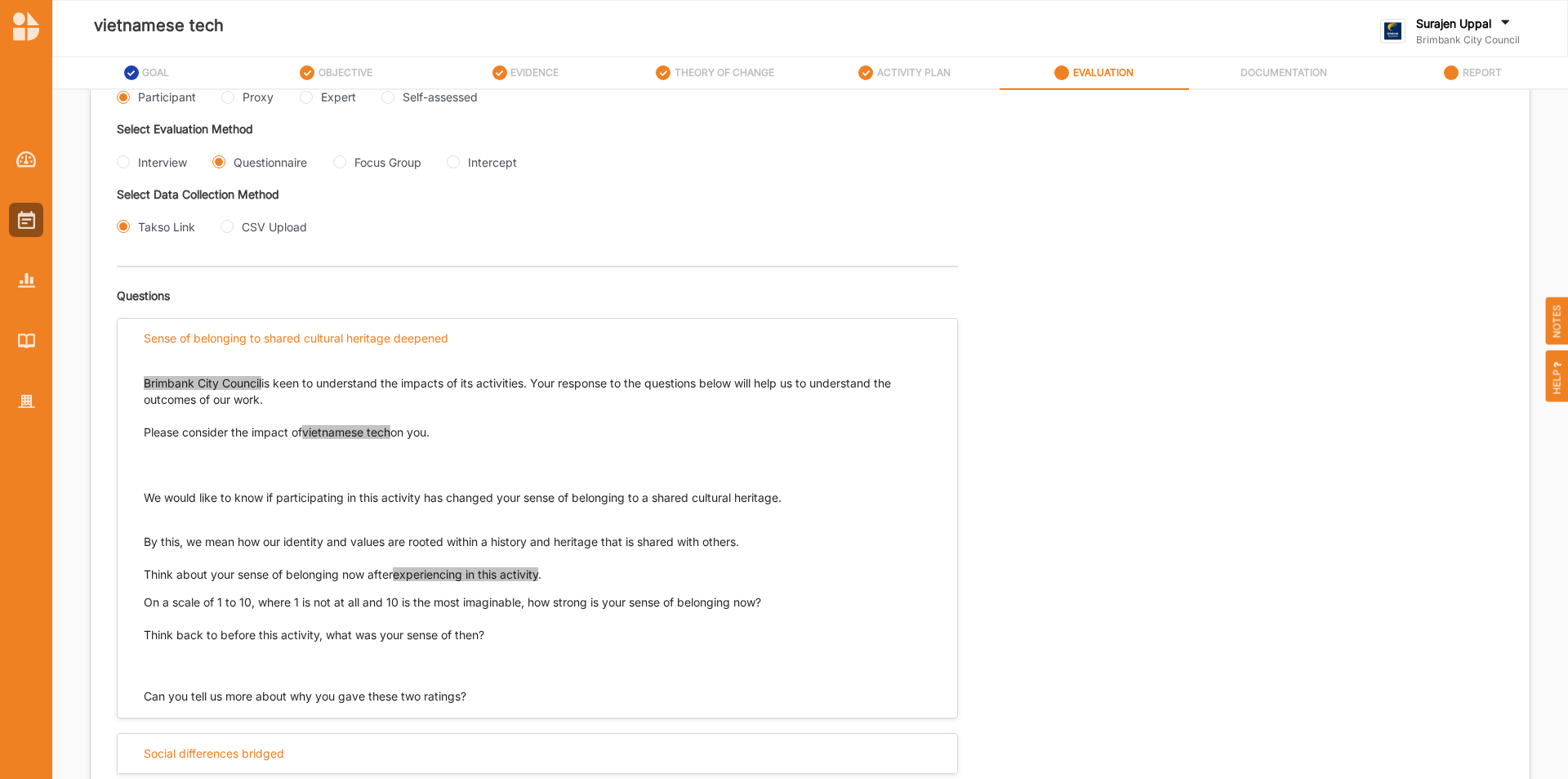
click at [338, 430] on span "vietnamese tech" at bounding box center [346, 432] width 88 height 14
click at [471, 576] on span "experiencing in this activity" at bounding box center [466, 574] width 146 height 14
click at [510, 571] on span "experiencing in this activity" at bounding box center [466, 574] width 146 height 14
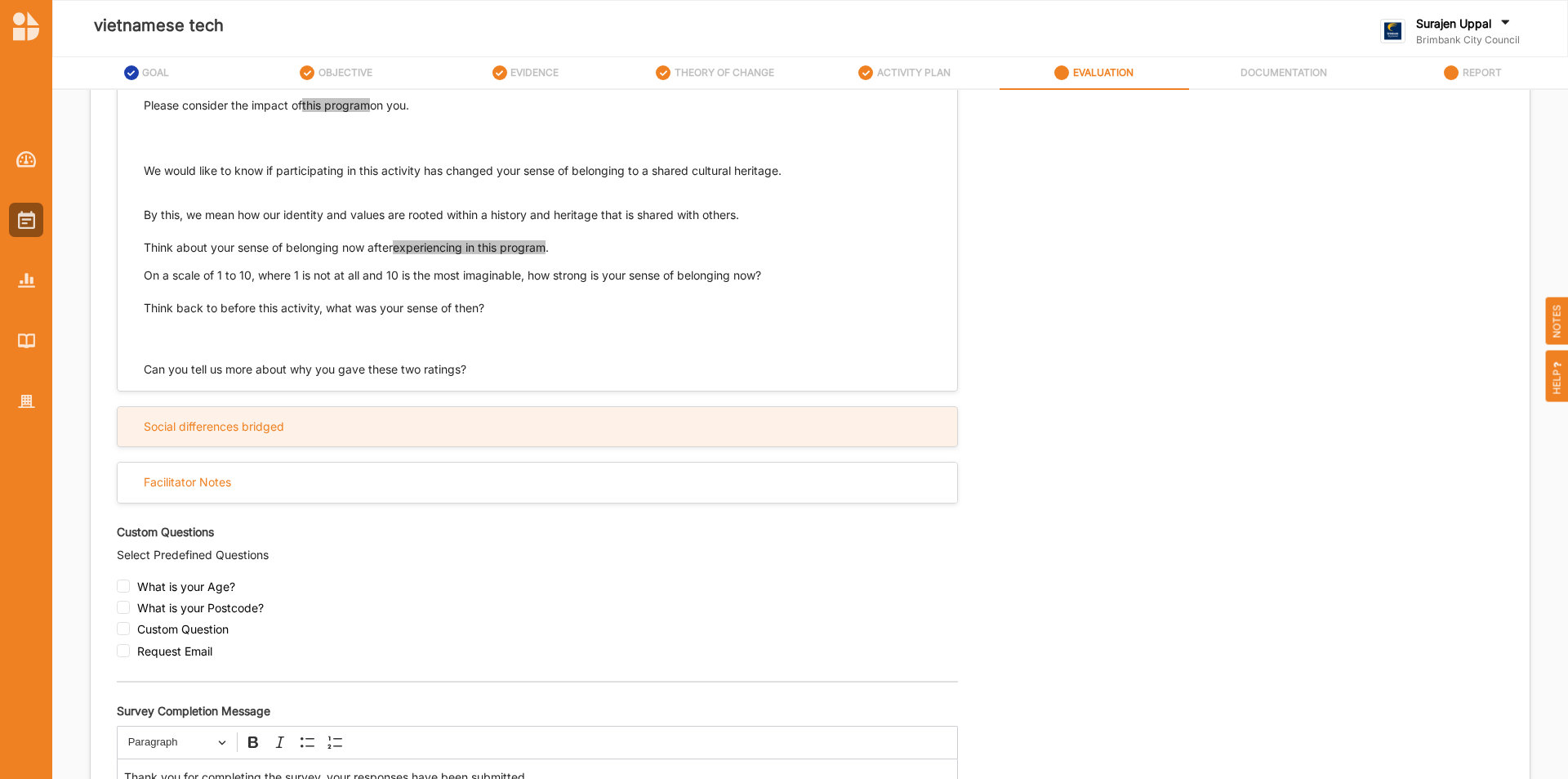
click at [171, 424] on div "Social differences bridged" at bounding box center [214, 426] width 141 height 15
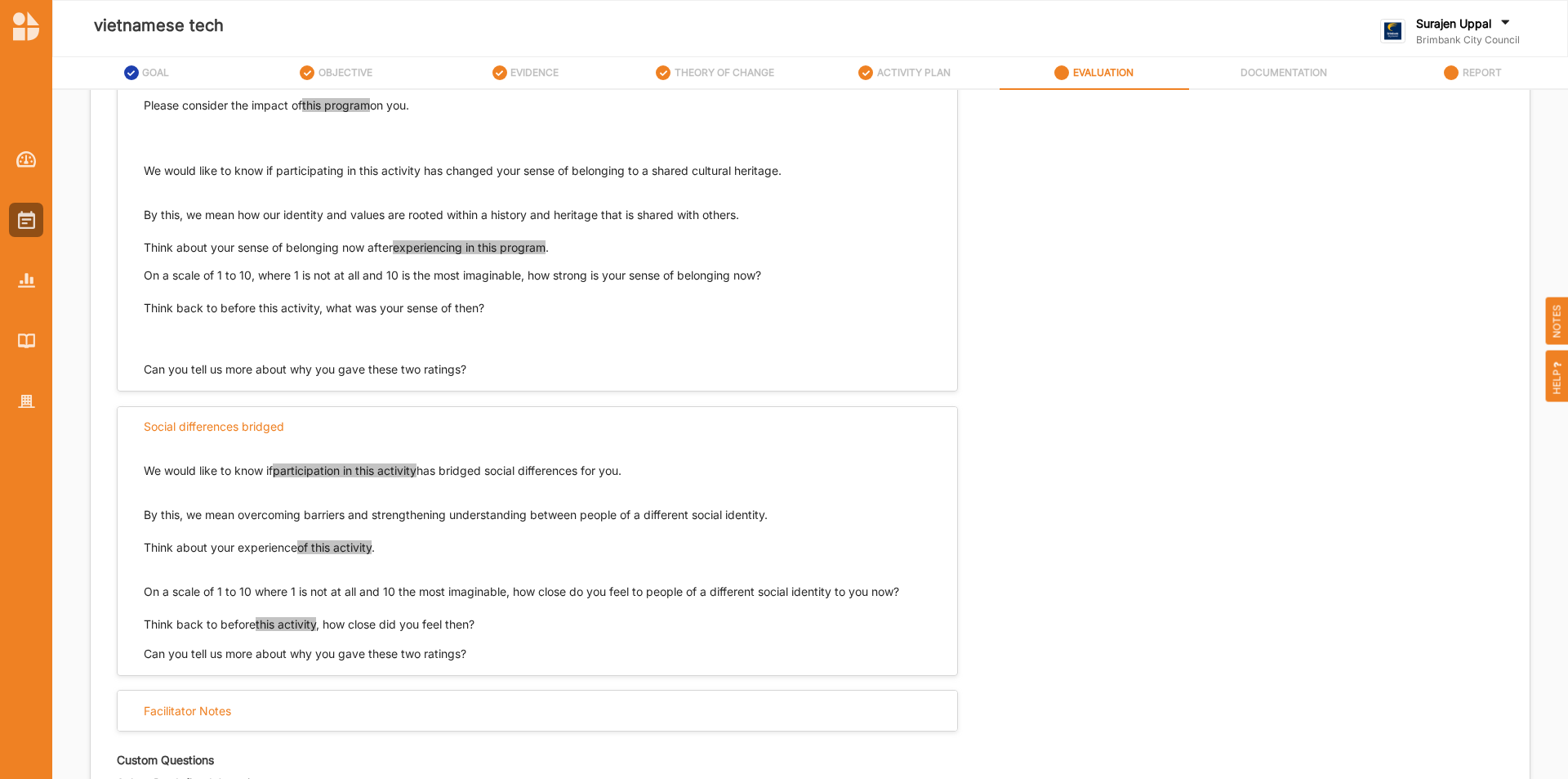
click at [386, 469] on span "participation in this activity" at bounding box center [345, 470] width 144 height 14
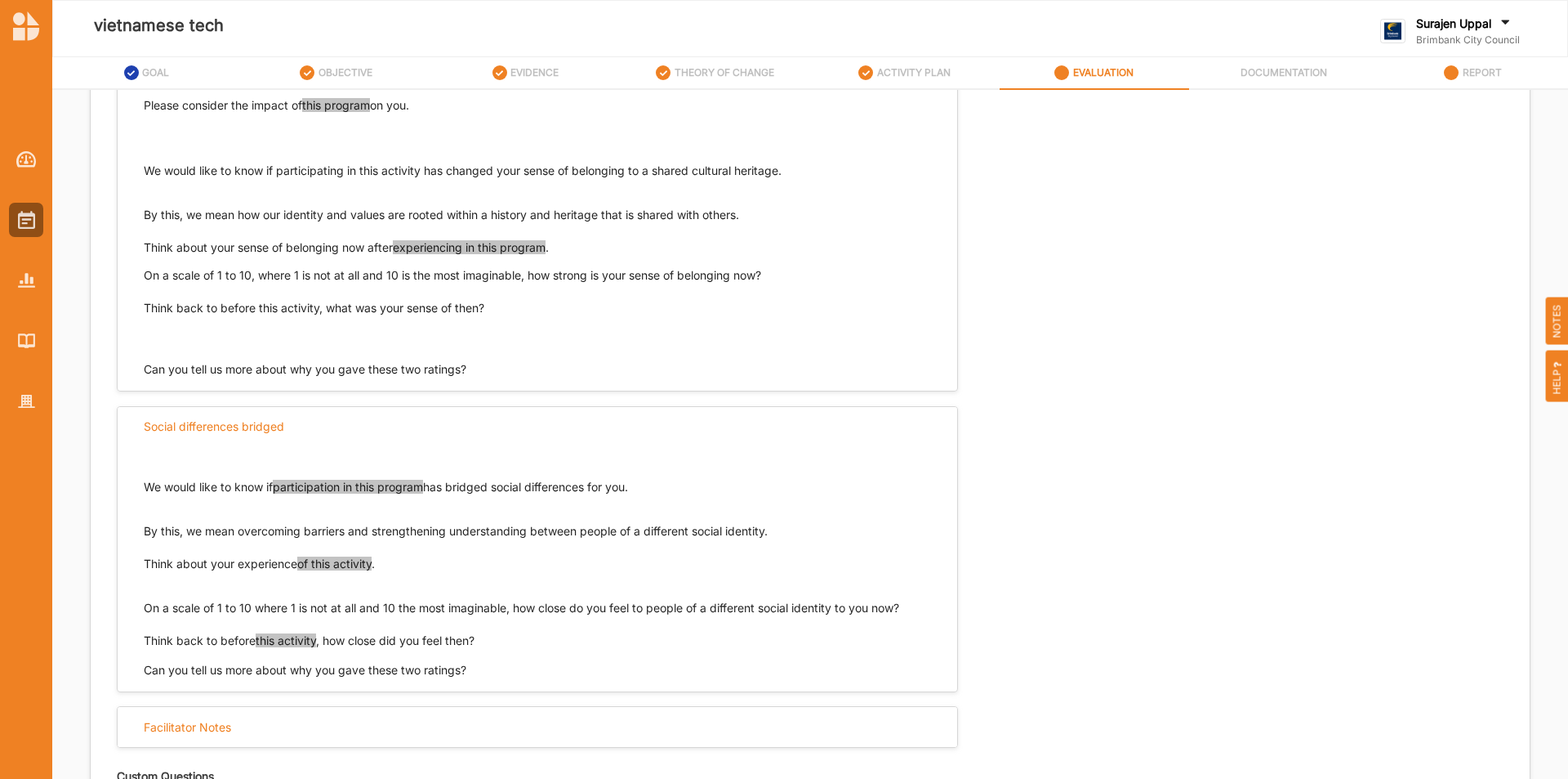
click at [338, 563] on span "of this activity" at bounding box center [334, 563] width 74 height 14
click at [289, 637] on span "this activity" at bounding box center [286, 640] width 60 height 14
click at [1282, 612] on div "Select Evaluation Respondent Type Participant Proxy Expert Self-assessed Select…" at bounding box center [810, 407] width 1387 height 1382
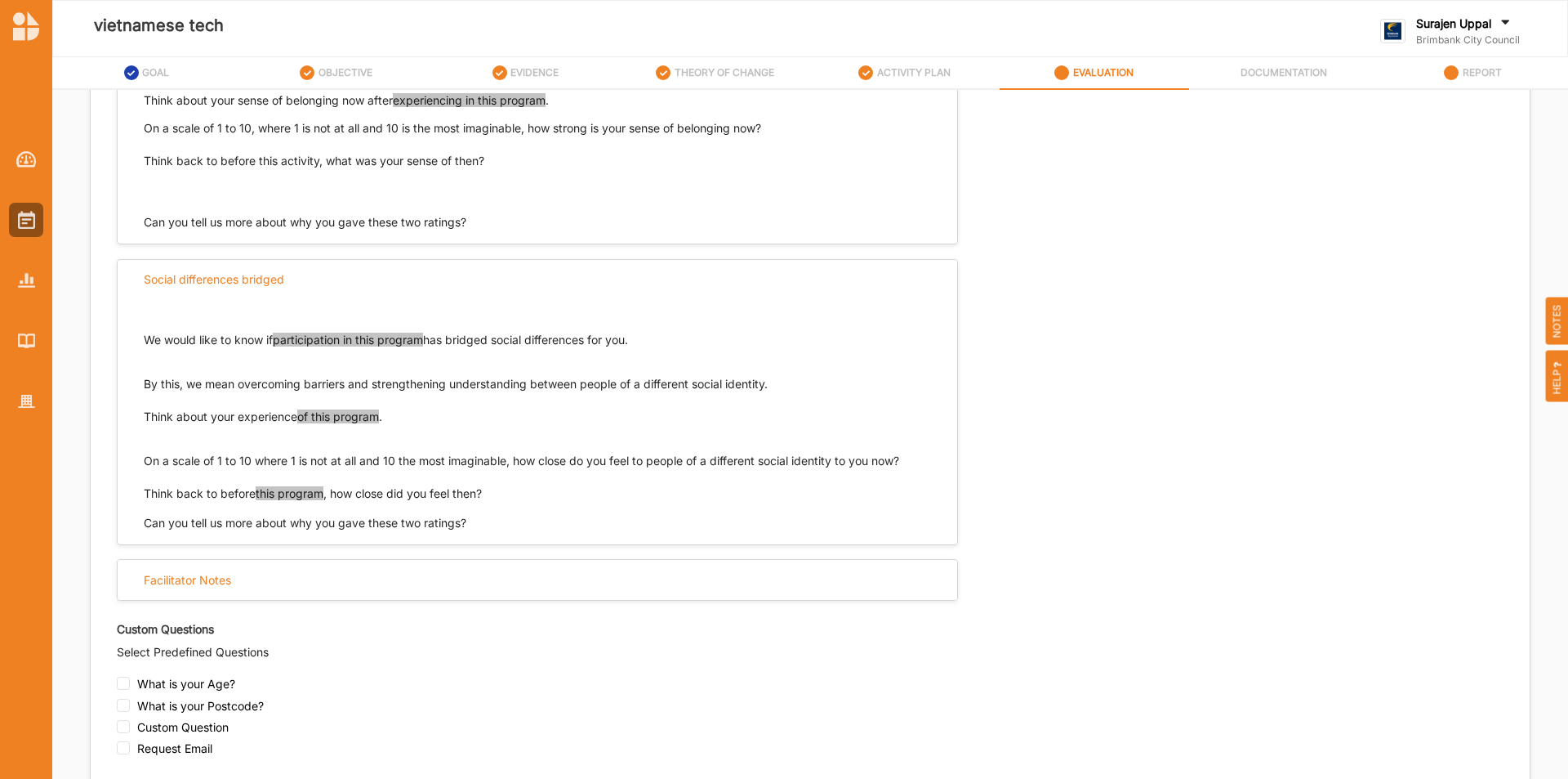
scroll to position [899, 0]
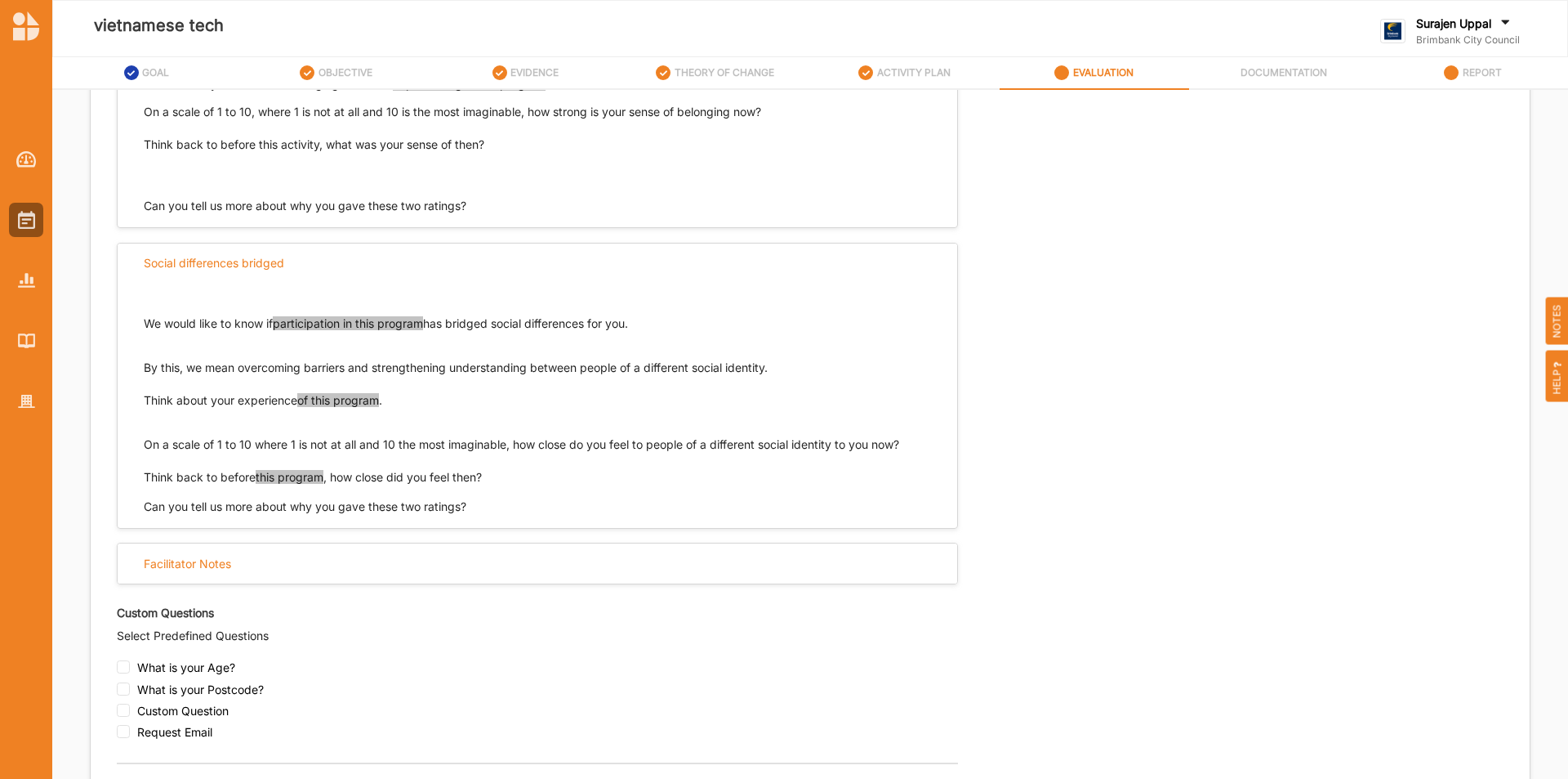
click at [1123, 67] on label "EVALUATION" at bounding box center [1103, 72] width 60 height 13
click at [1093, 76] on label "EVALUATION" at bounding box center [1103, 72] width 60 height 13
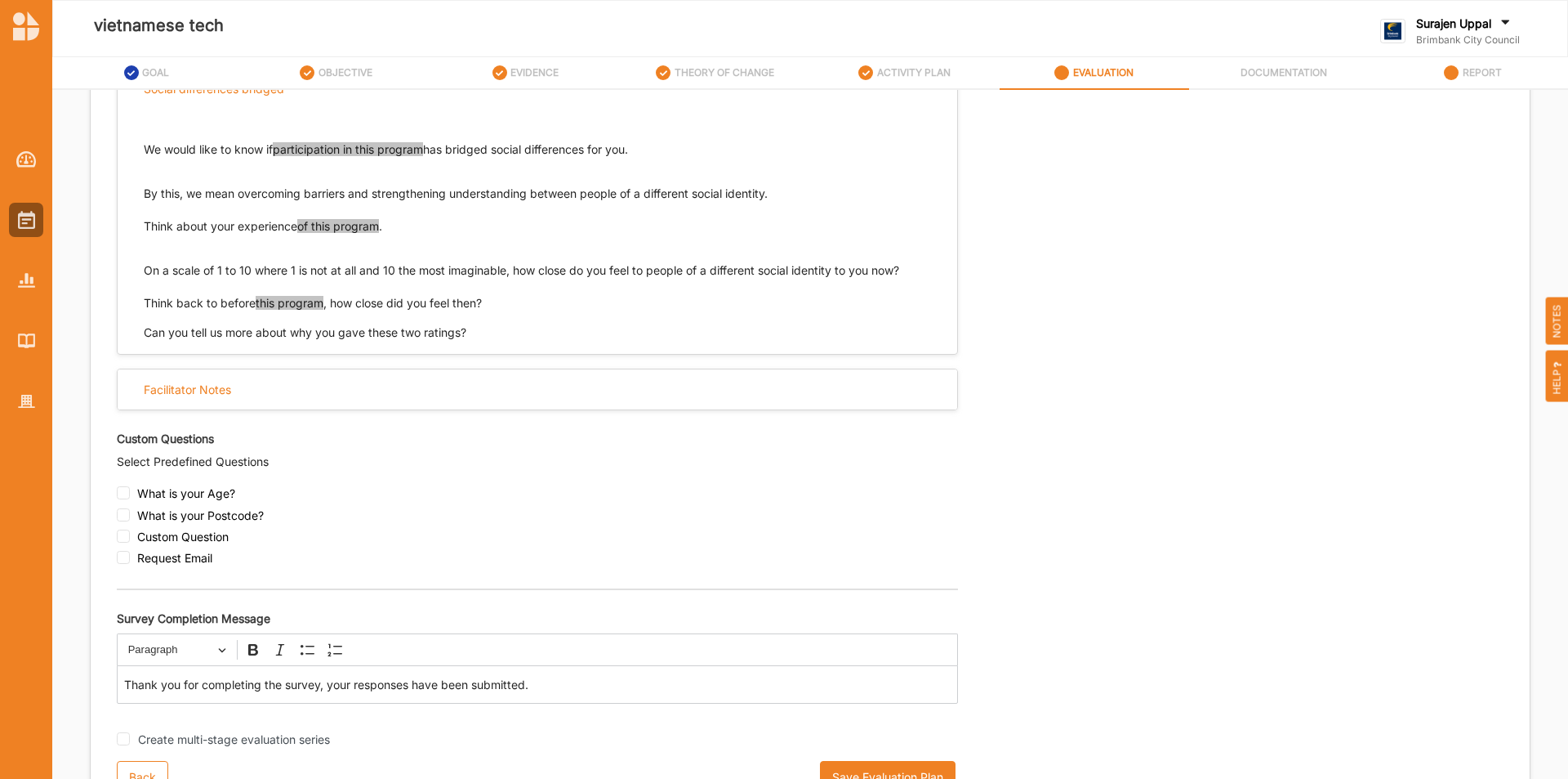
scroll to position [1102, 0]
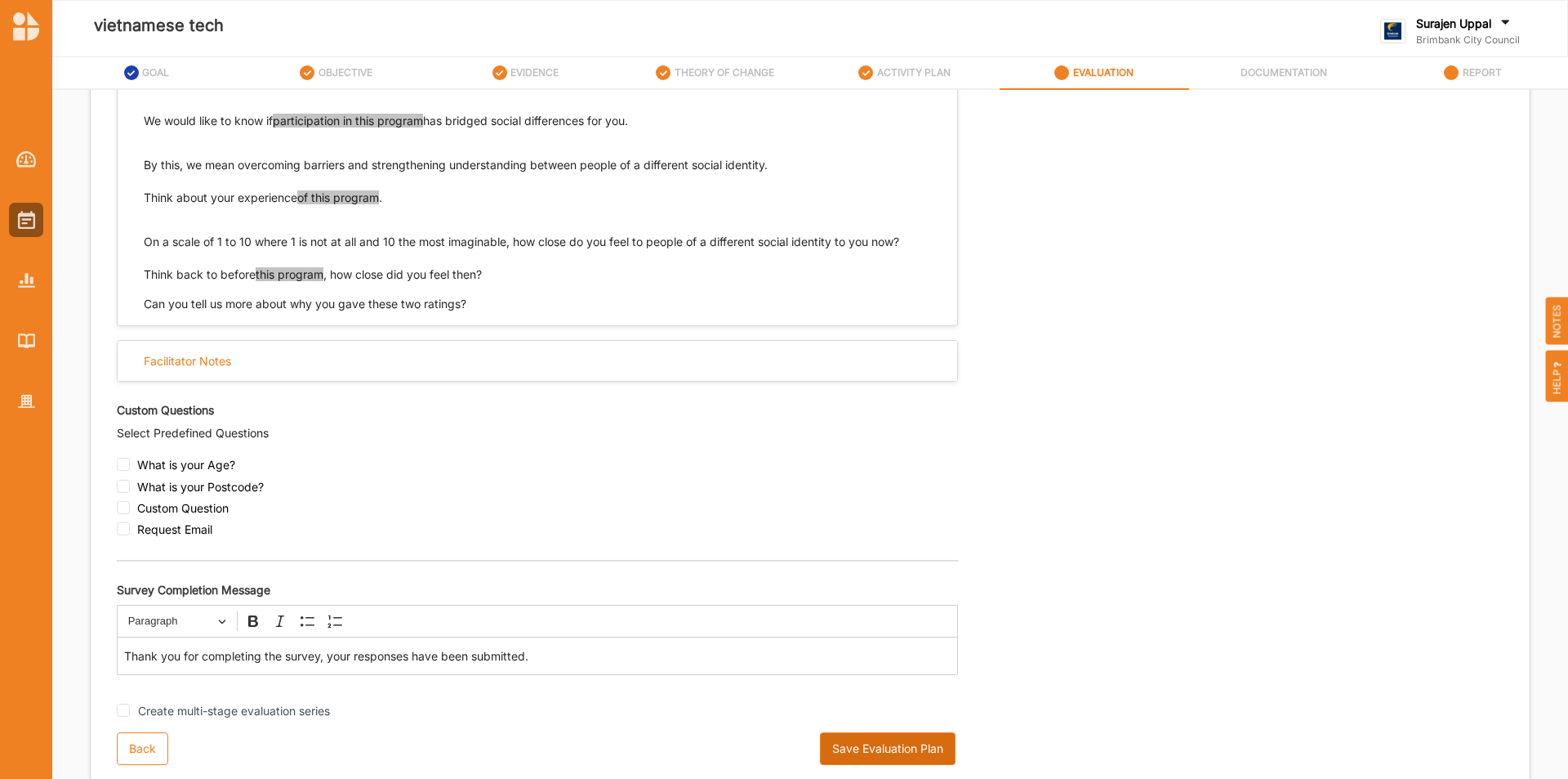
click at [849, 753] on button "Save Evaluation Plan" at bounding box center [888, 749] width 135 height 33
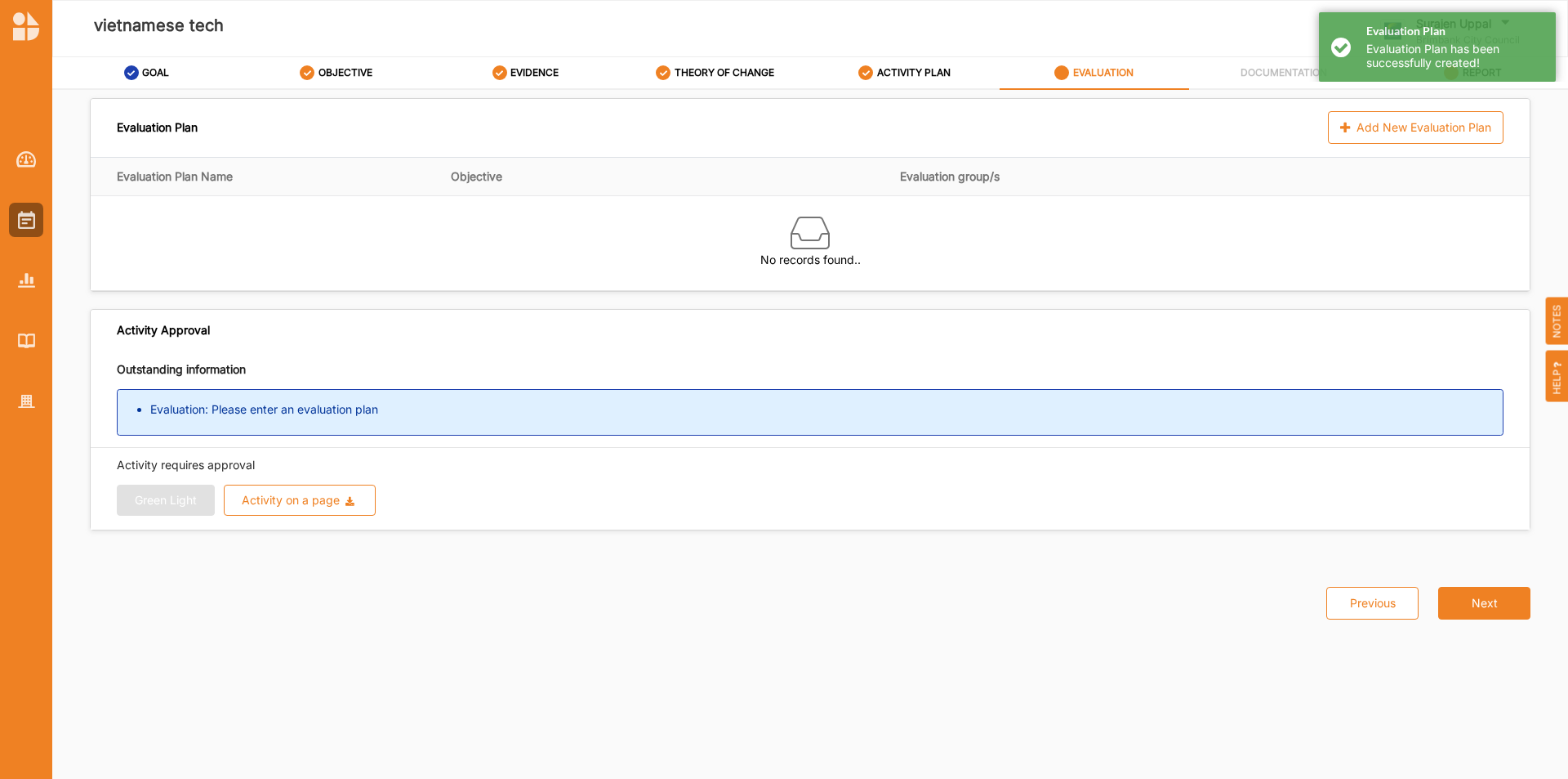
scroll to position [0, 0]
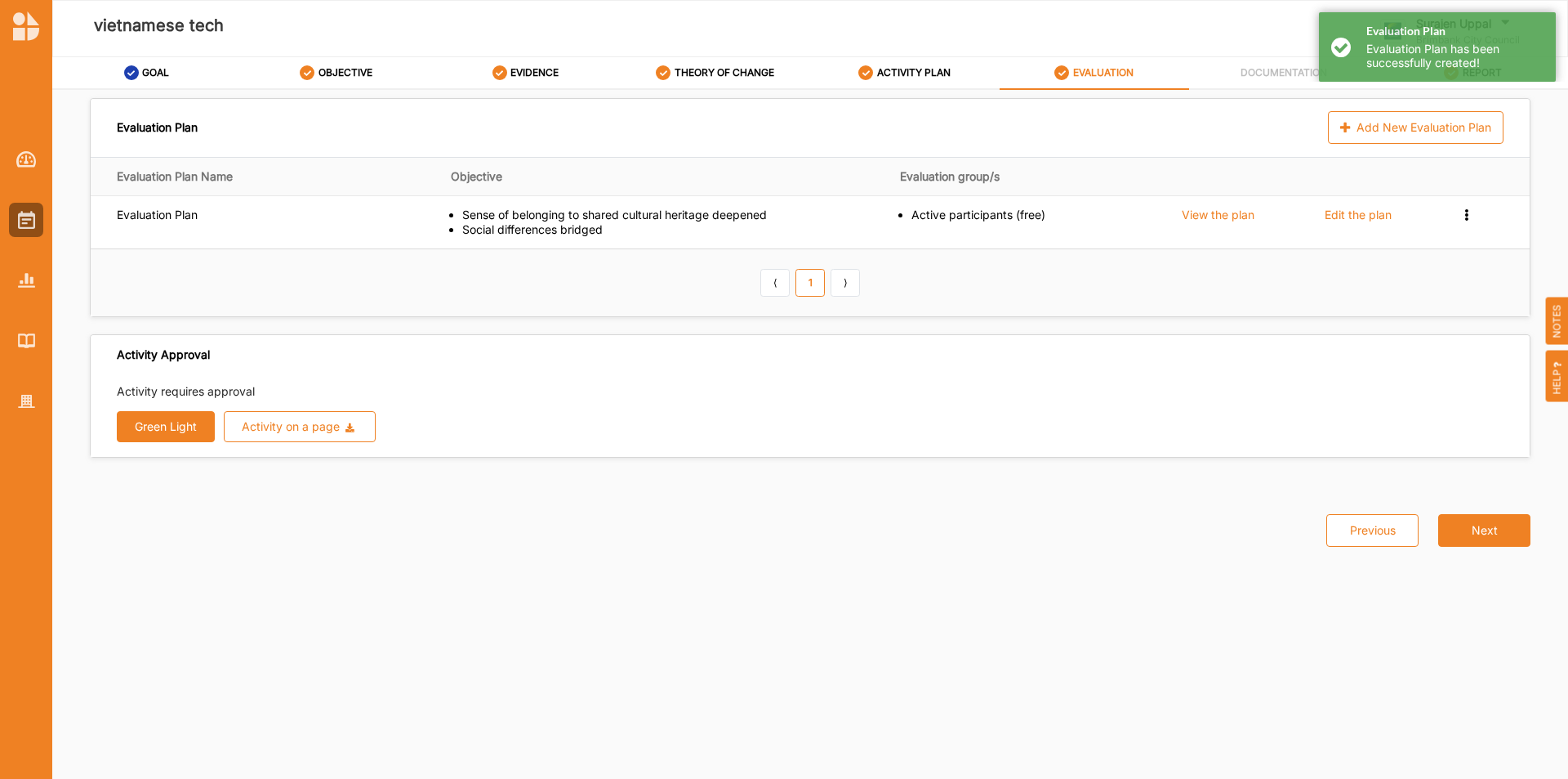
click at [190, 427] on button "Green Light" at bounding box center [165, 427] width 98 height 31
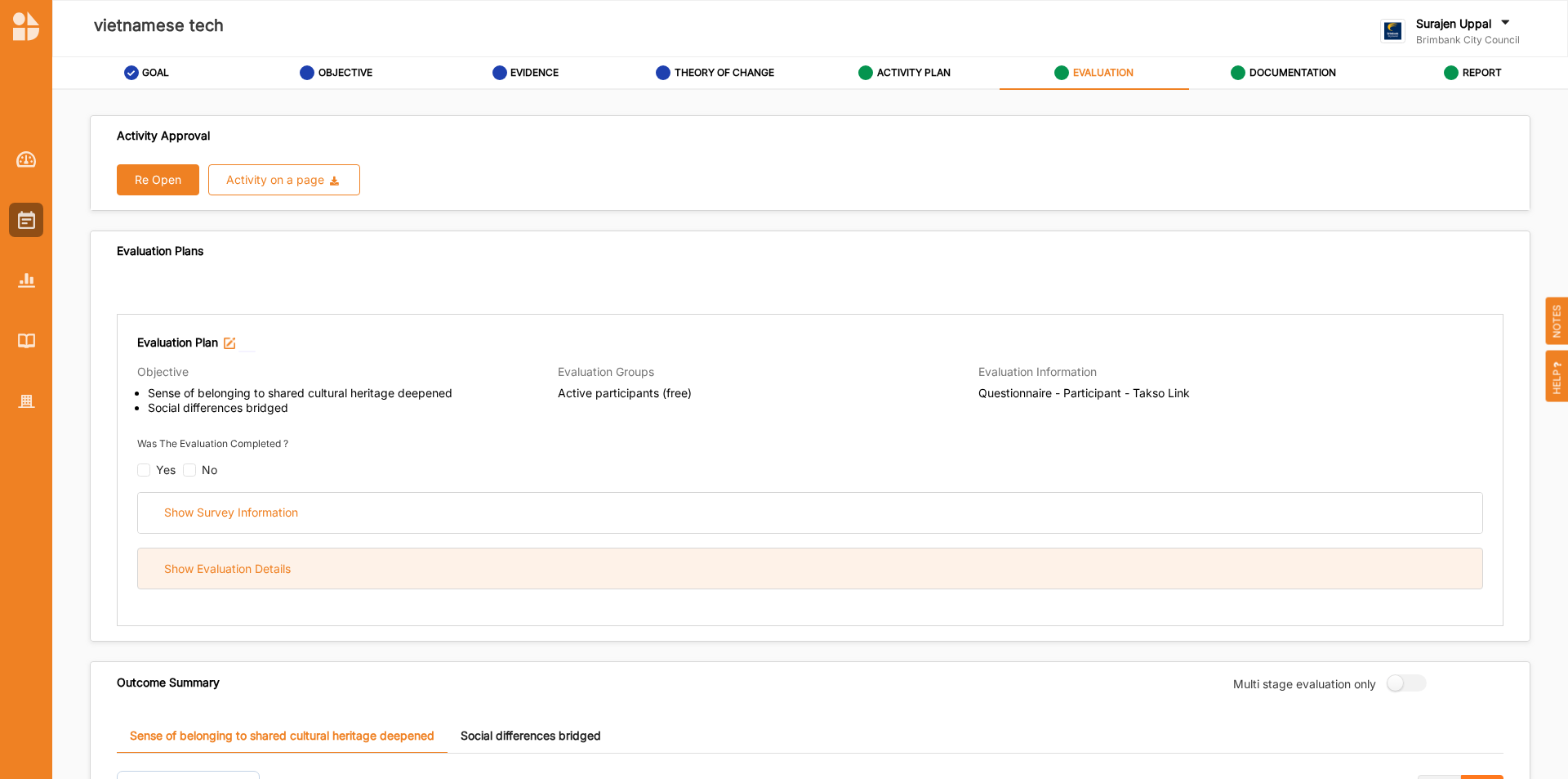
click at [211, 567] on div "Show Evaluation Details" at bounding box center [227, 568] width 126 height 15
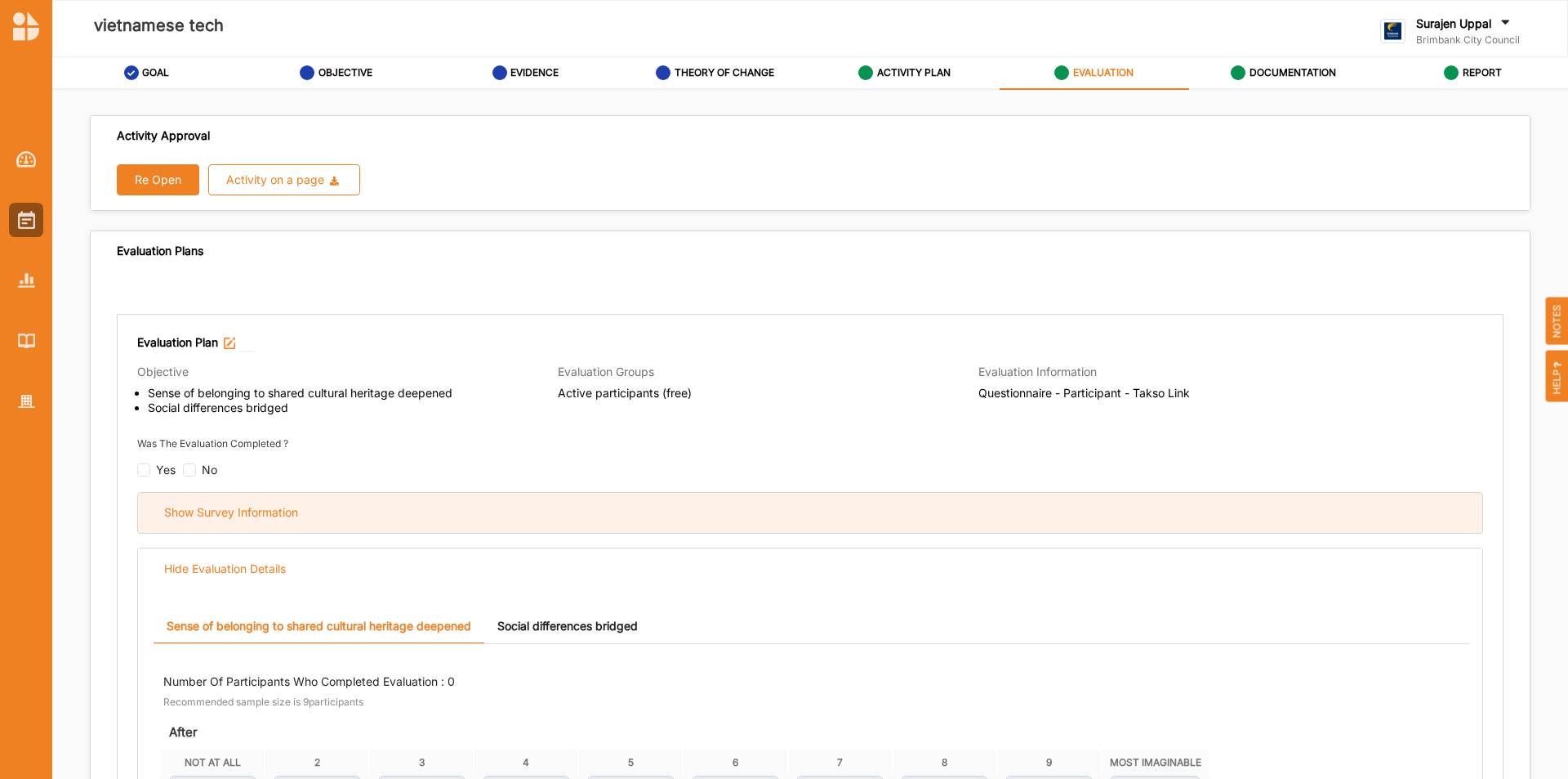
click at [242, 524] on div "Show Survey Information" at bounding box center [810, 513] width 1344 height 40
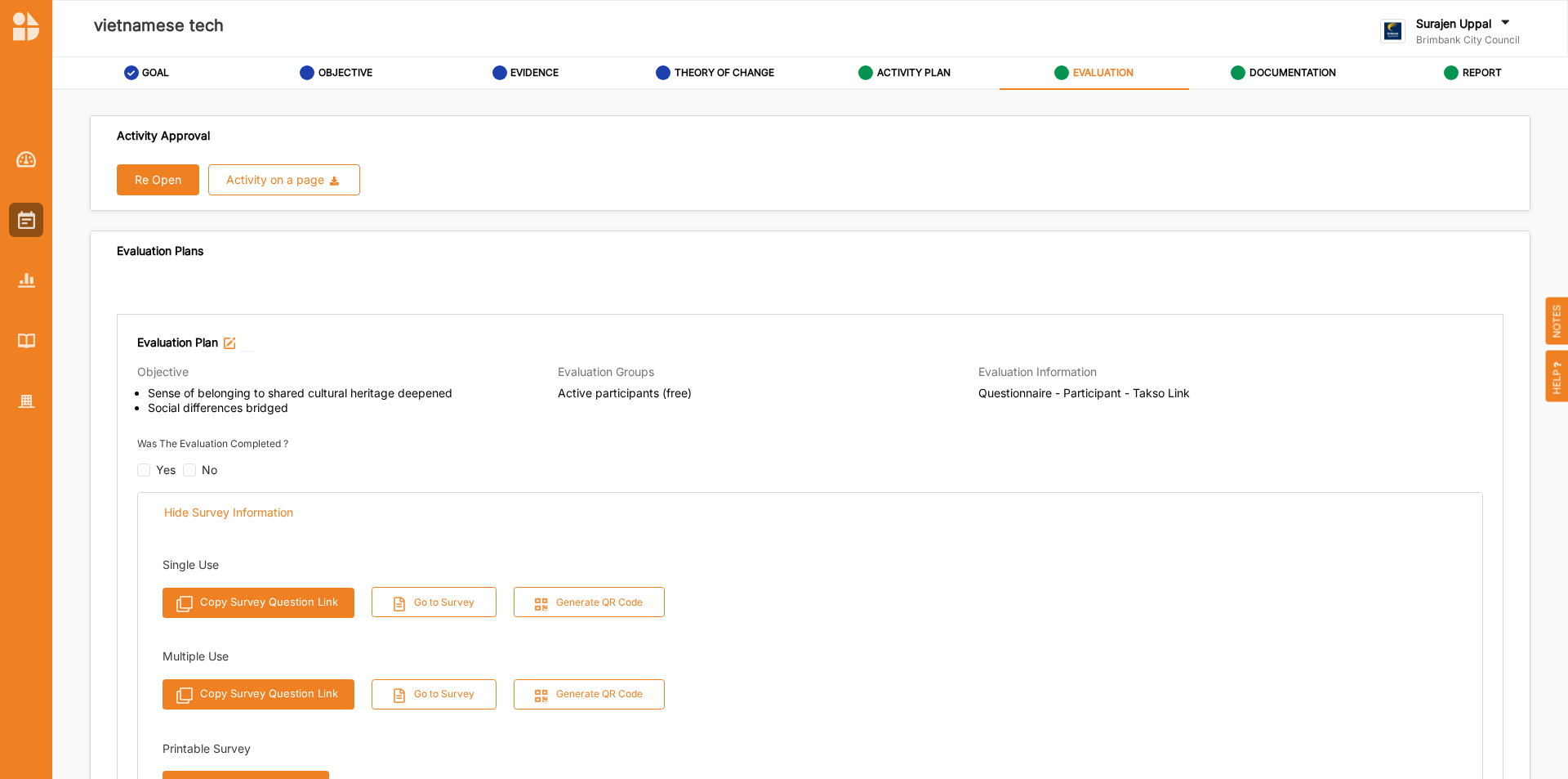
scroll to position [327, 0]
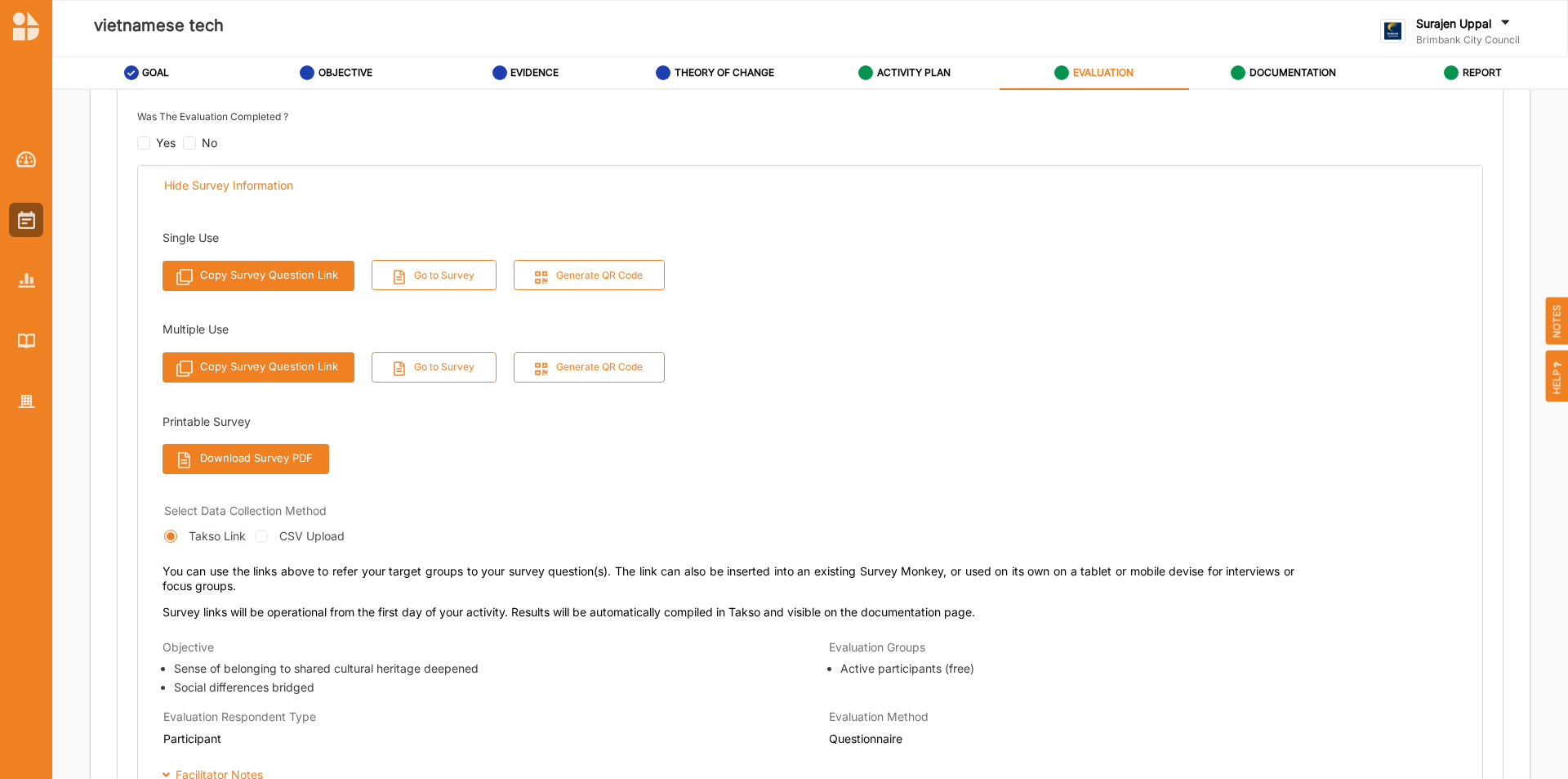
click at [266, 456] on button "Download Survey PDF" at bounding box center [245, 458] width 166 height 30
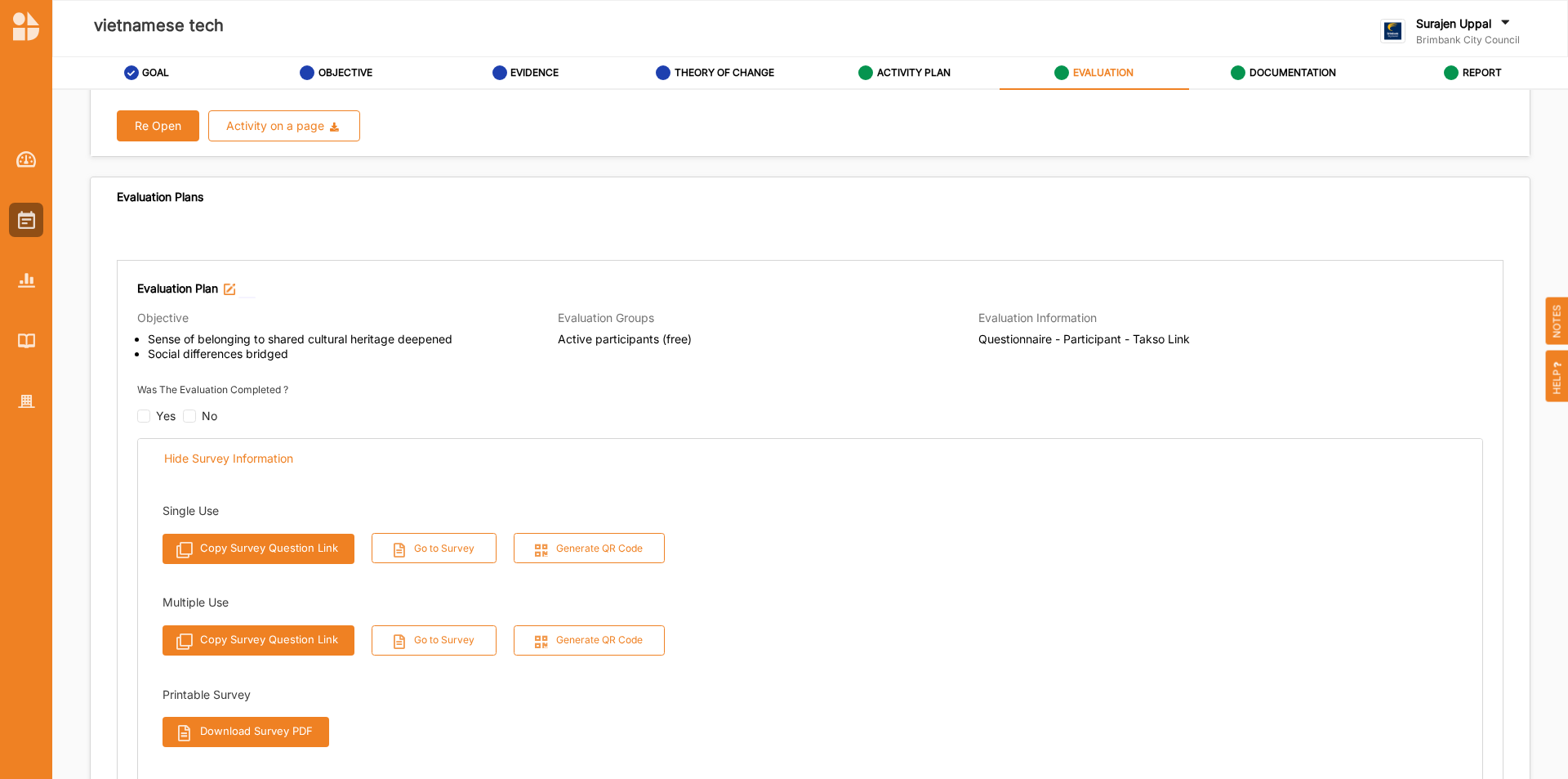
scroll to position [0, 0]
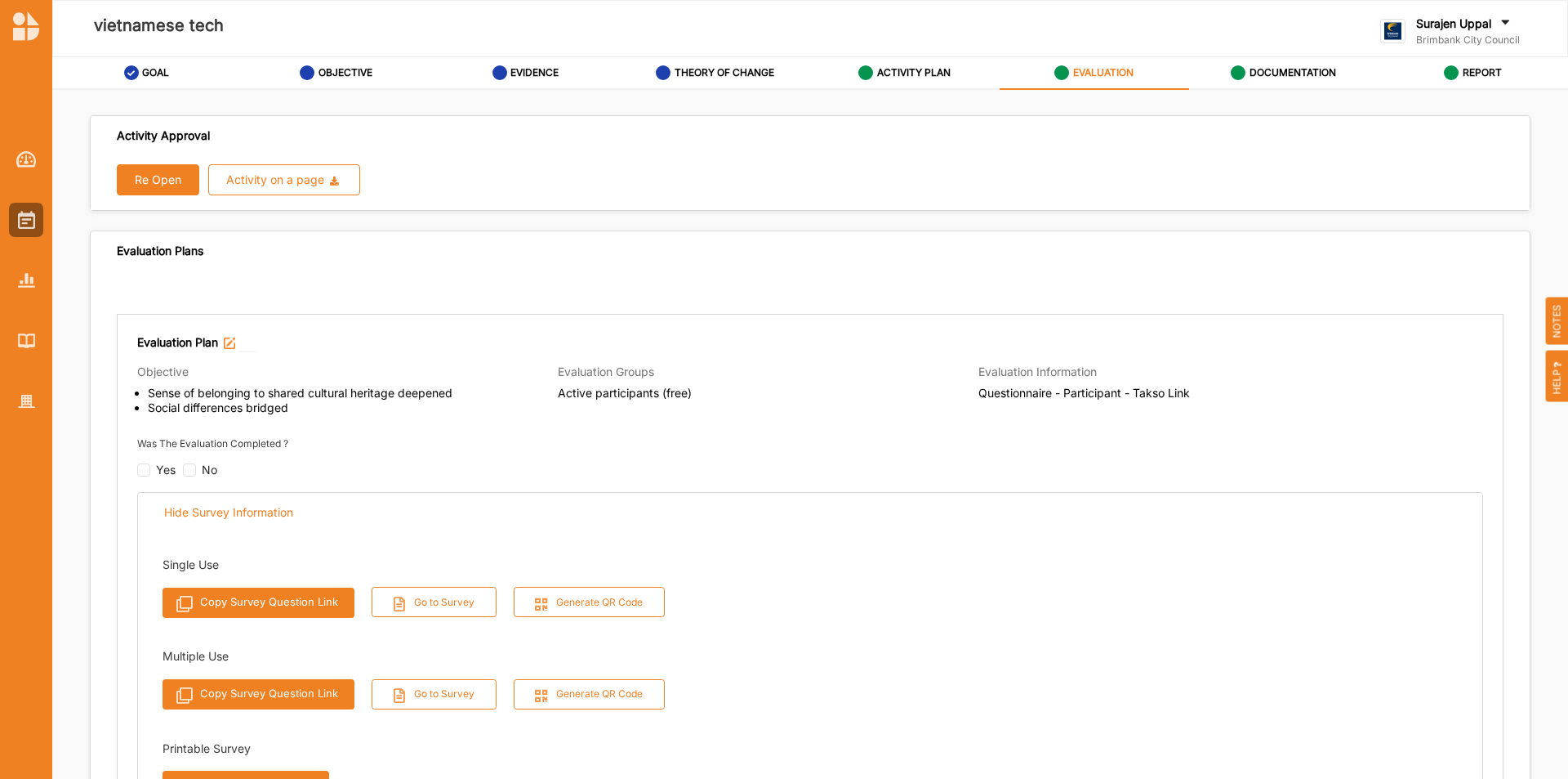
click at [145, 174] on button "Re Open" at bounding box center [157, 180] width 83 height 31
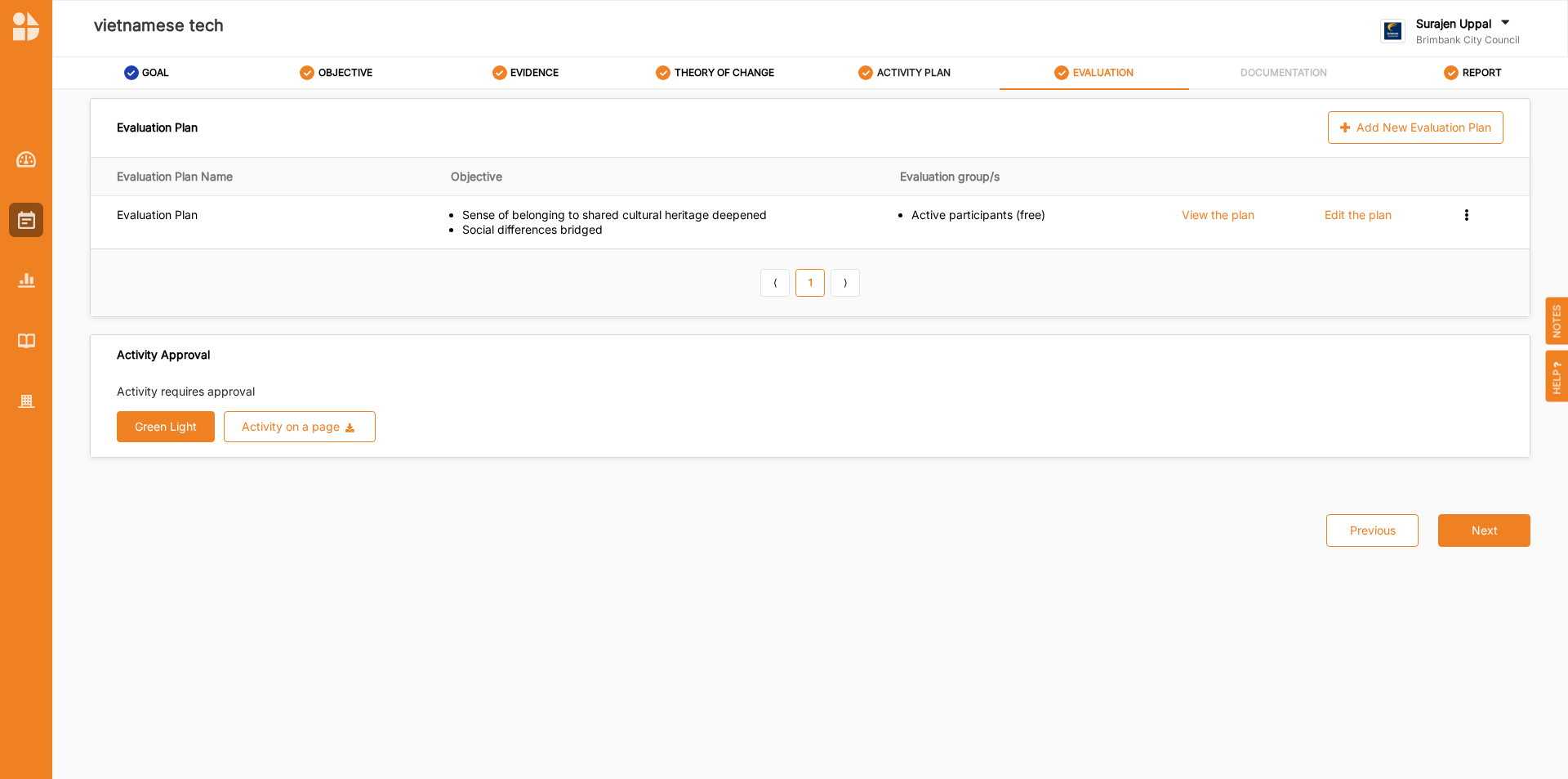
click at [933, 72] on label "ACTIVITY PLAN" at bounding box center [914, 72] width 74 height 13
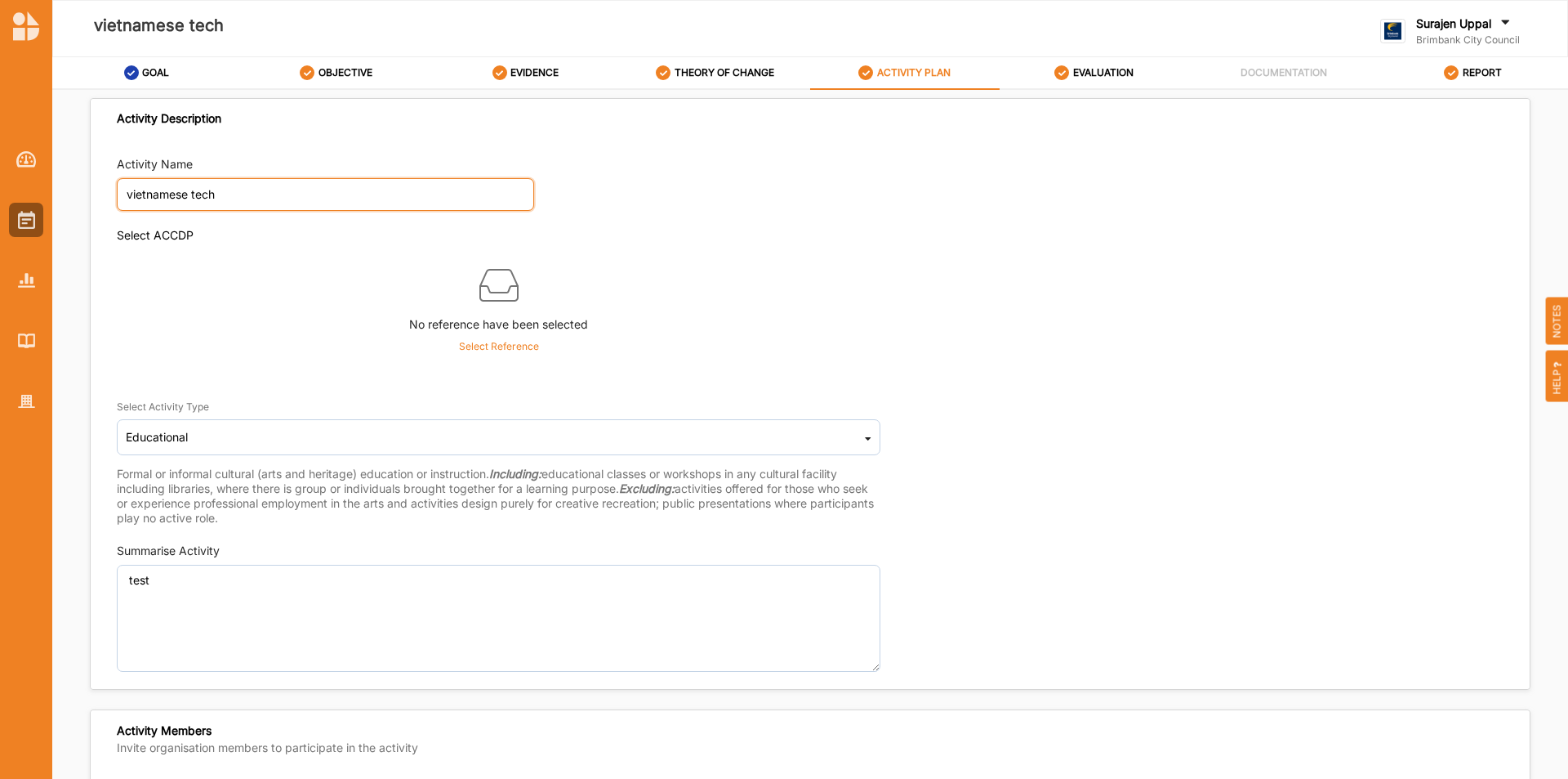
click at [493, 197] on input "vietnamese tech" at bounding box center [325, 195] width 417 height 33
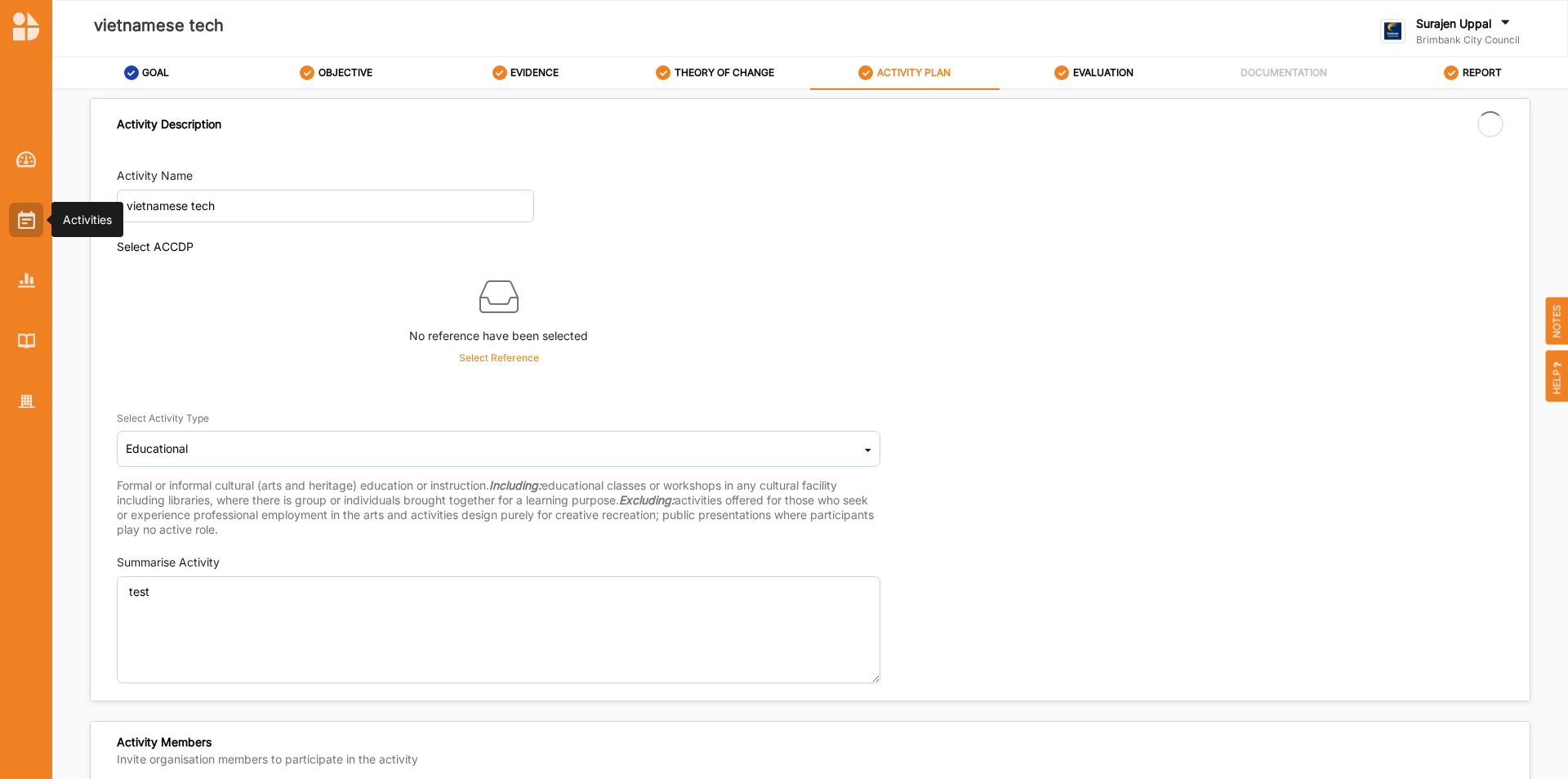
click at [28, 218] on img at bounding box center [26, 220] width 17 height 18
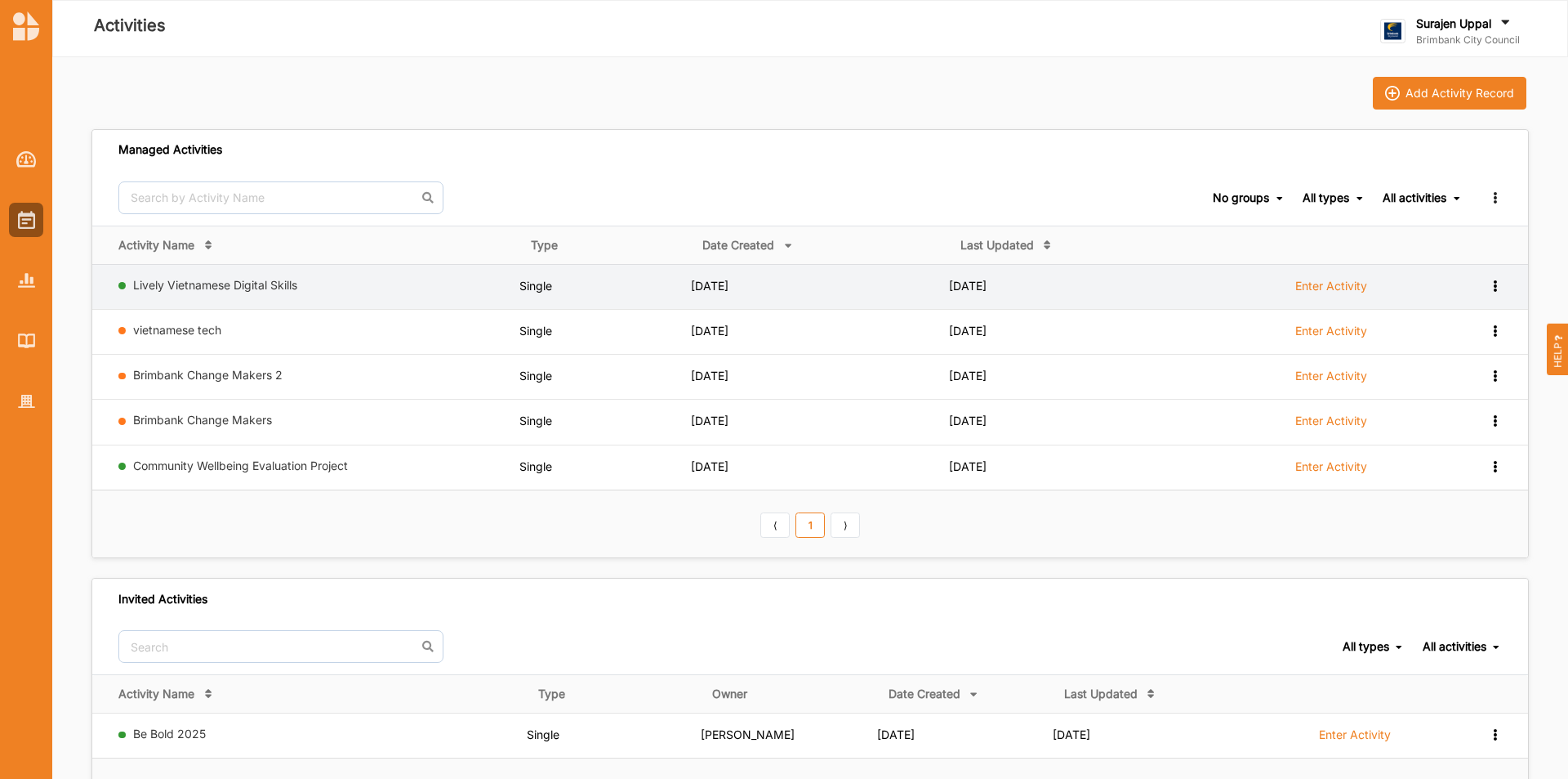
click at [1303, 285] on label "Enter Activity" at bounding box center [1332, 286] width 72 height 15
select select "2"
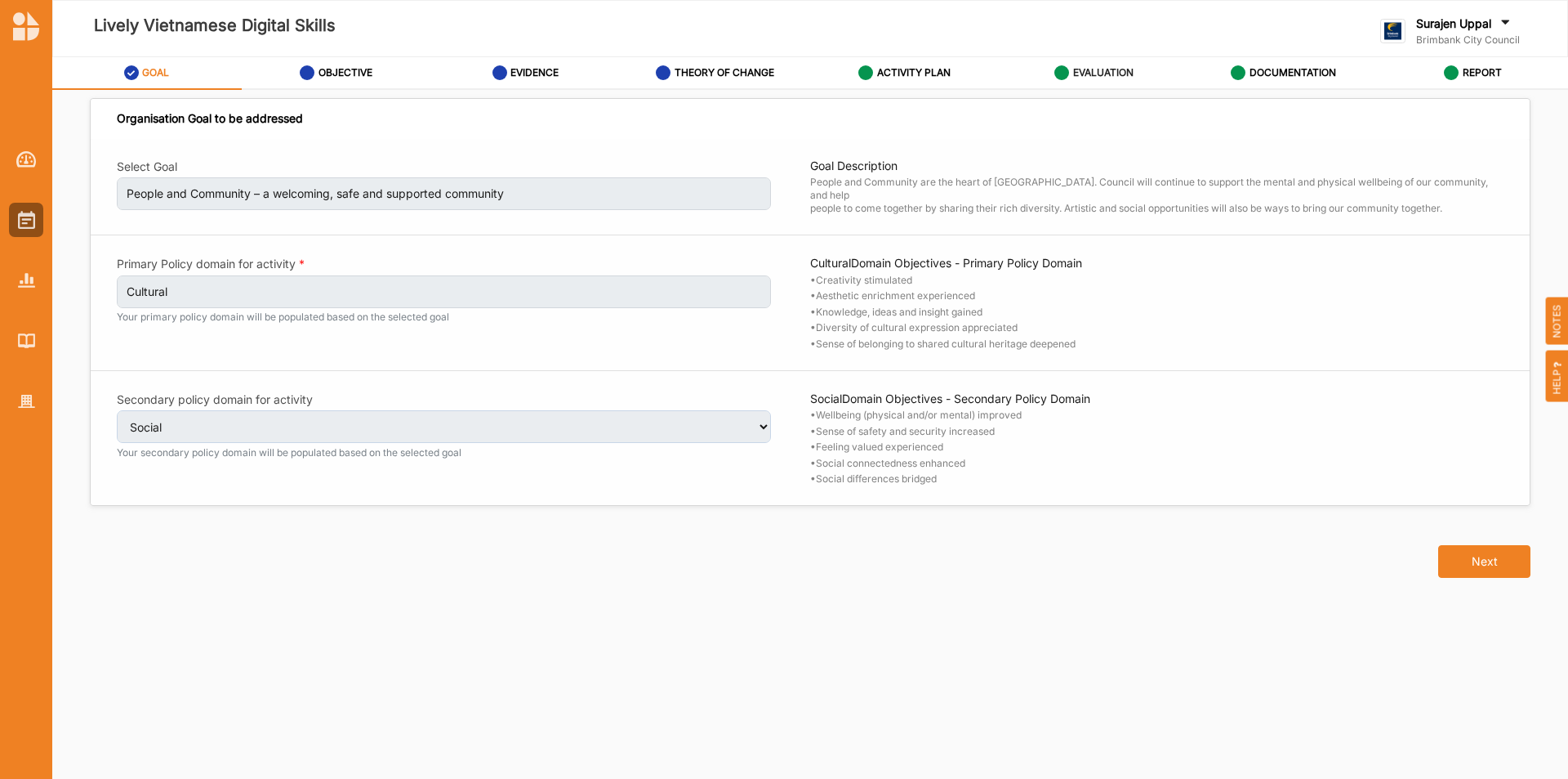
click at [1106, 75] on label "EVALUATION" at bounding box center [1103, 72] width 60 height 13
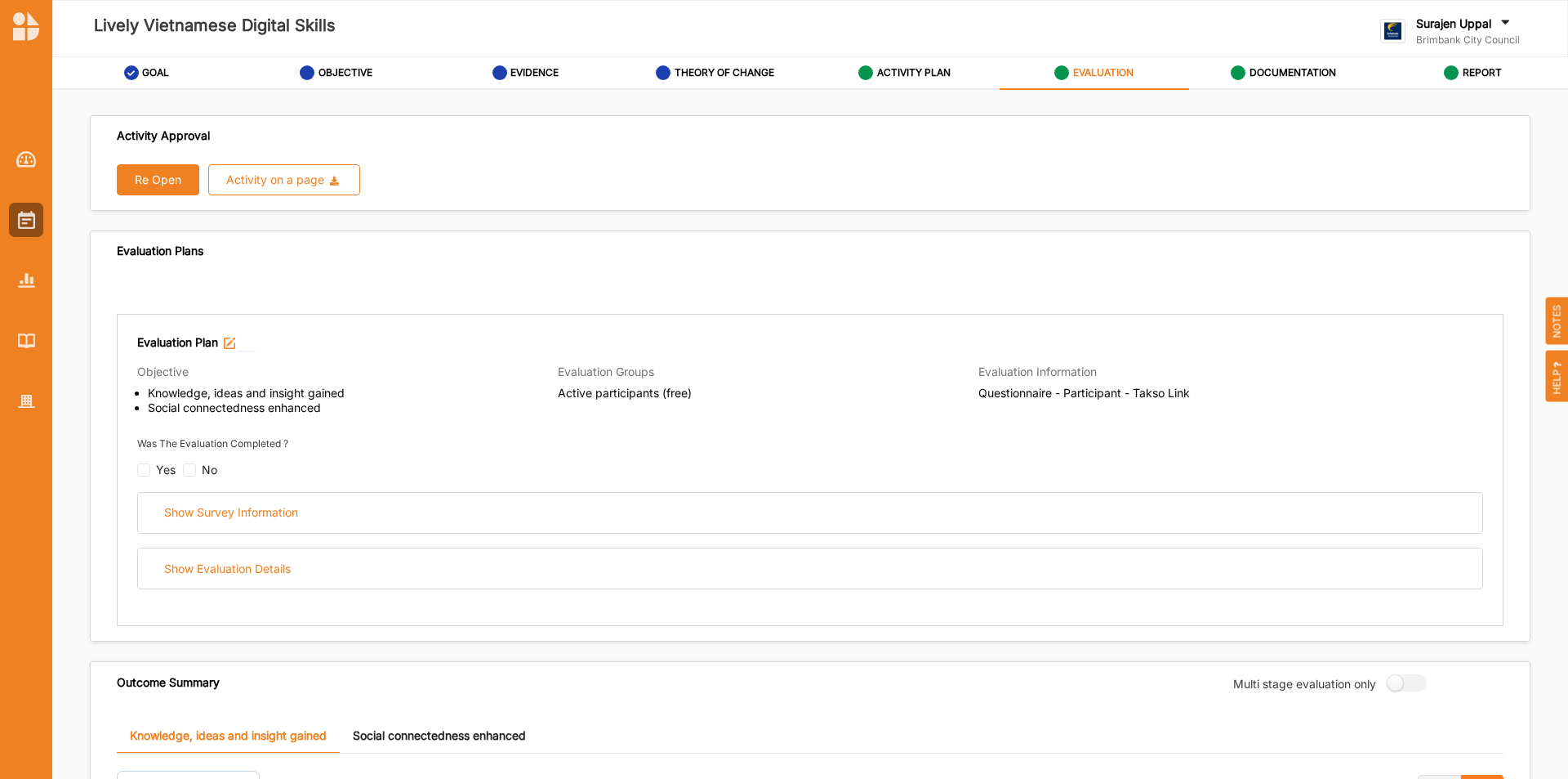
click at [166, 177] on button "Re Open" at bounding box center [157, 180] width 83 height 31
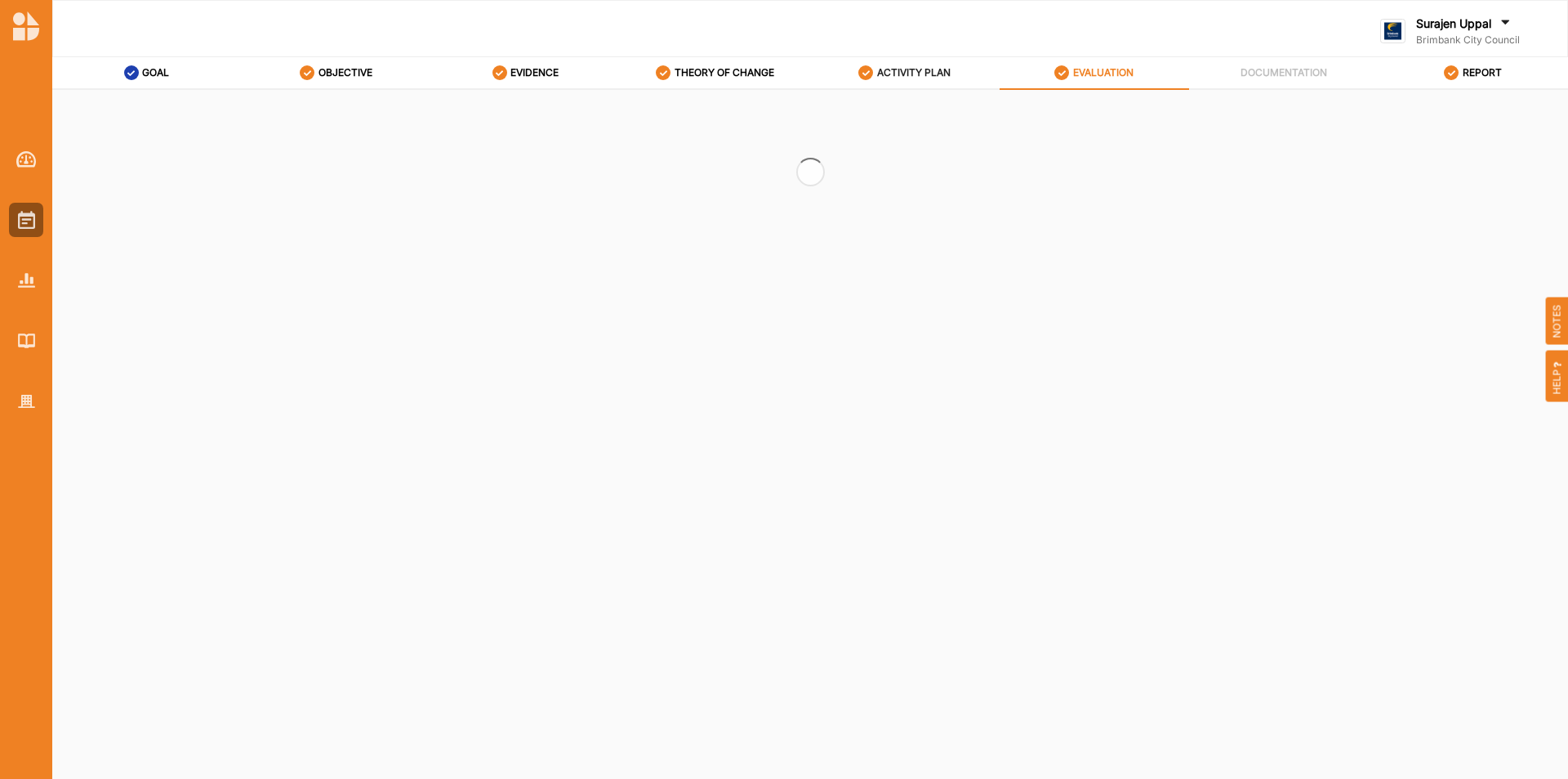
click at [902, 67] on label "ACTIVITY PLAN" at bounding box center [914, 72] width 74 height 13
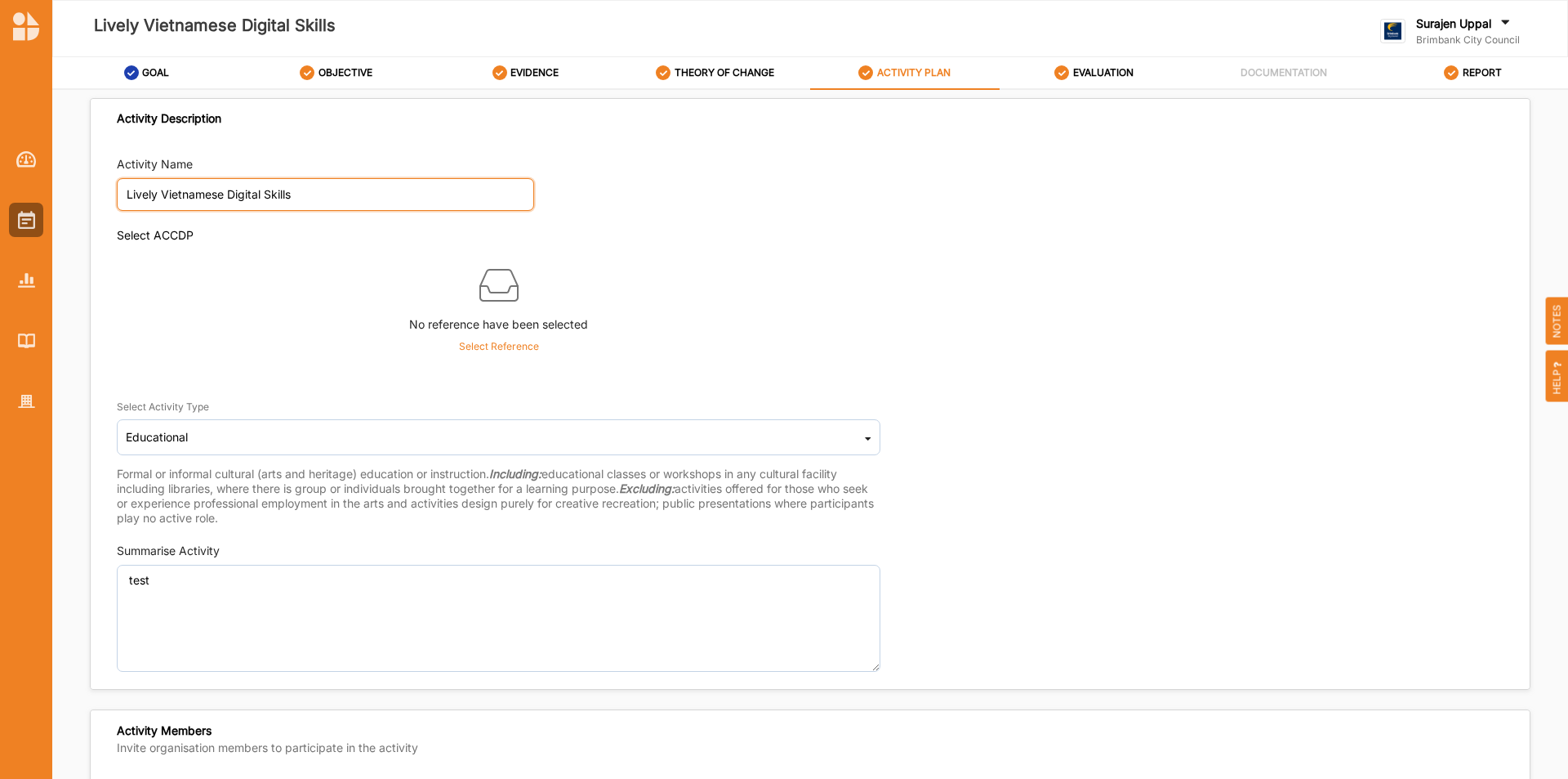
click at [344, 202] on input "Lively Vietnamese Digital Skills" at bounding box center [325, 195] width 417 height 33
type input "Lively Vietnamese Digital Skills 1"
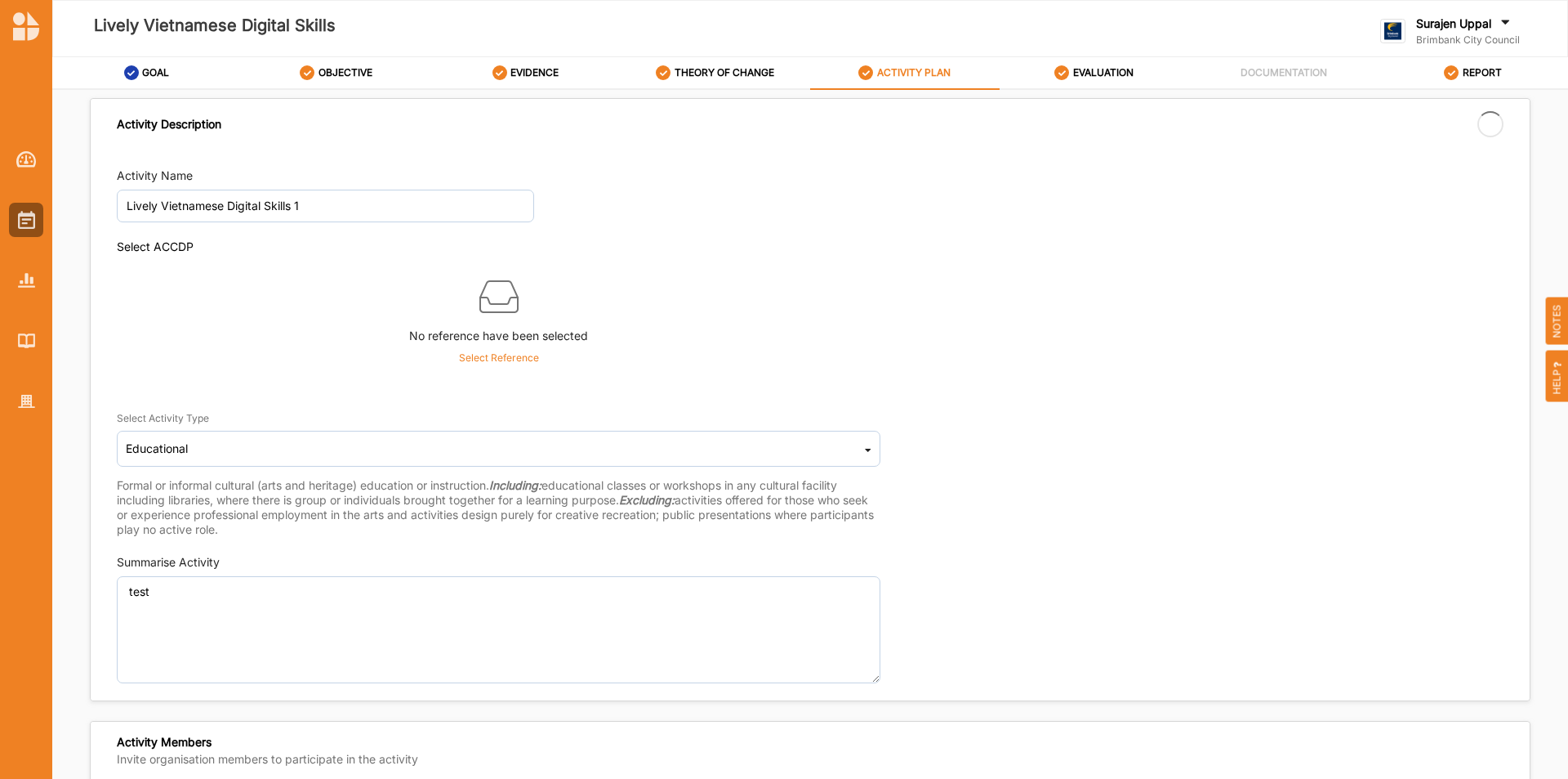
click at [1025, 355] on div "Select ACCDP No reference have been selected Select Reference" at bounding box center [810, 307] width 1387 height 136
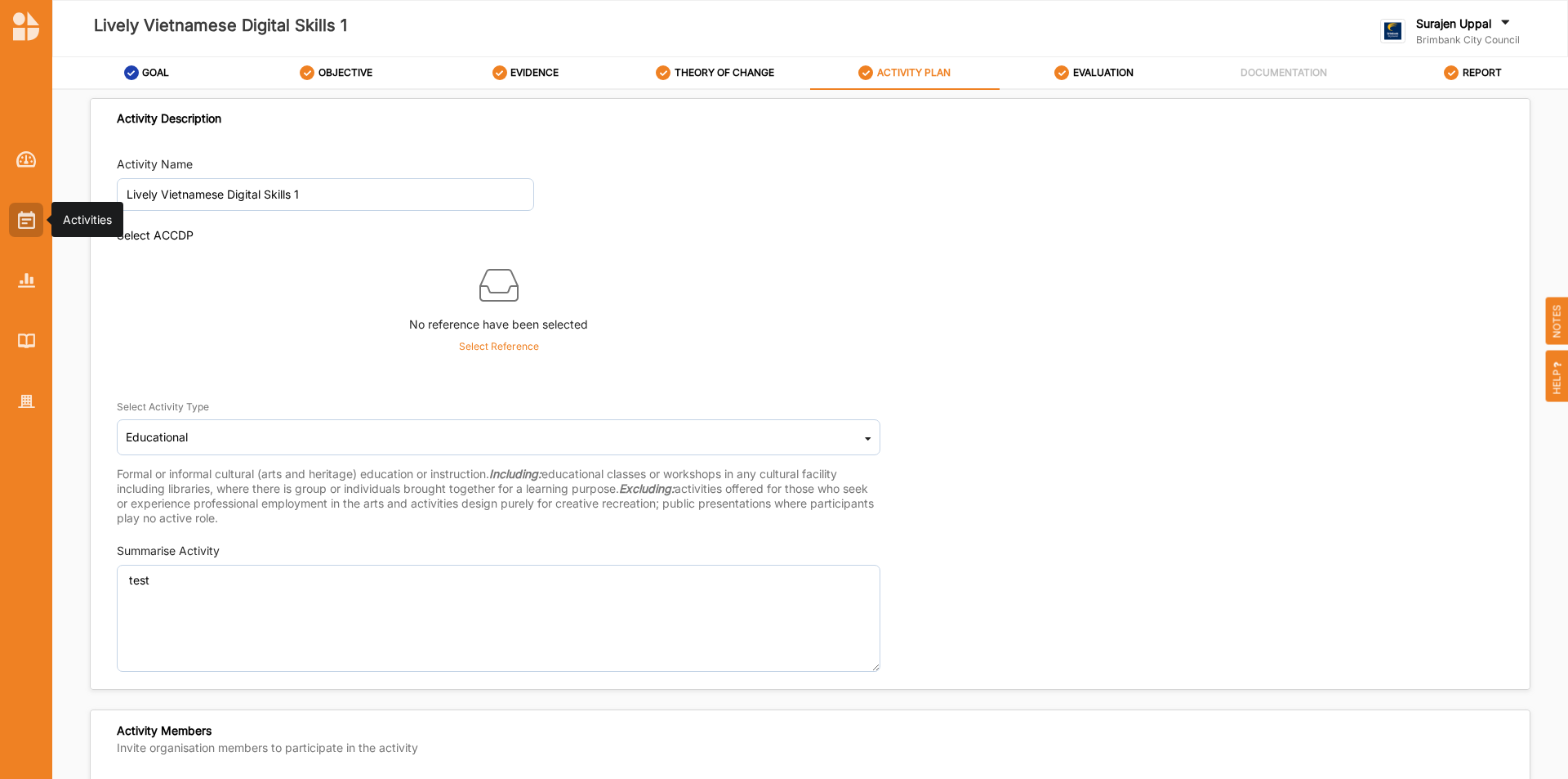
click at [18, 214] on img at bounding box center [26, 220] width 17 height 18
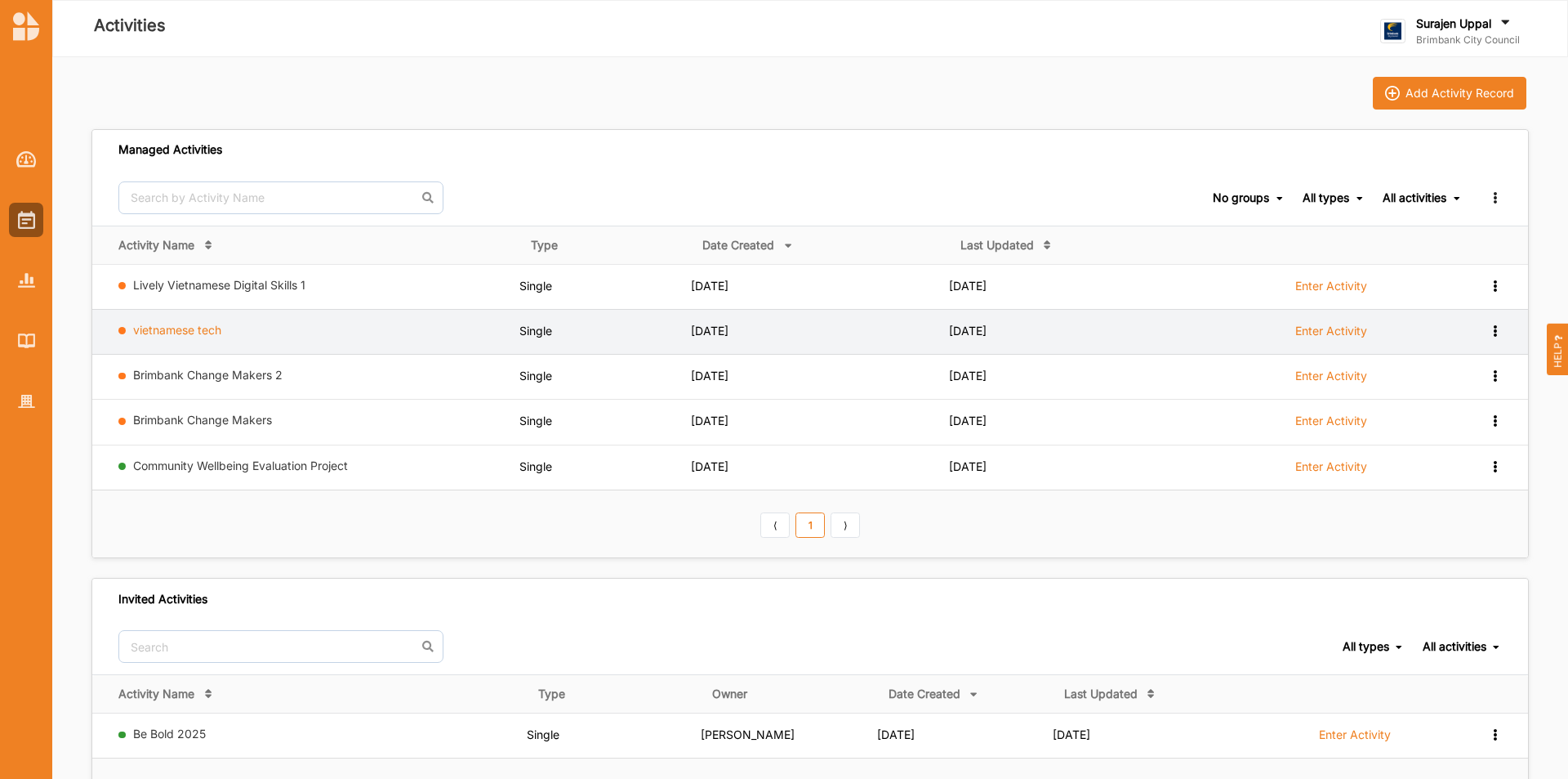
click at [175, 332] on link "vietnamese tech" at bounding box center [177, 330] width 88 height 14
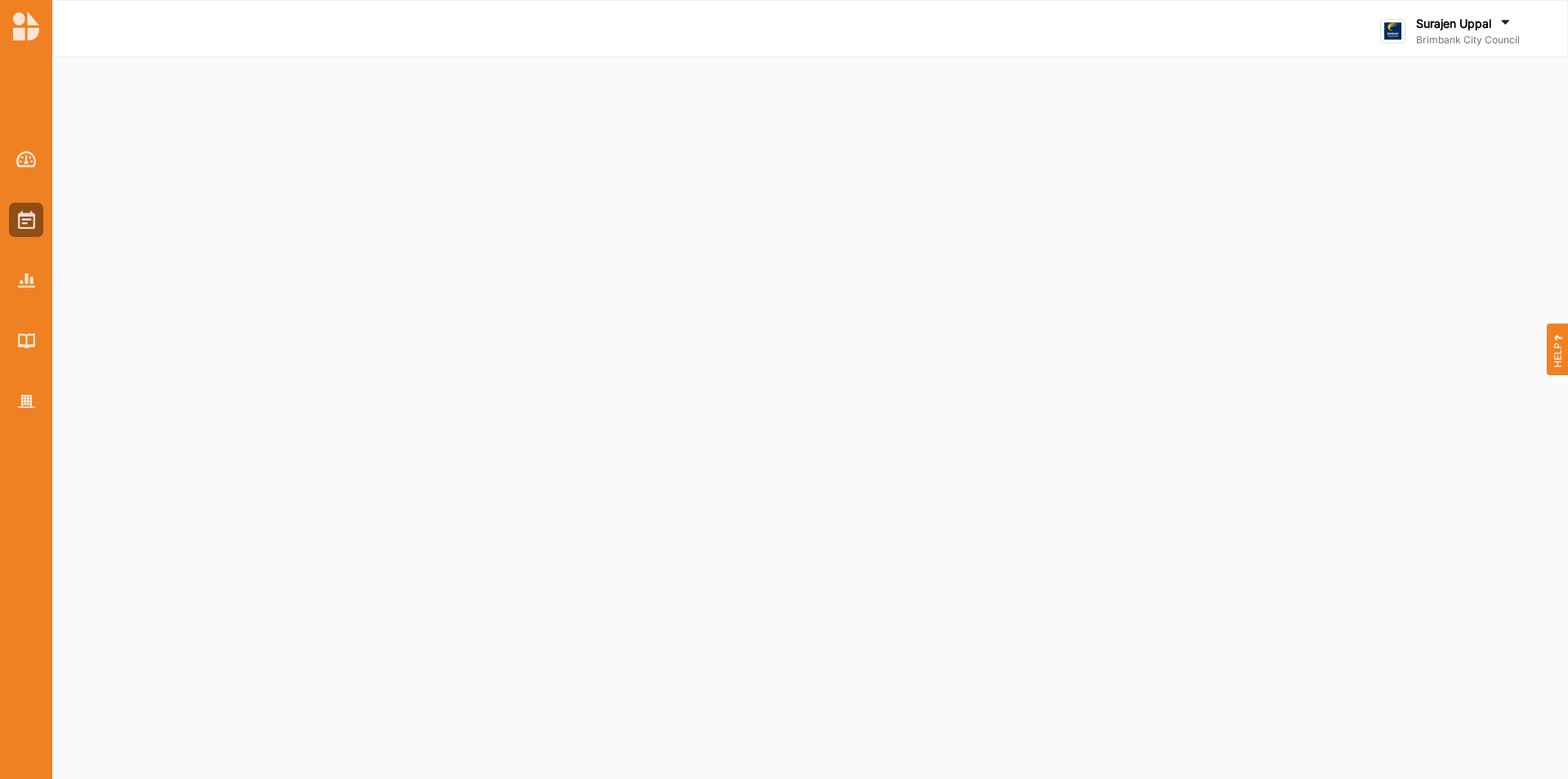
select select "2"
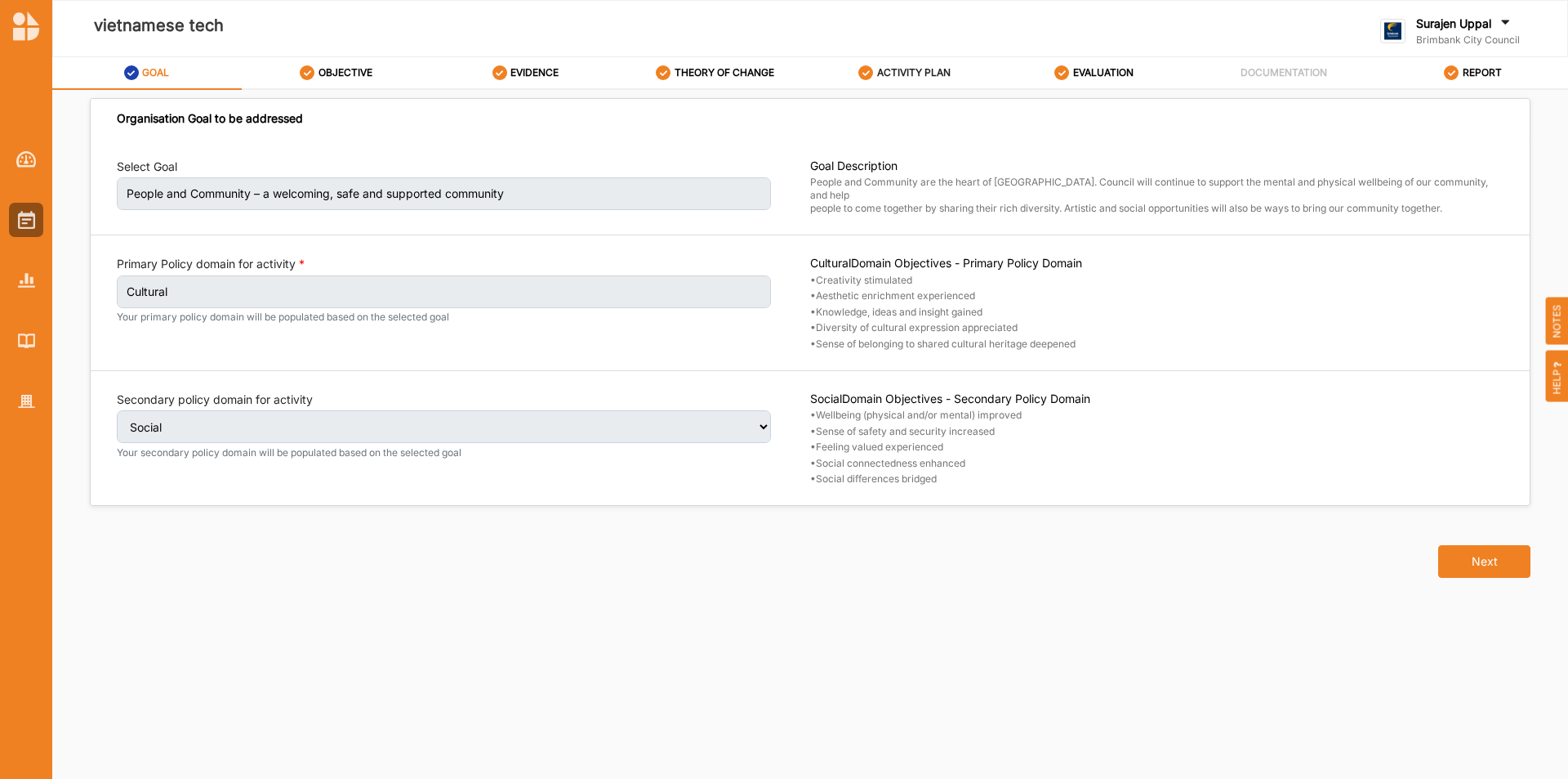
click at [909, 71] on label "ACTIVITY PLAN" at bounding box center [914, 72] width 74 height 13
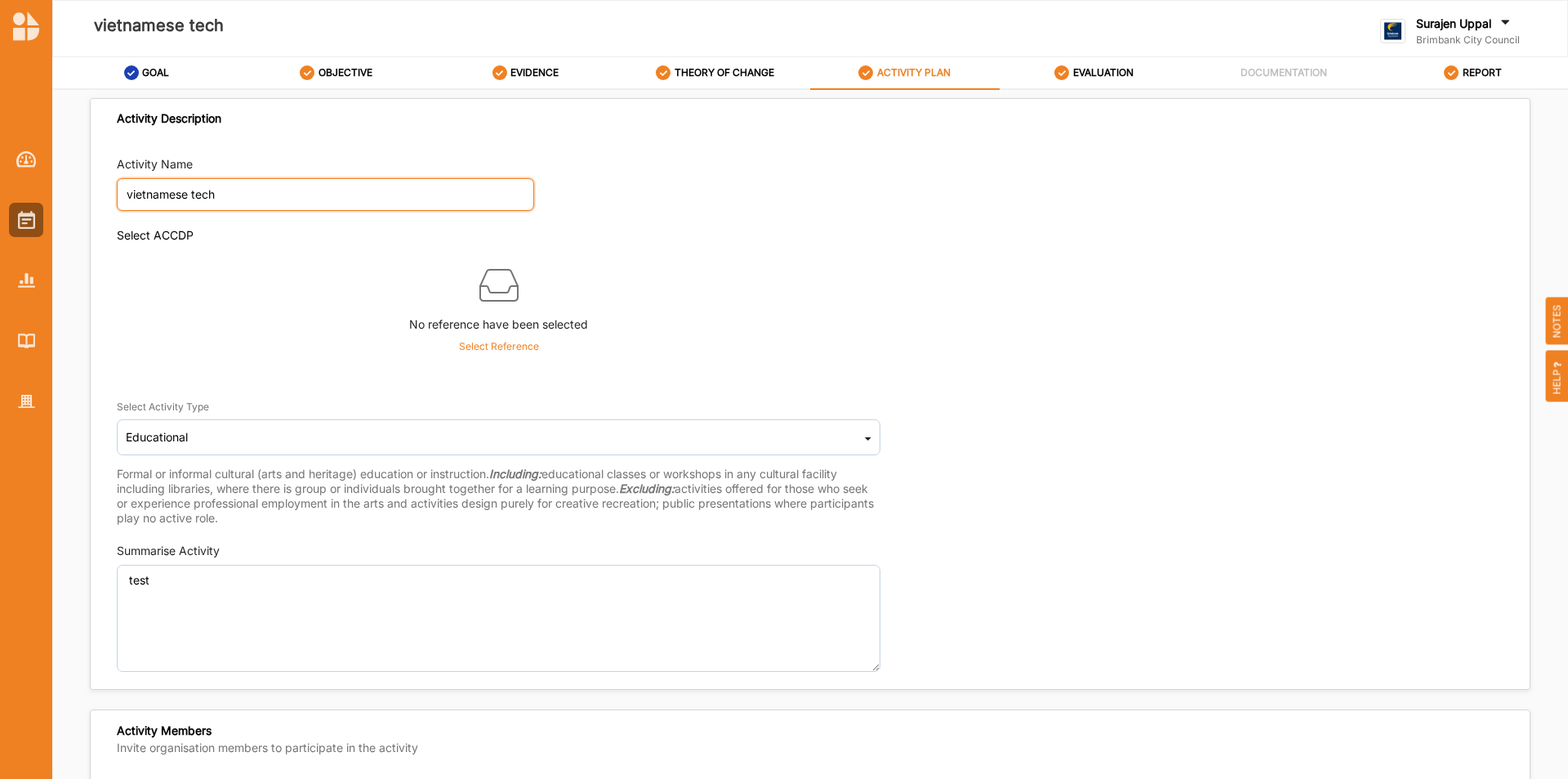
drag, startPoint x: 233, startPoint y: 196, endPoint x: 0, endPoint y: 149, distance: 237.7
click at [0, 149] on div "[DEMOGRAPHIC_DATA] tech Surajen [PERSON_NAME] Brimbank City Council Brimbank Ci…" at bounding box center [784, 389] width 1568 height 779
type input "Lively Vietnamese Digital Skills"
click at [213, 356] on div "No reference have been selected Select Reference" at bounding box center [499, 308] width 764 height 110
click at [1119, 74] on label "EVALUATION" at bounding box center [1103, 72] width 60 height 13
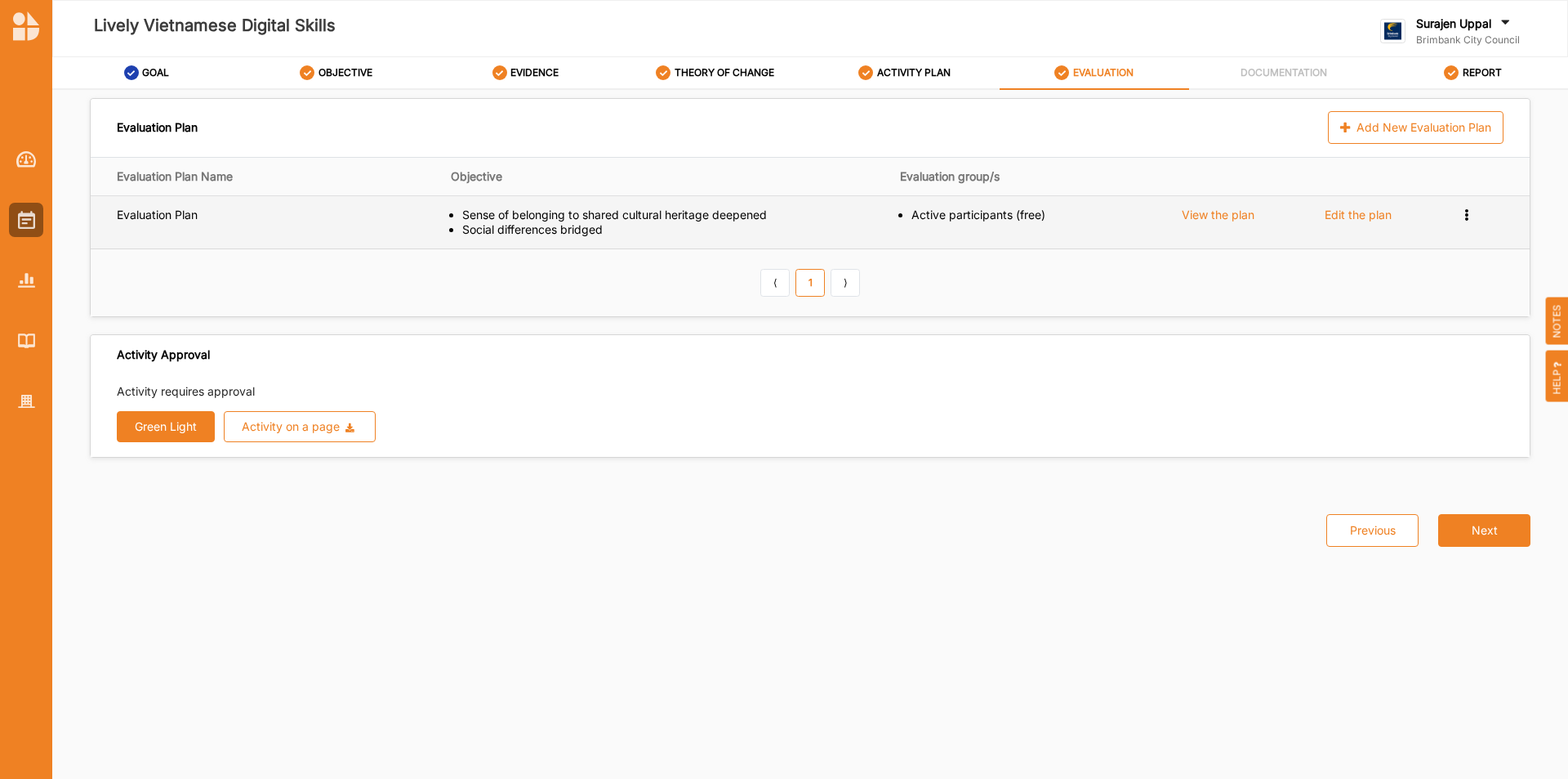
click at [1328, 211] on div "Edit the plan" at bounding box center [1358, 214] width 67 height 15
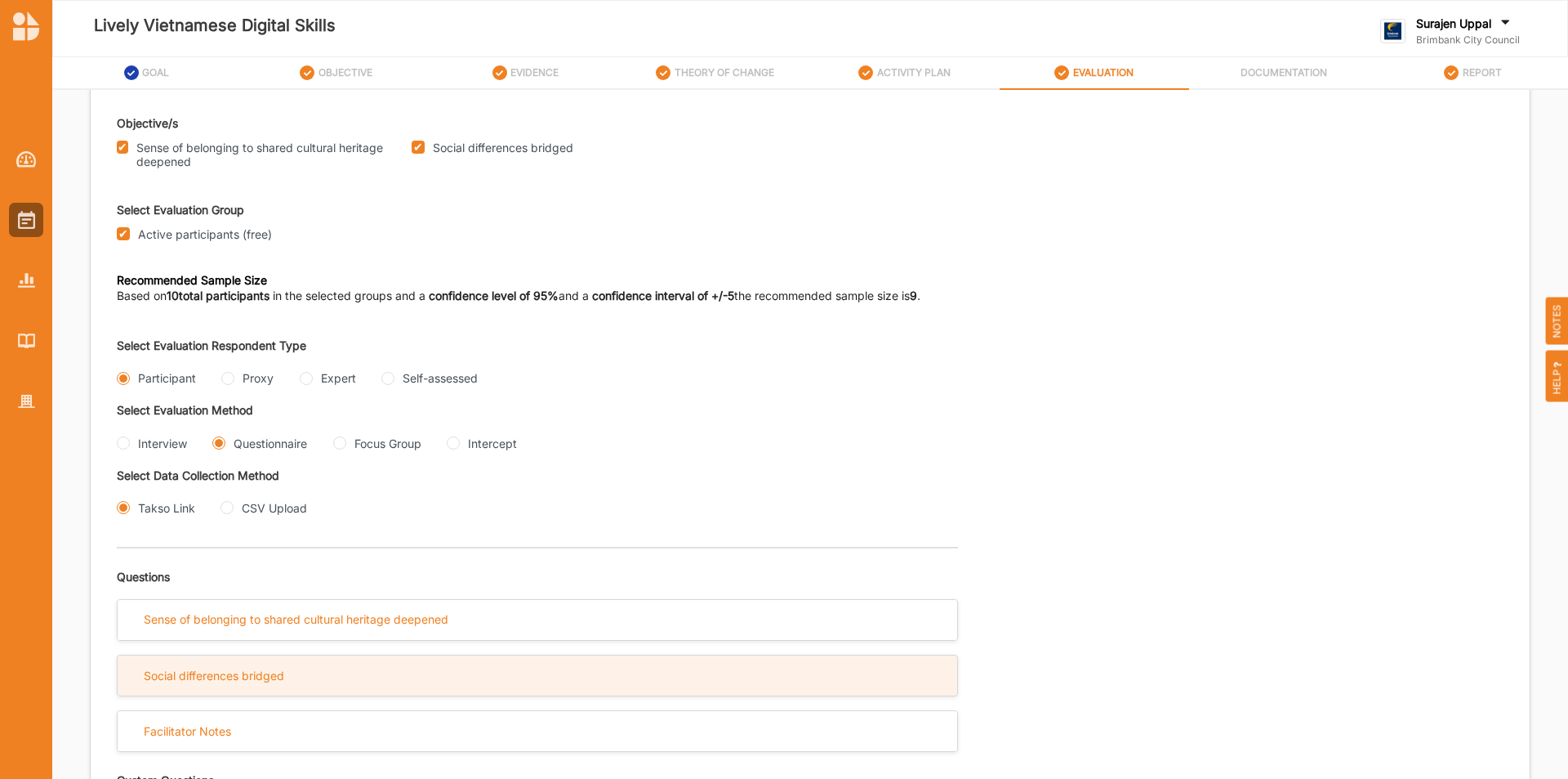
scroll to position [327, 0]
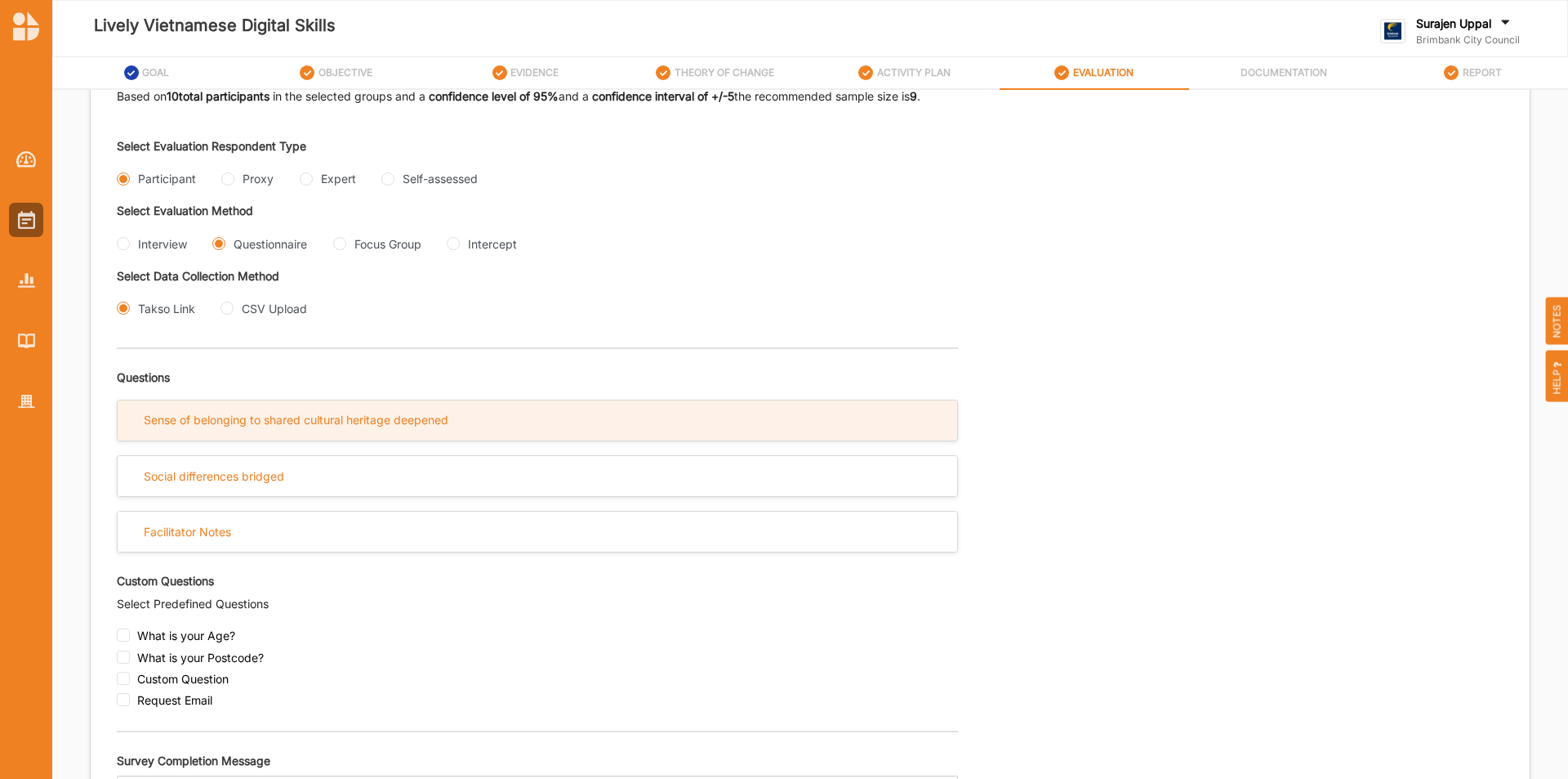
click at [328, 415] on div "Sense of belonging to shared cultural heritage deepened" at bounding box center [296, 419] width 304 height 15
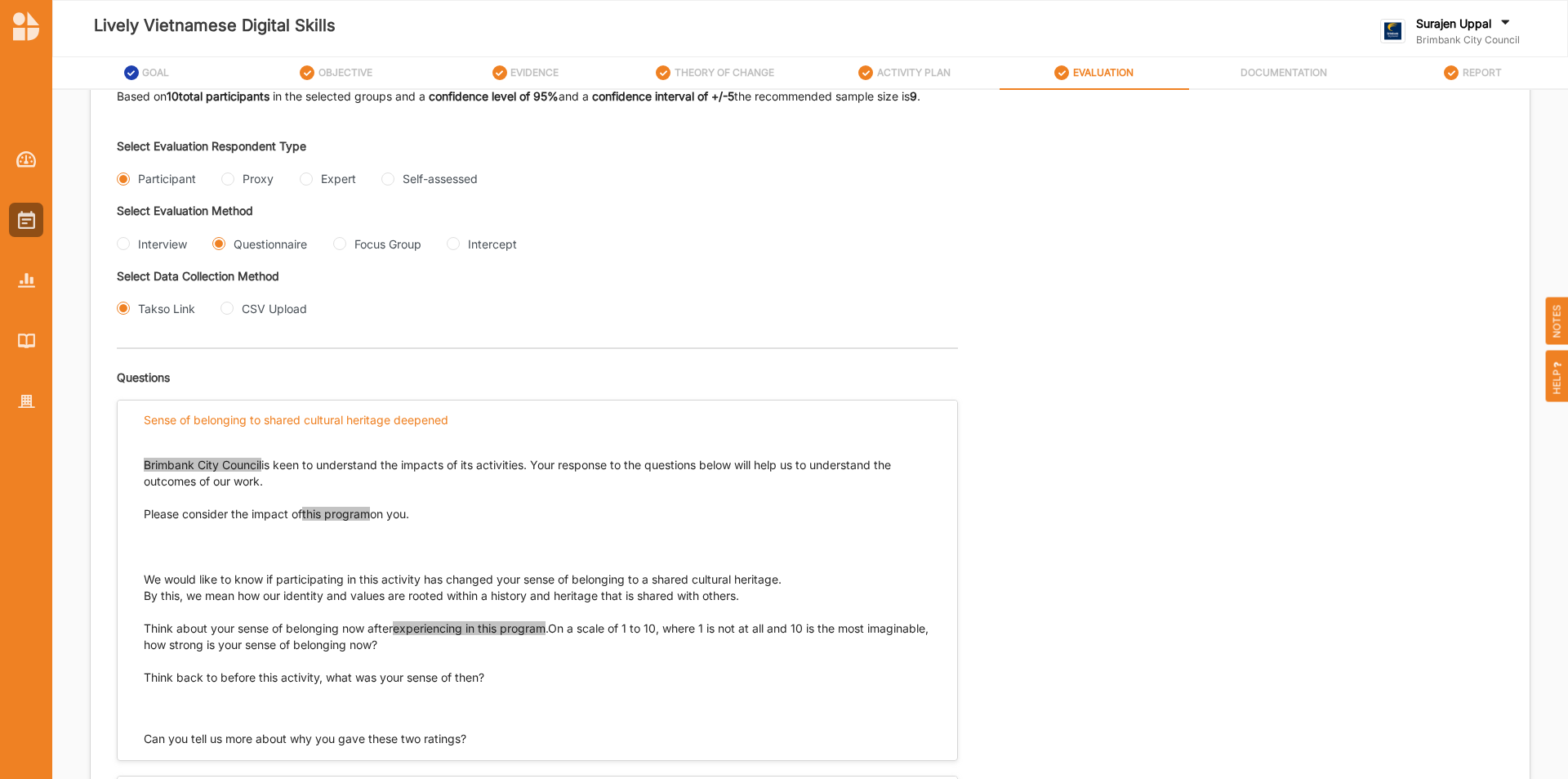
click at [310, 513] on span "this program" at bounding box center [336, 513] width 68 height 14
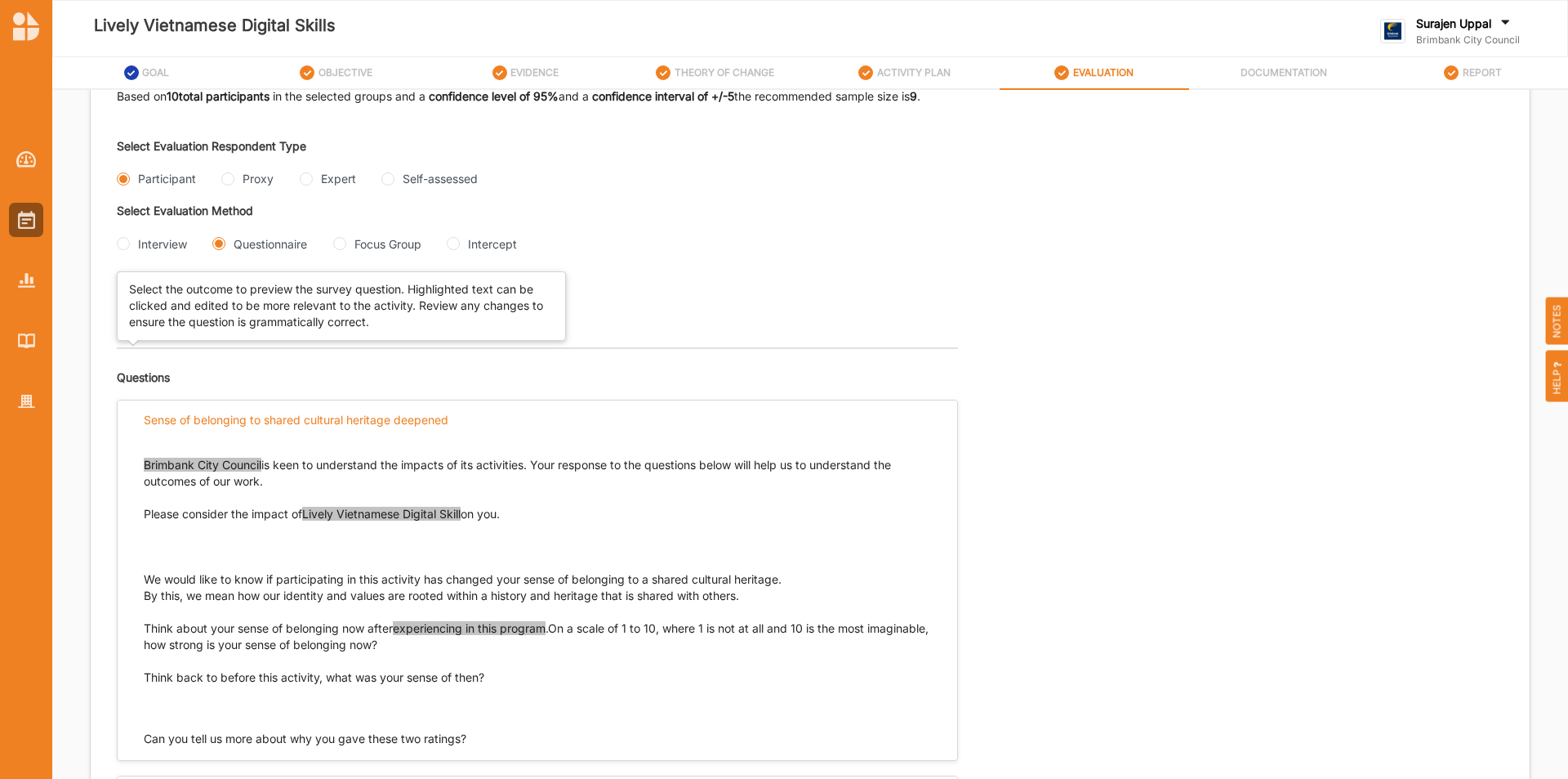
click at [806, 315] on div "Takso Link CSV Upload" at bounding box center [463, 309] width 693 height 19
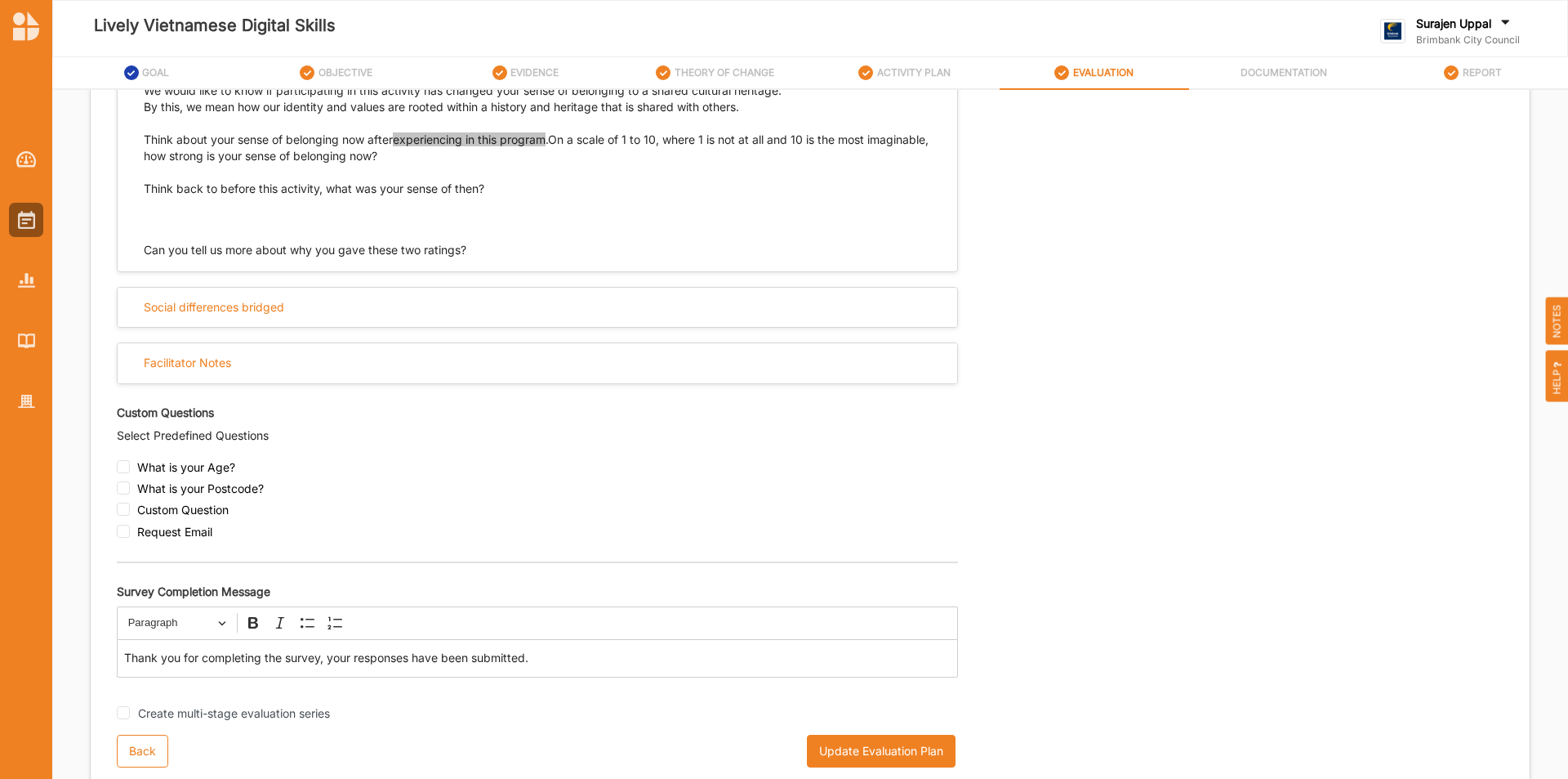
scroll to position [818, 0]
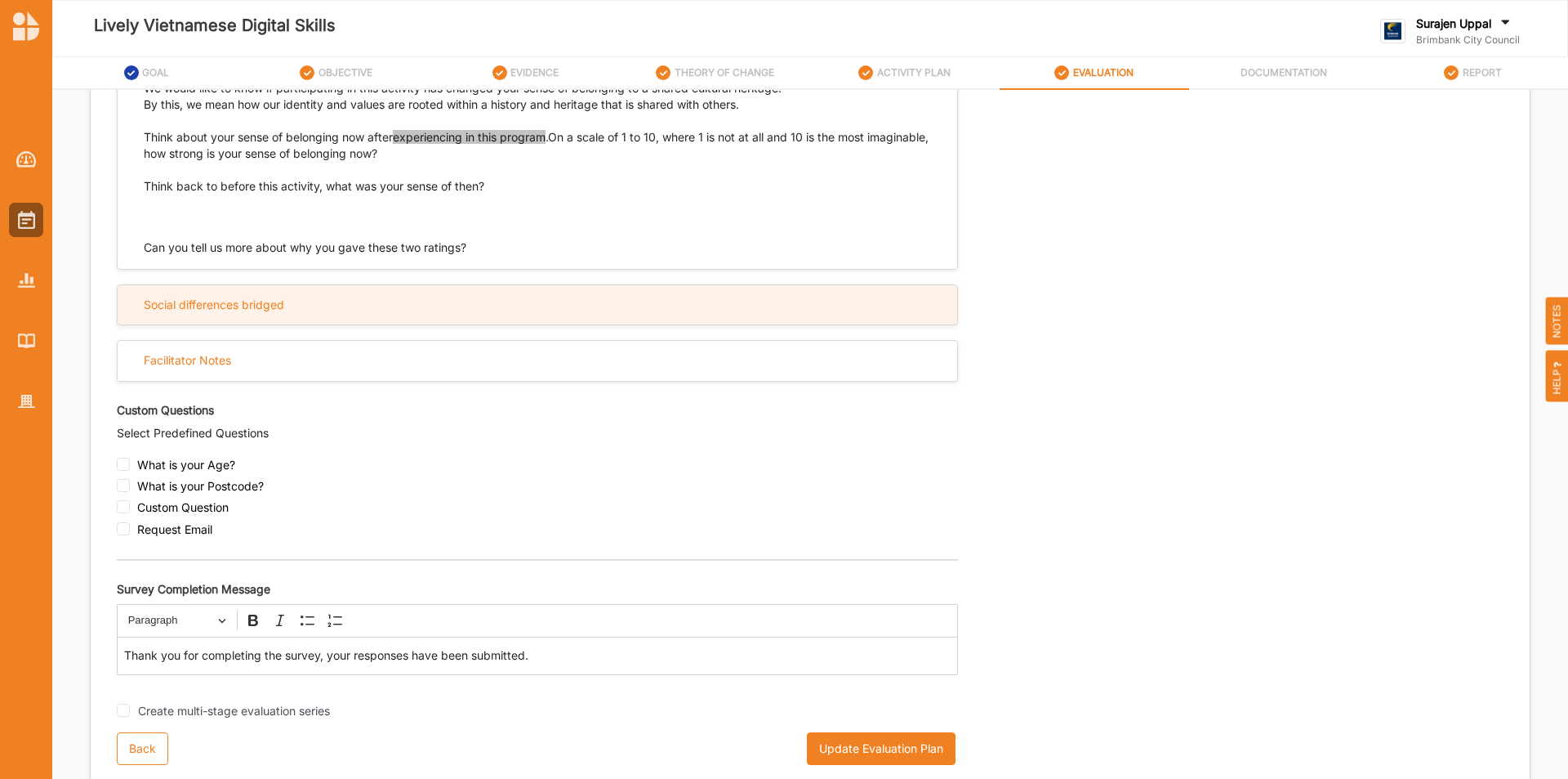
click at [225, 312] on div "Social differences bridged" at bounding box center [214, 304] width 141 height 15
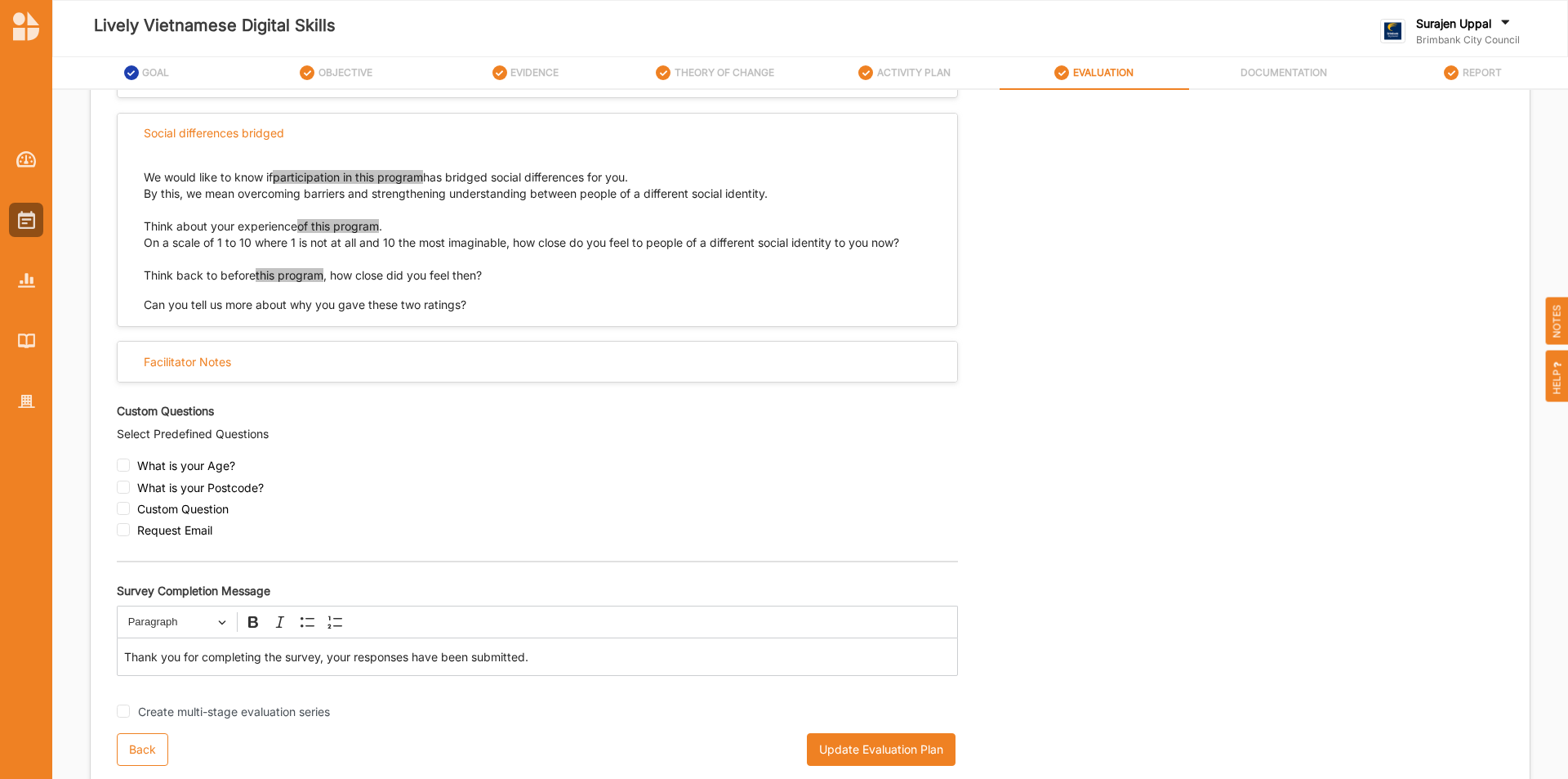
scroll to position [990, 0]
click at [345, 180] on span "participation in this program" at bounding box center [348, 176] width 151 height 14
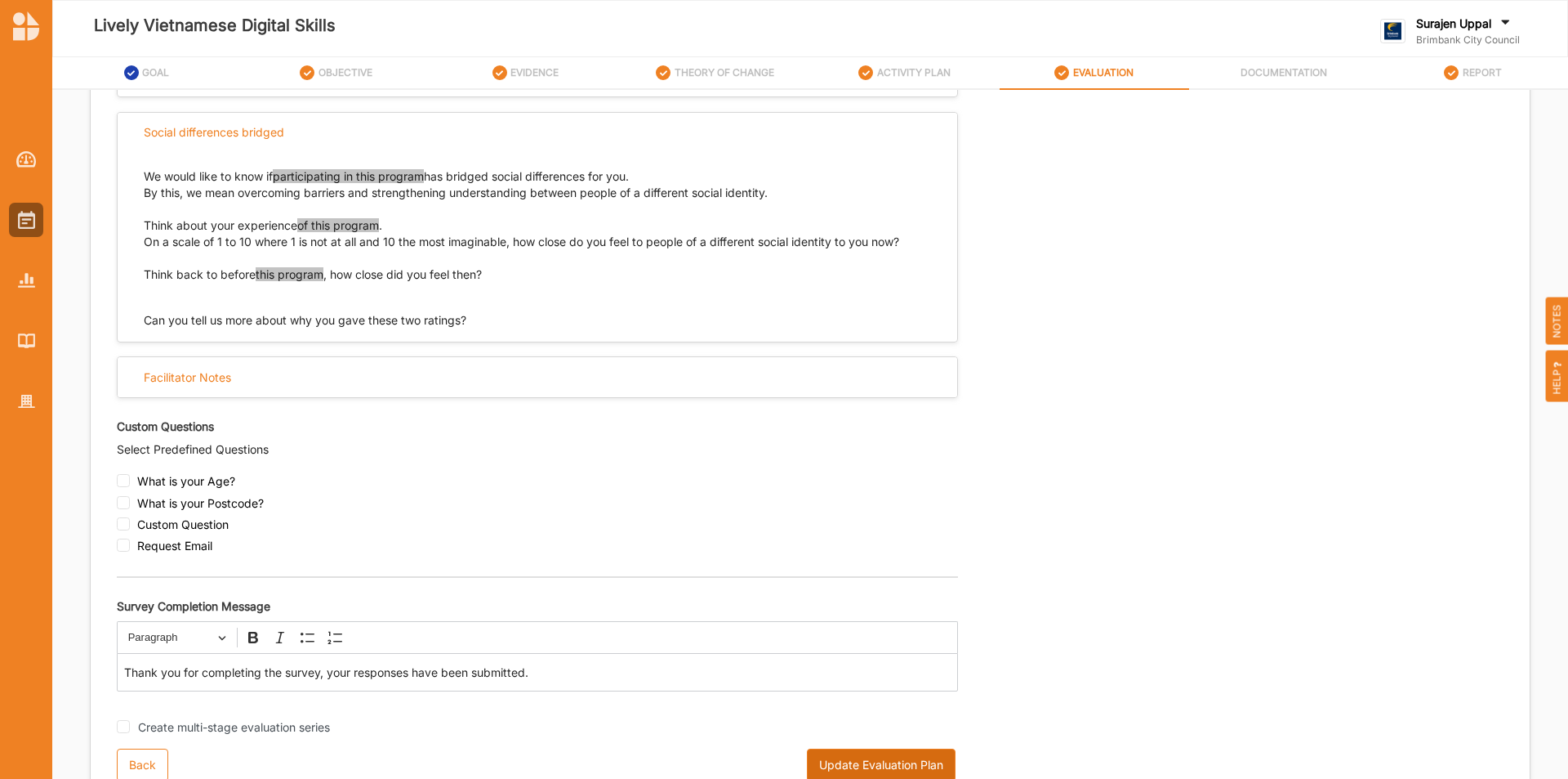
click at [837, 762] on button "Update Evaluation Plan" at bounding box center [881, 765] width 149 height 33
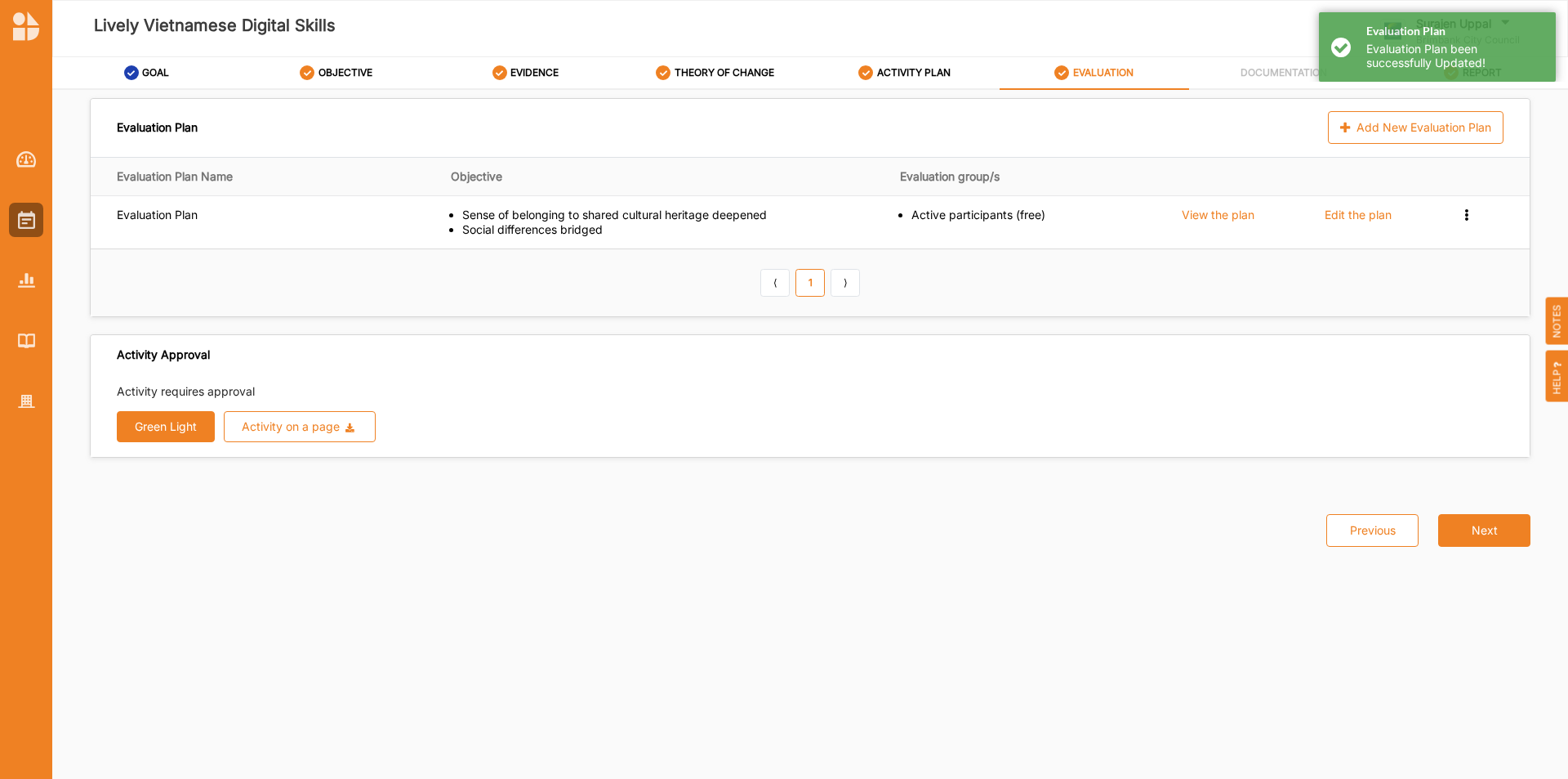
scroll to position [0, 0]
click at [161, 415] on button "Green Light" at bounding box center [165, 427] width 98 height 31
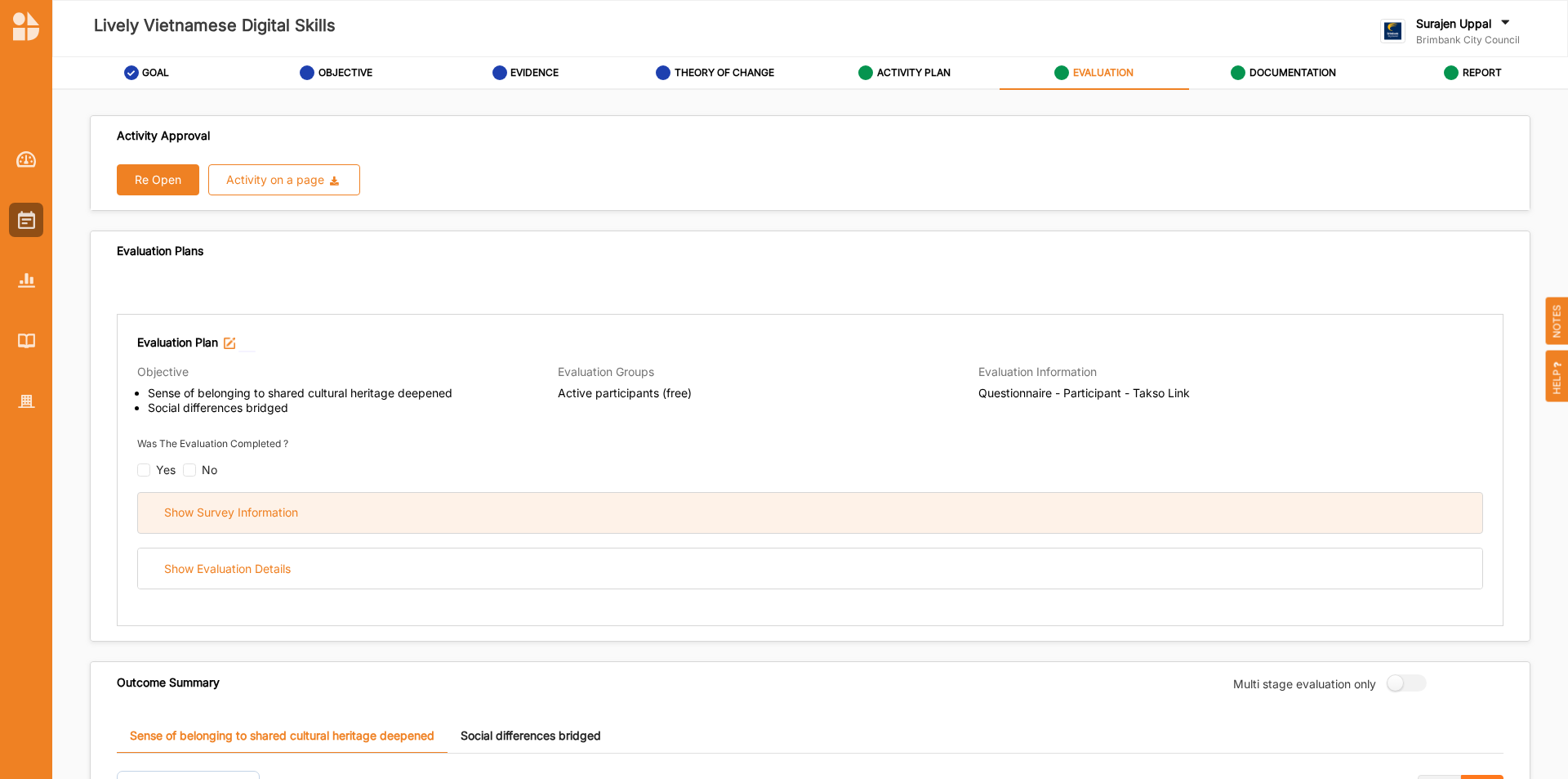
click at [216, 517] on div "Show Survey Information" at bounding box center [231, 512] width 134 height 15
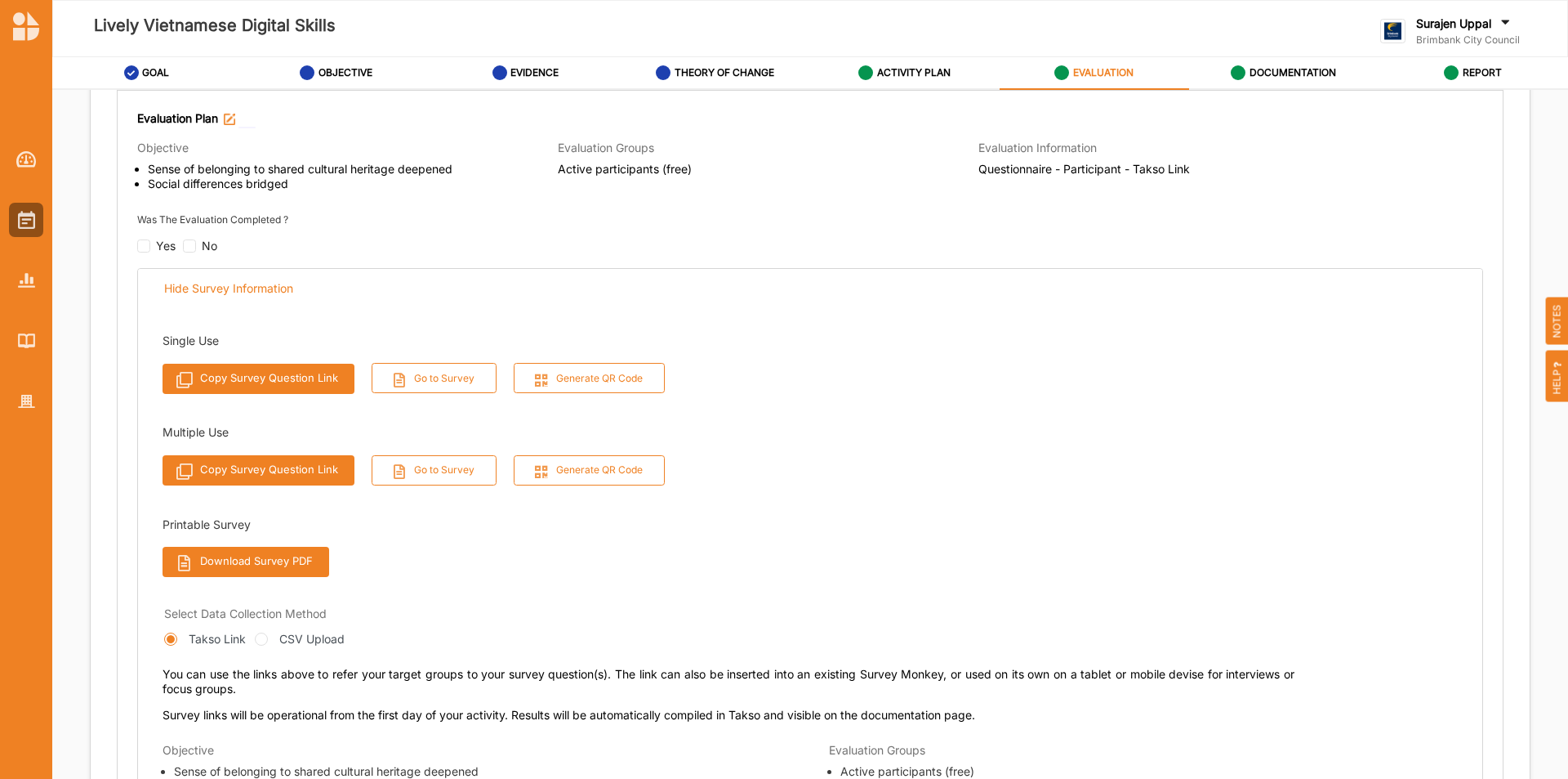
scroll to position [408, 0]
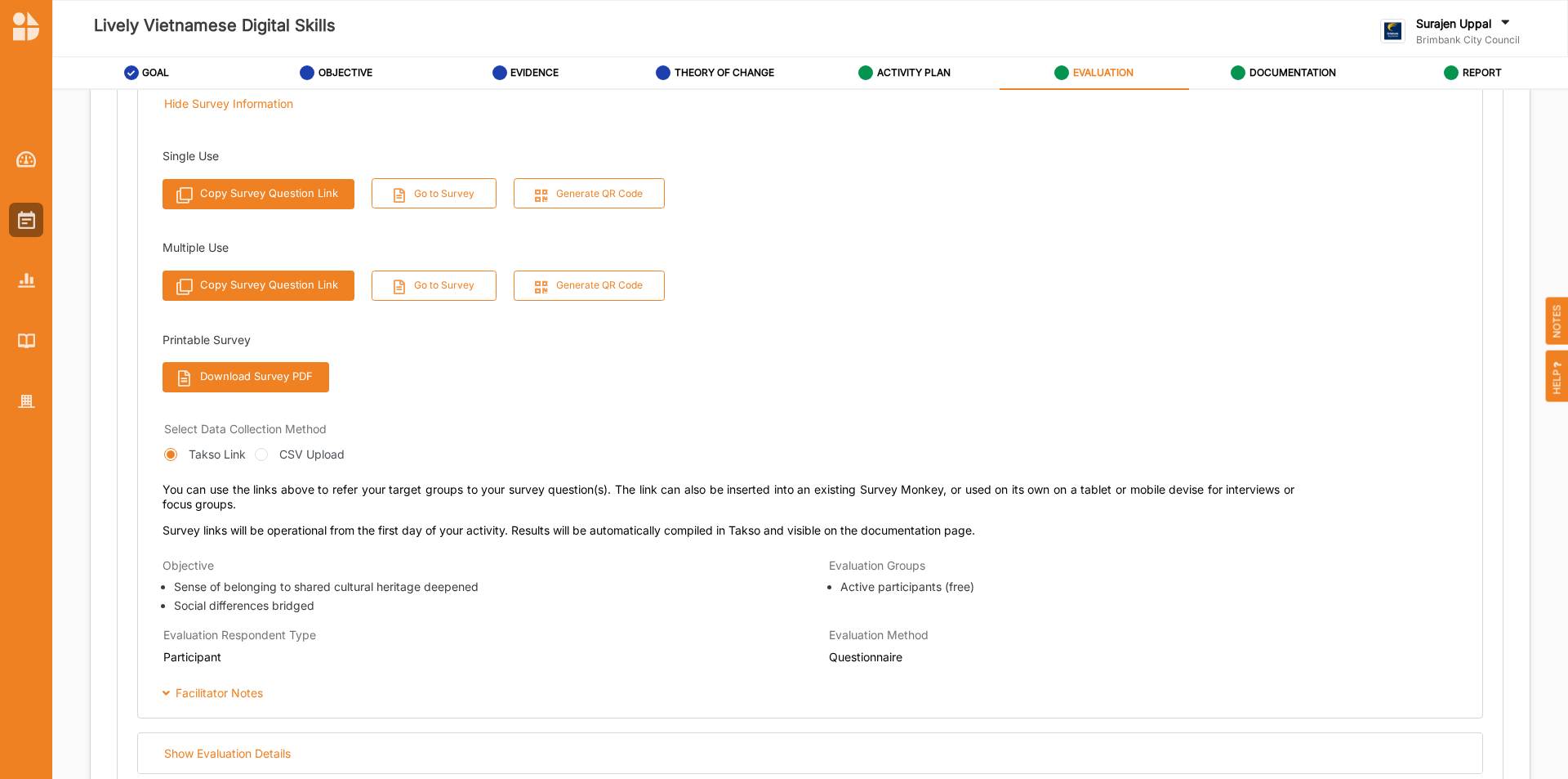
click at [249, 388] on button "Download Survey PDF" at bounding box center [245, 376] width 166 height 30
